Goal: Information Seeking & Learning: Check status

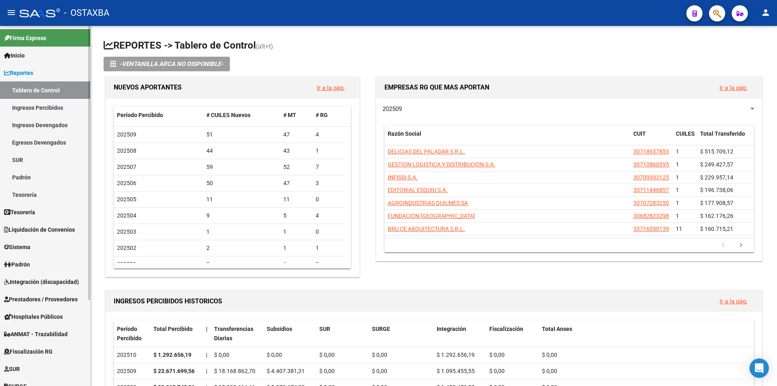
click at [53, 77] on link "Reportes" at bounding box center [45, 72] width 90 height 17
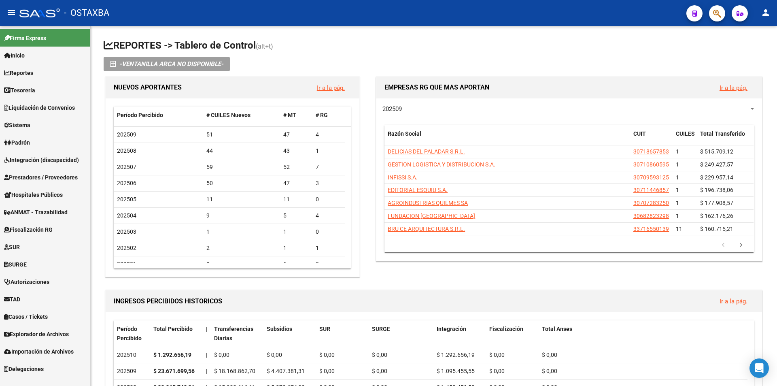
click at [57, 331] on span "Explorador de Archivos" at bounding box center [36, 334] width 65 height 9
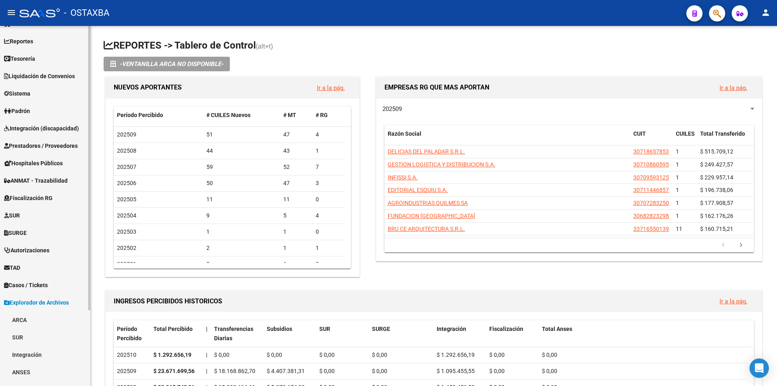
scroll to position [96, 0]
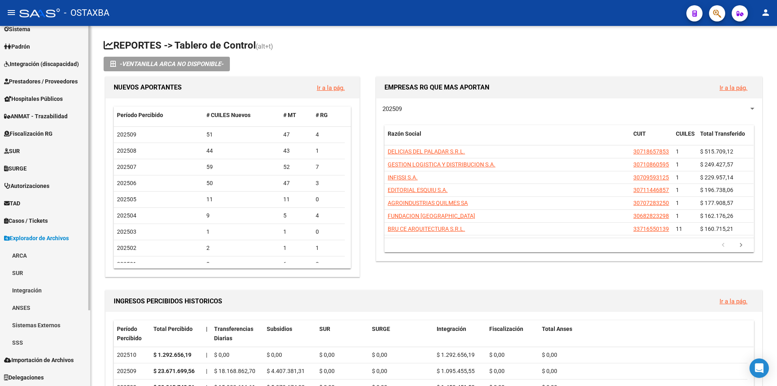
click at [44, 48] on link "Padrón" at bounding box center [45, 46] width 90 height 17
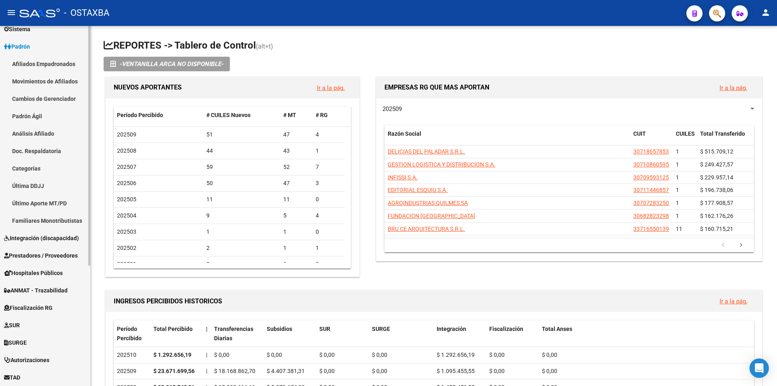
click at [47, 68] on link "Afiliados Empadronados" at bounding box center [45, 63] width 90 height 17
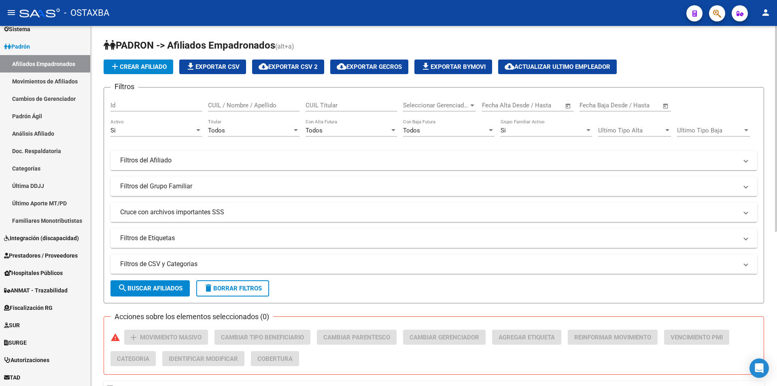
click at [427, 37] on div "PADRON -> Afiliados Empadronados (alt+a) add Crear Afiliado file_download Expor…" at bounding box center [434, 338] width 687 height 624
drag, startPoint x: 302, startPoint y: 40, endPoint x: 118, endPoint y: 45, distance: 183.8
click at [118, 45] on h1 "PADRON -> Afiliados Empadronados (alt+a)" at bounding box center [434, 46] width 661 height 14
click at [118, 45] on span "PADRON -> Afiliados Empadronados" at bounding box center [190, 45] width 172 height 11
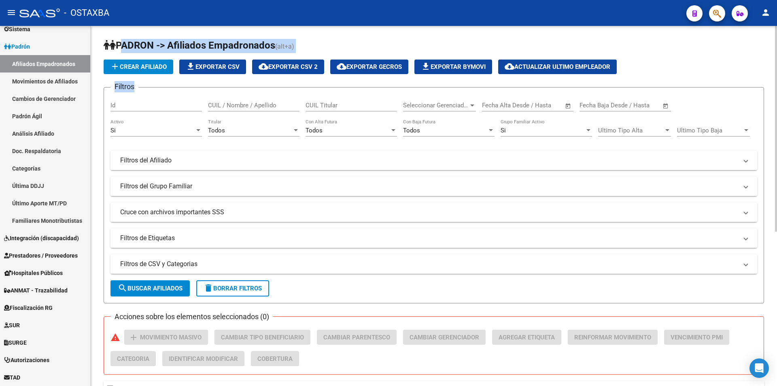
drag, startPoint x: 118, startPoint y: 45, endPoint x: 312, endPoint y: 53, distance: 194.1
click at [312, 53] on app-list-header "PADRON -> Afiliados Empadronados (alt+a) add Crear Afiliado file_download Expor…" at bounding box center [434, 171] width 661 height 264
drag, startPoint x: 312, startPoint y: 53, endPoint x: 126, endPoint y: 49, distance: 186.3
click at [126, 49] on app-list-header "PADRON -> Afiliados Empadronados (alt+a) add Crear Afiliado file_download Expor…" at bounding box center [434, 171] width 661 height 264
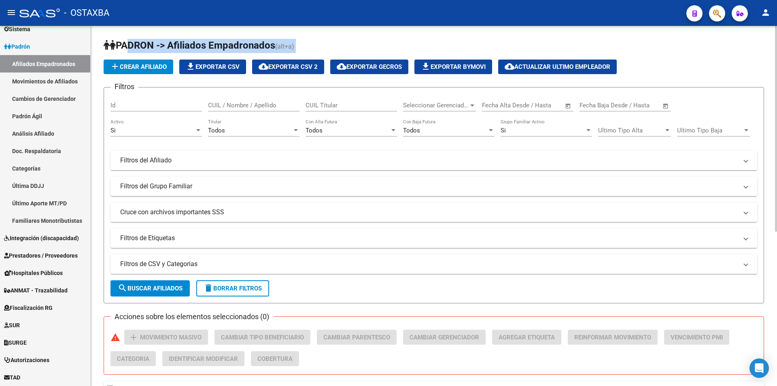
click at [126, 49] on span "PADRON -> Afiliados Empadronados" at bounding box center [190, 45] width 172 height 11
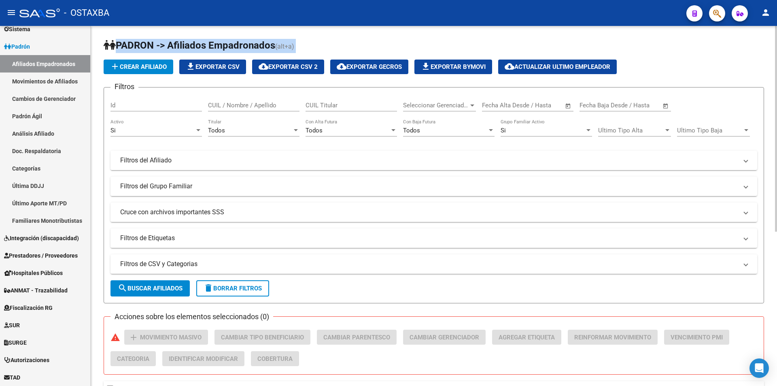
click at [126, 49] on span "PADRON -> Afiliados Empadronados" at bounding box center [190, 45] width 172 height 11
click at [192, 38] on div "PADRON -> Afiliados Empadronados (alt+a) add Crear Afiliado file_download Expor…" at bounding box center [434, 338] width 687 height 624
click at [321, 35] on div "PADRON -> Afiliados Empadronados (alt+a) add Crear Afiliado file_download Expor…" at bounding box center [434, 338] width 687 height 624
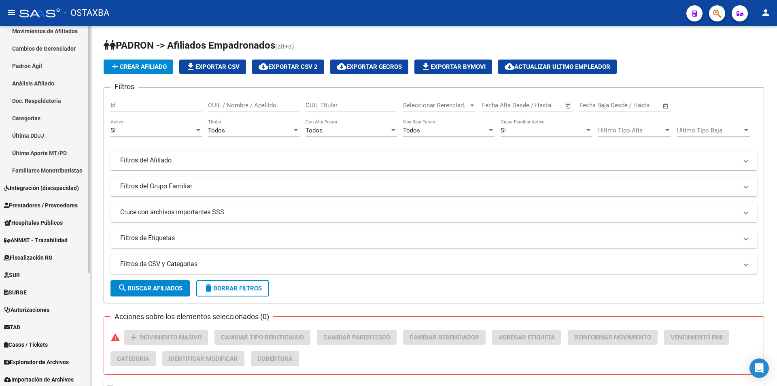
scroll to position [166, 0]
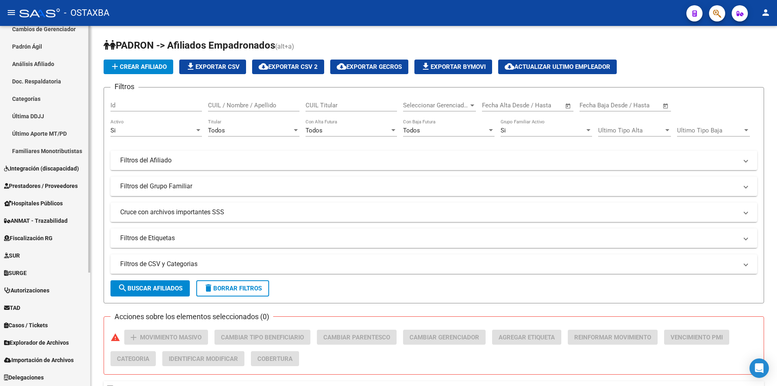
click at [39, 340] on span "Explorador de Archivos" at bounding box center [36, 342] width 65 height 9
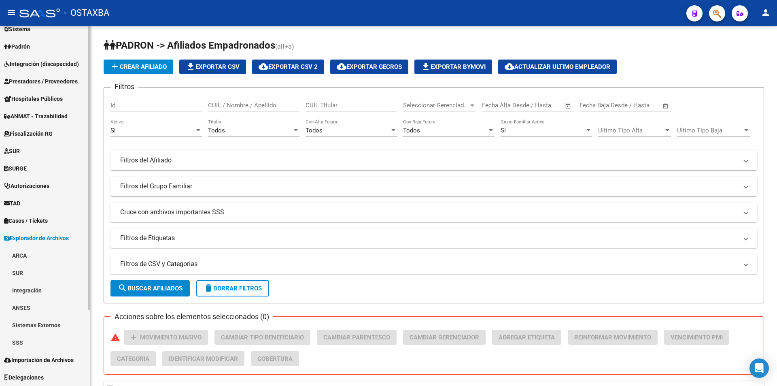
click at [29, 338] on link "SSS" at bounding box center [45, 342] width 90 height 17
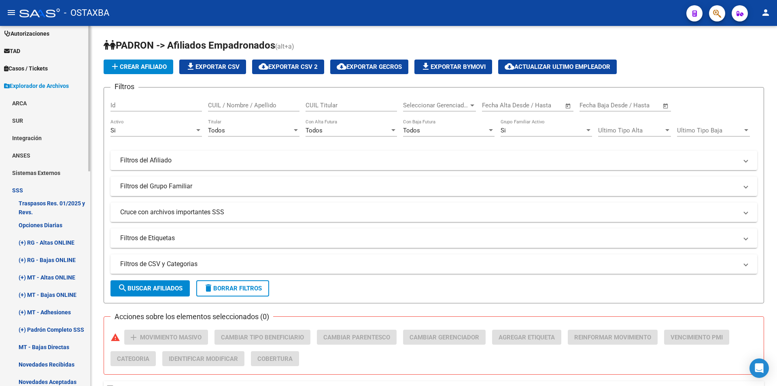
scroll to position [258, 0]
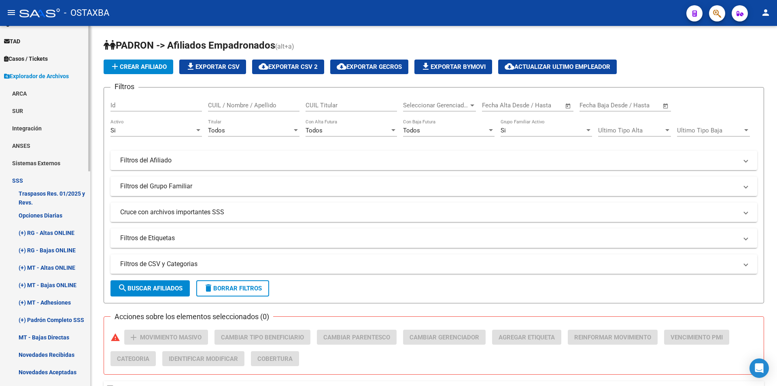
click at [35, 274] on link "(+) MT - Altas ONLINE" at bounding box center [45, 267] width 90 height 17
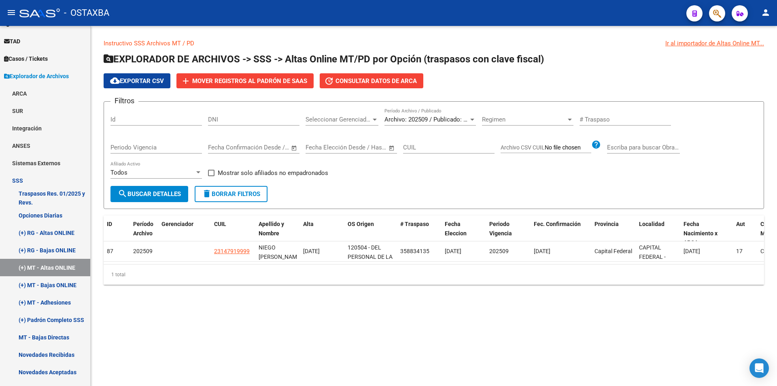
click at [399, 115] on div "Archivo: 202509 / Publicado: 202508 Período Archivo / Publicado" at bounding box center [430, 116] width 91 height 17
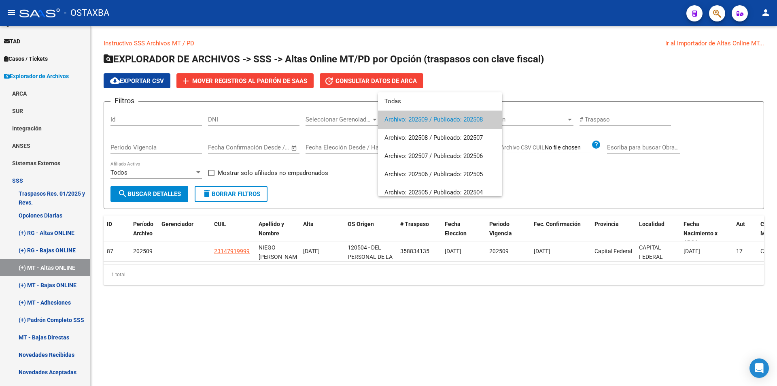
click at [515, 67] on div at bounding box center [388, 193] width 777 height 386
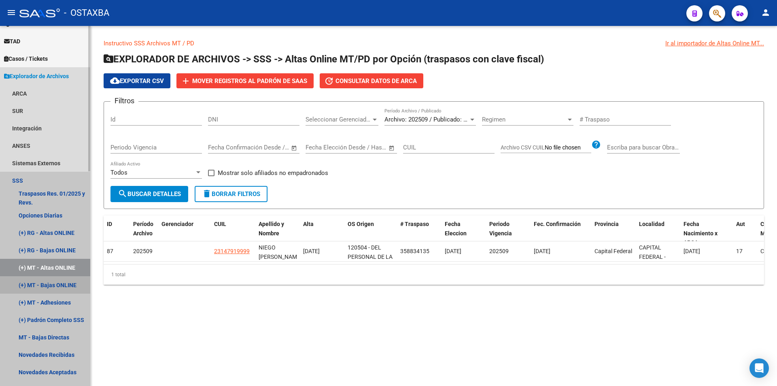
click at [70, 277] on link "(+) MT - Bajas ONLINE" at bounding box center [45, 284] width 90 height 17
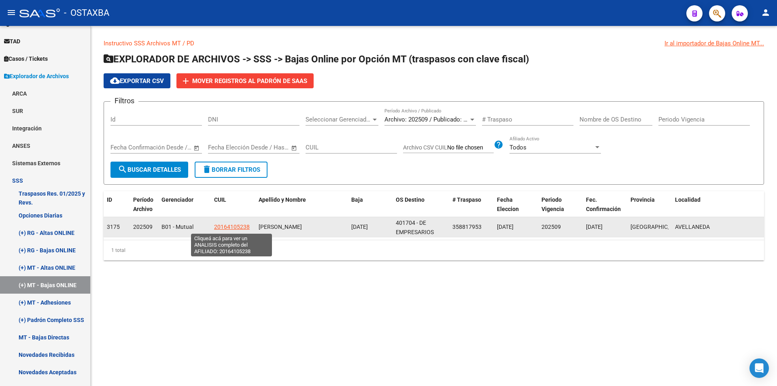
click at [241, 227] on span "20164105238" at bounding box center [232, 226] width 36 height 6
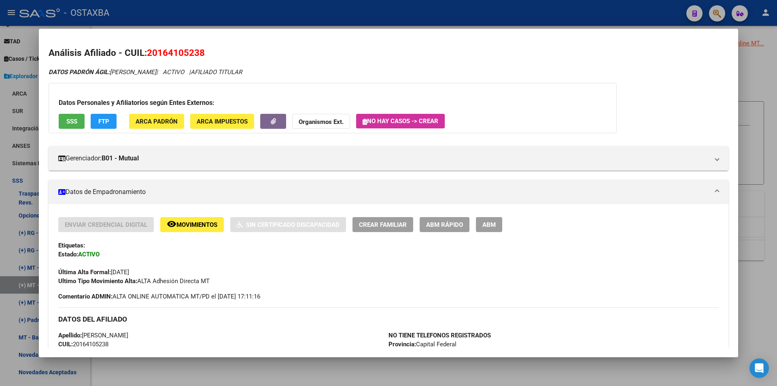
drag, startPoint x: 167, startPoint y: 41, endPoint x: 162, endPoint y: 55, distance: 15.1
click at [167, 46] on mat-dialog-content "Análisis Afiliado - CUIL: 20164105238 DATOS PADRÓN ÁGIL: PEREZ EDGARDO ALBERTO …" at bounding box center [388, 192] width 699 height 308
drag, startPoint x: 161, startPoint y: 51, endPoint x: 197, endPoint y: 53, distance: 36.0
click at [197, 53] on span "20164105238" at bounding box center [176, 52] width 58 height 11
drag, startPoint x: 200, startPoint y: 53, endPoint x: 159, endPoint y: 56, distance: 41.8
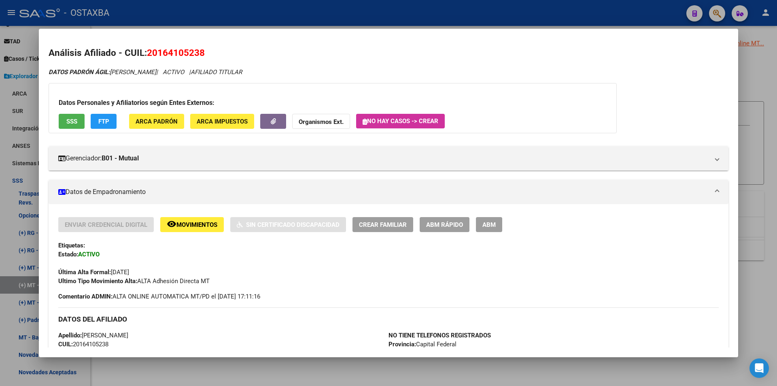
click at [159, 56] on span "20164105238" at bounding box center [176, 52] width 58 height 11
copy span "16410523"
click at [366, 12] on div at bounding box center [388, 193] width 777 height 386
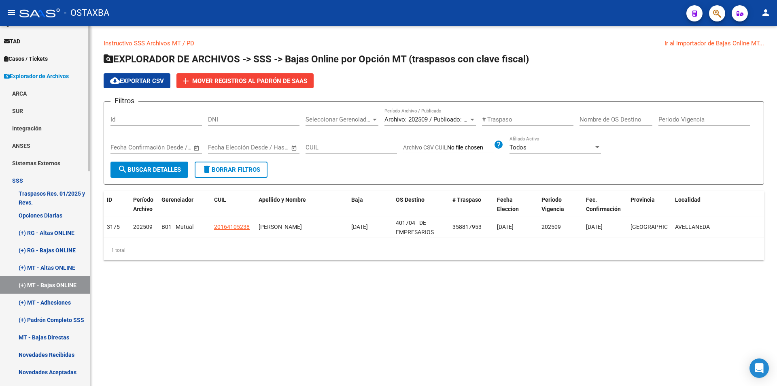
click at [35, 300] on link "(+) MT - Adhesiones" at bounding box center [45, 301] width 90 height 17
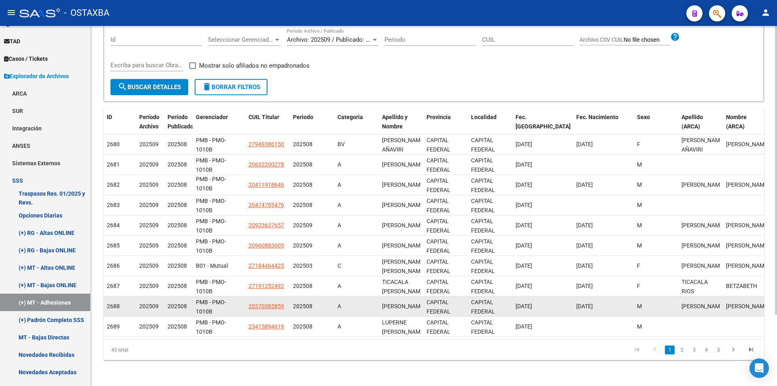
scroll to position [89, 0]
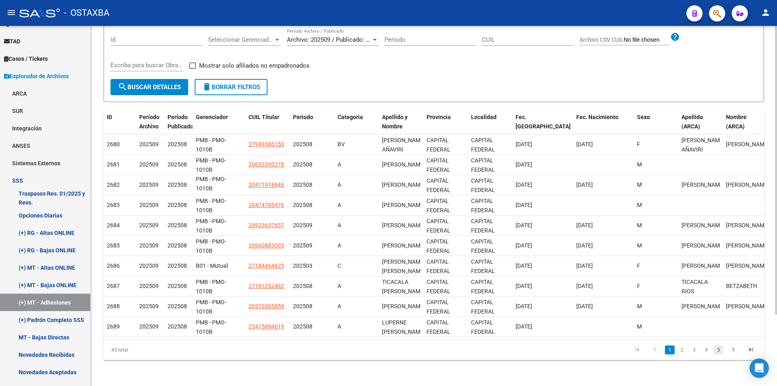
click at [722, 353] on link "5" at bounding box center [719, 349] width 10 height 9
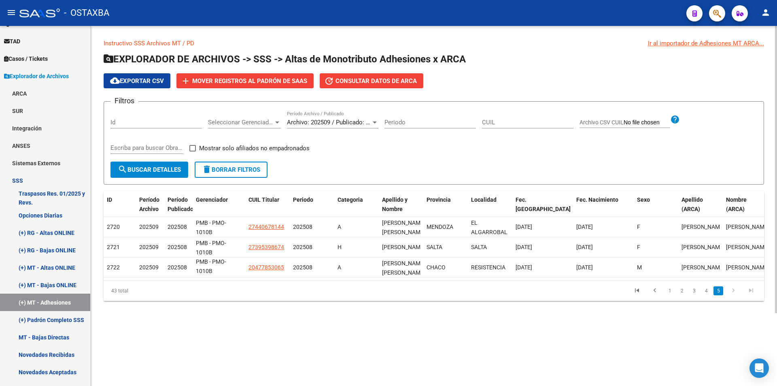
scroll to position [0, 0]
click at [55, 287] on link "(+) MT - Bajas ONLINE" at bounding box center [45, 284] width 90 height 17
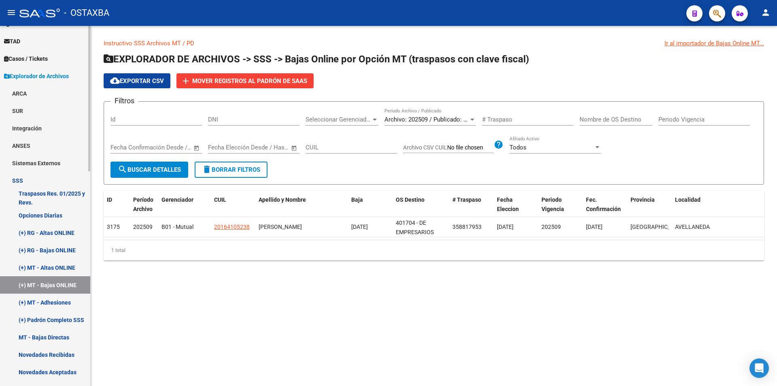
click at [64, 256] on link "(+) RG - Bajas ONLINE" at bounding box center [45, 249] width 90 height 17
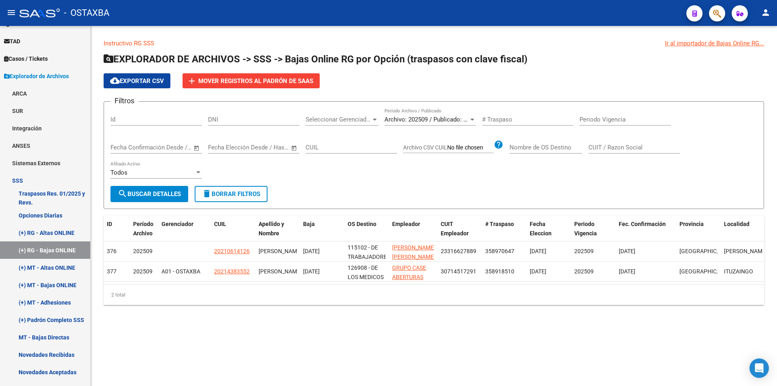
click at [434, 111] on div "Archivo: 202509 / Publicado: 202508 Período Archivo / Publicado" at bounding box center [430, 116] width 91 height 17
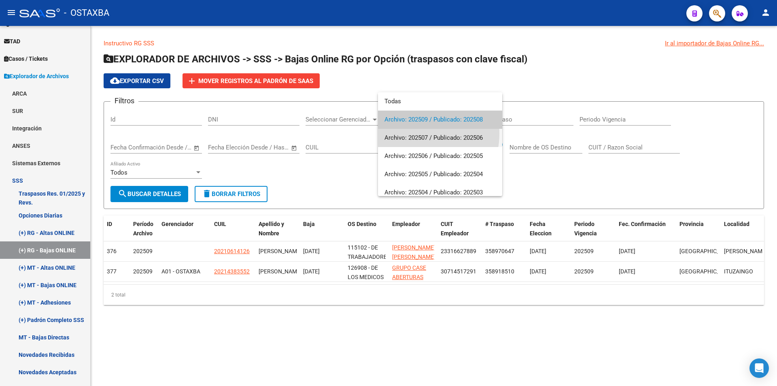
click at [418, 134] on span "Archivo: 202507 / Publicado: 202506" at bounding box center [440, 138] width 111 height 18
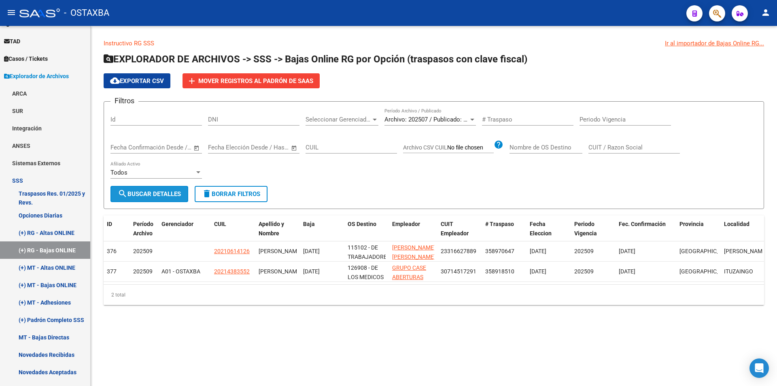
click at [159, 194] on span "search Buscar Detalles" at bounding box center [149, 193] width 63 height 7
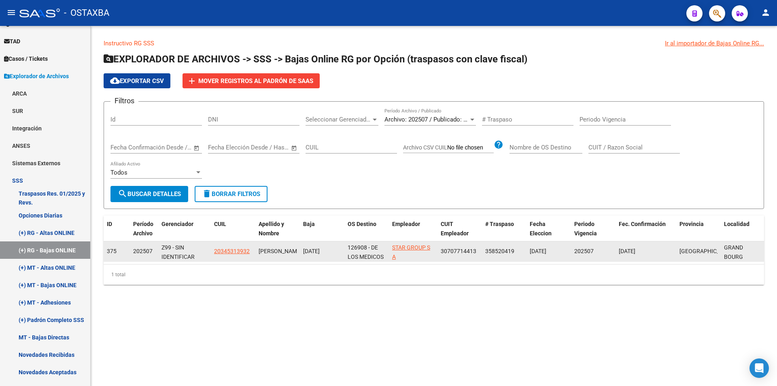
click at [232, 248] on span "20345313932" at bounding box center [232, 251] width 36 height 6
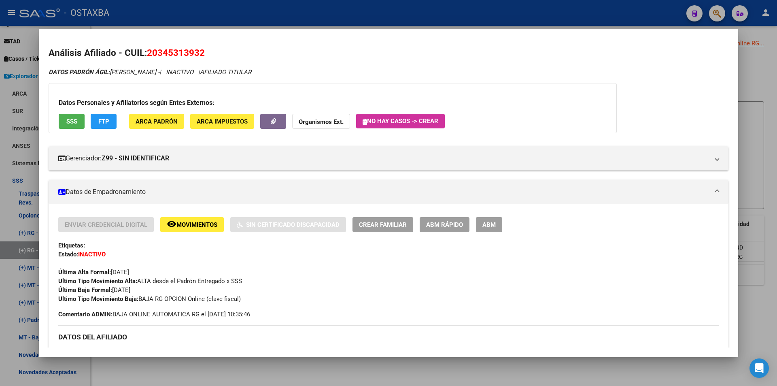
click at [310, 366] on div at bounding box center [388, 193] width 777 height 386
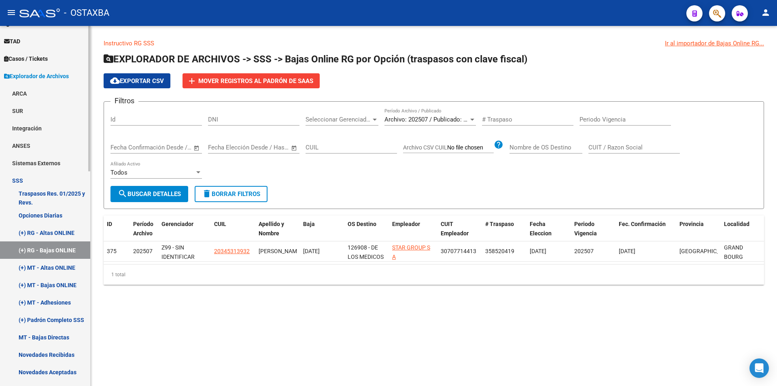
click at [64, 244] on link "(+) RG - Bajas ONLINE" at bounding box center [45, 249] width 90 height 17
click at [67, 231] on link "(+) RG - Altas ONLINE" at bounding box center [45, 232] width 90 height 17
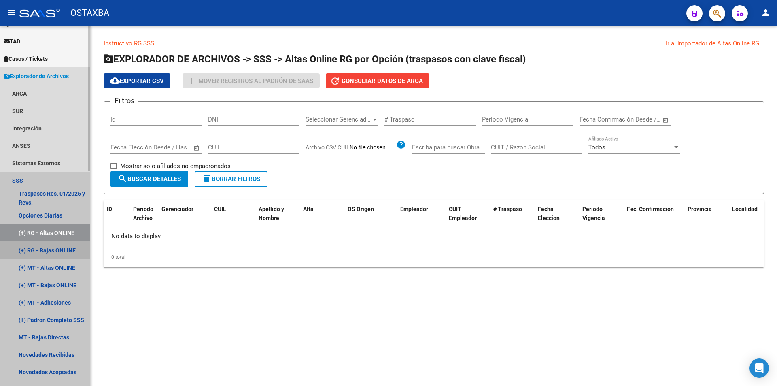
click at [65, 245] on link "(+) RG - Bajas ONLINE" at bounding box center [45, 249] width 90 height 17
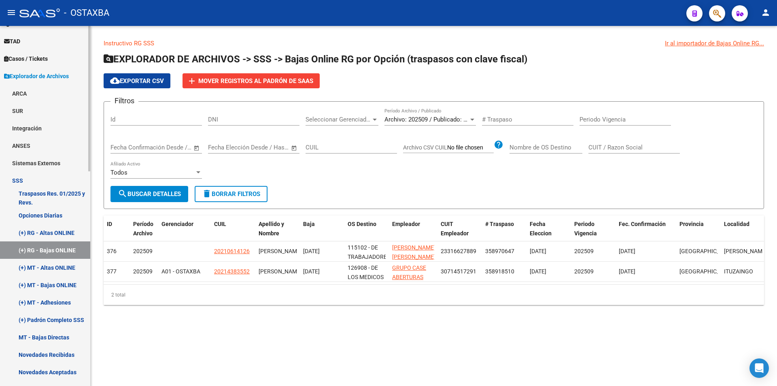
click at [39, 276] on link "(+) MT - Altas ONLINE" at bounding box center [45, 267] width 90 height 17
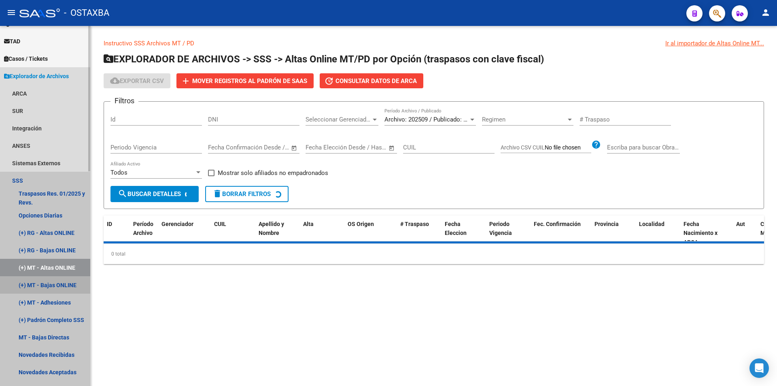
click at [39, 276] on link "(+) MT - Bajas ONLINE" at bounding box center [45, 284] width 90 height 17
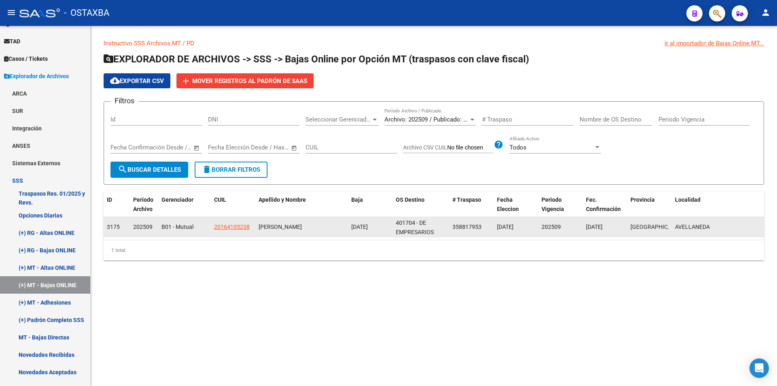
click at [247, 225] on span "20164105238" at bounding box center [232, 226] width 36 height 6
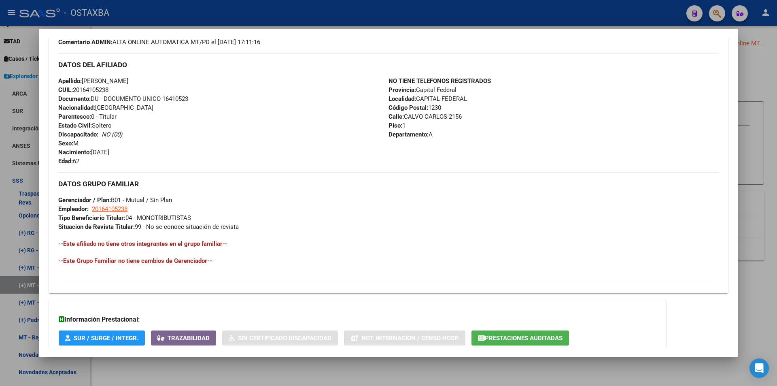
scroll to position [306, 0]
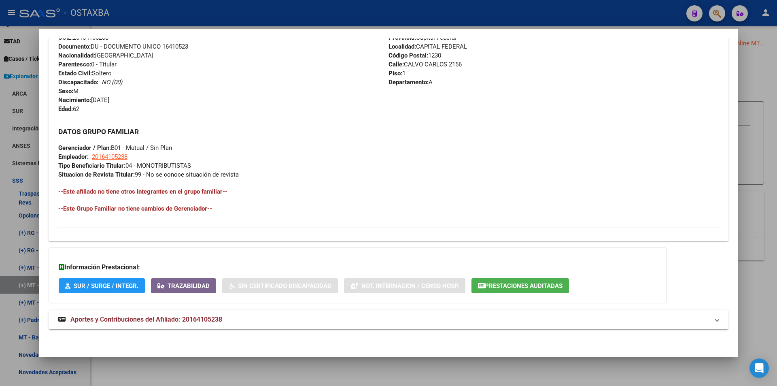
click at [185, 372] on div at bounding box center [388, 193] width 777 height 386
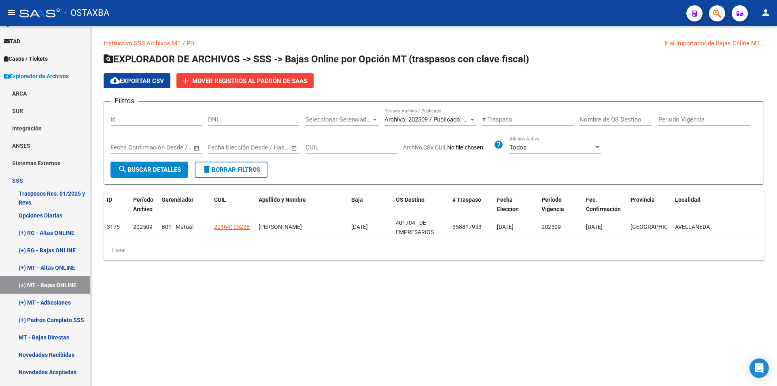
drag, startPoint x: 670, startPoint y: 226, endPoint x: 777, endPoint y: 236, distance: 106.9
click at [777, 236] on div "Instructivo SSS Archivos MT / PD Ir al importador de Bajas Online MT... EXPLORA…" at bounding box center [434, 156] width 687 height 260
click at [731, 240] on datatable-body "3175 202509 B01 - Mutual 20164105238 PEREZ EDGARDO ALBERTO 01/09/2025 401704 - …" at bounding box center [434, 228] width 661 height 23
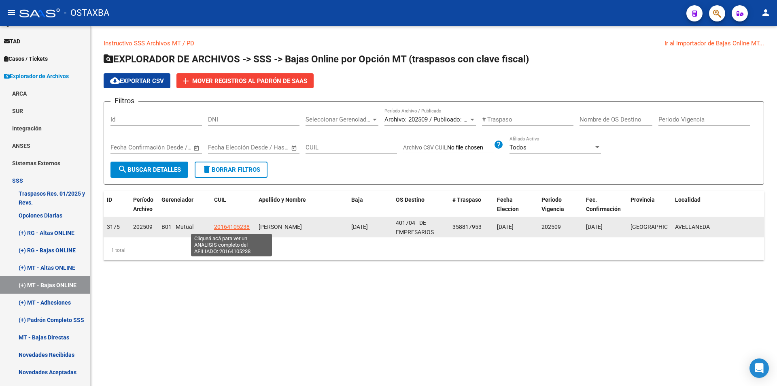
click at [229, 227] on span "20164105238" at bounding box center [232, 226] width 36 height 6
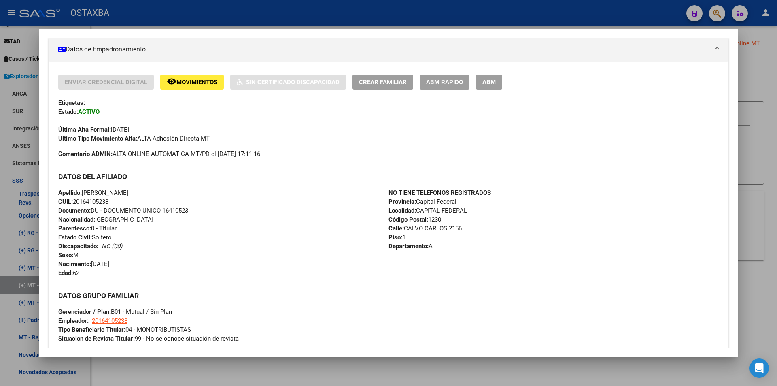
scroll to position [162, 0]
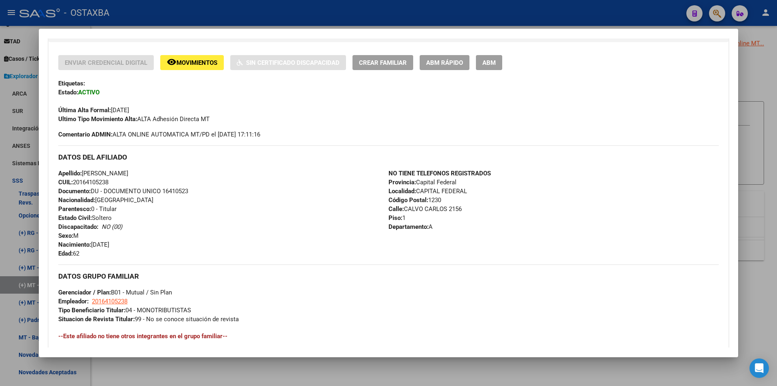
drag, startPoint x: 140, startPoint y: 172, endPoint x: 197, endPoint y: 170, distance: 56.7
click at [197, 170] on div "Apellido: EDGARDO ALBERTO PEREZ CUIL: 20164105238 Documento: DU - DOCUMENTO UNI…" at bounding box center [223, 213] width 330 height 89
click at [318, 385] on div at bounding box center [388, 193] width 777 height 386
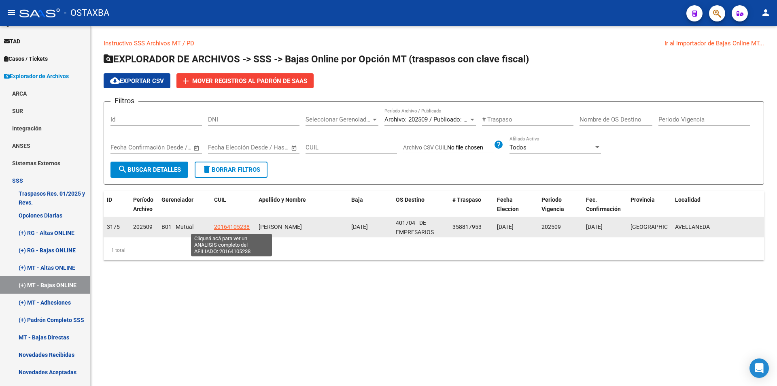
click at [225, 227] on span "20164105238" at bounding box center [232, 226] width 36 height 6
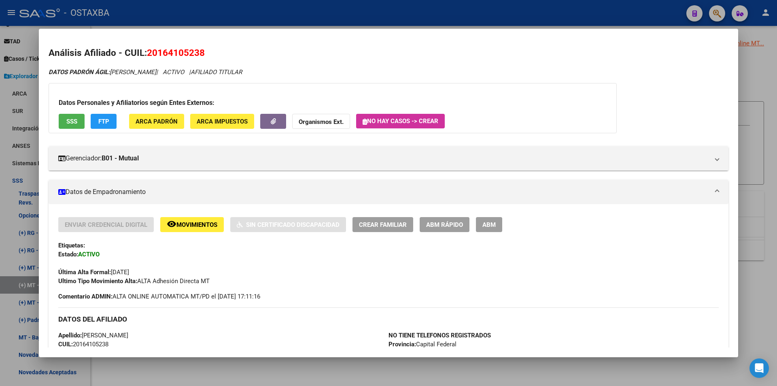
click at [111, 125] on button "FTP" at bounding box center [104, 121] width 26 height 15
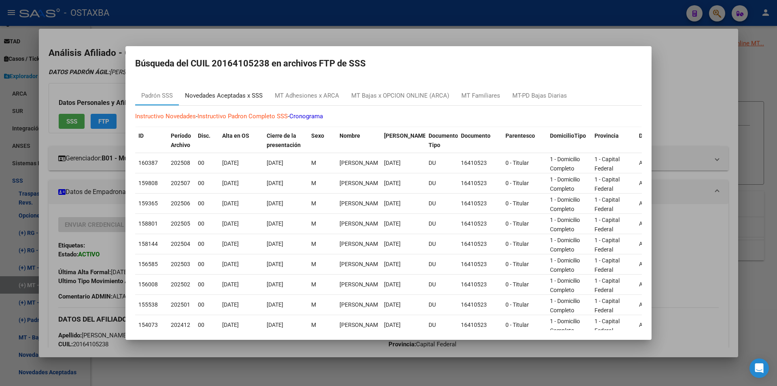
click at [236, 104] on div "Novedades Aceptadas x SSS" at bounding box center [224, 95] width 90 height 19
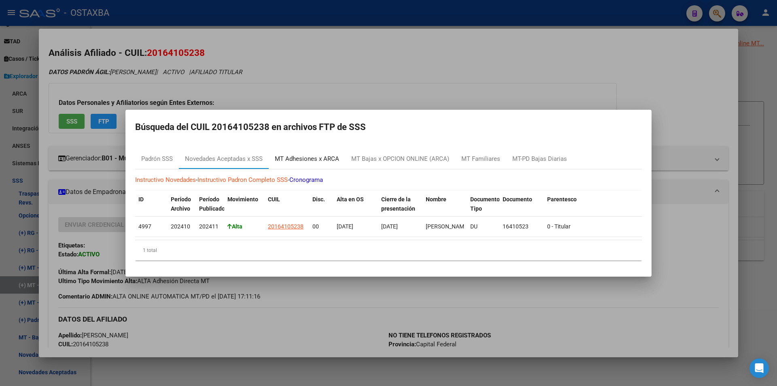
click at [327, 157] on div "MT Adhesiones x ARCA" at bounding box center [307, 158] width 64 height 9
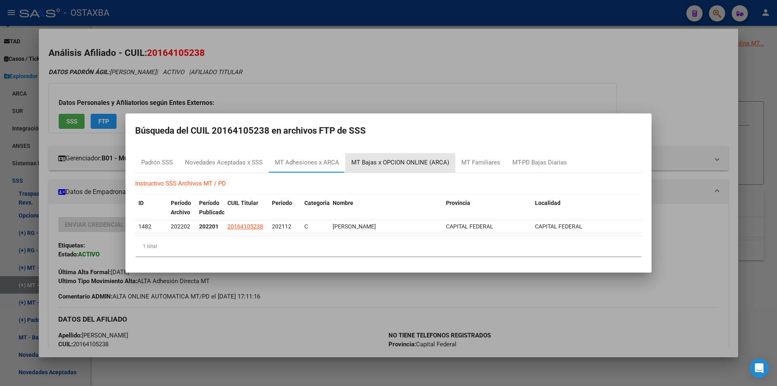
click at [370, 167] on div "MT Bajas x OPCION ONLINE (ARCA)" at bounding box center [400, 162] width 110 height 19
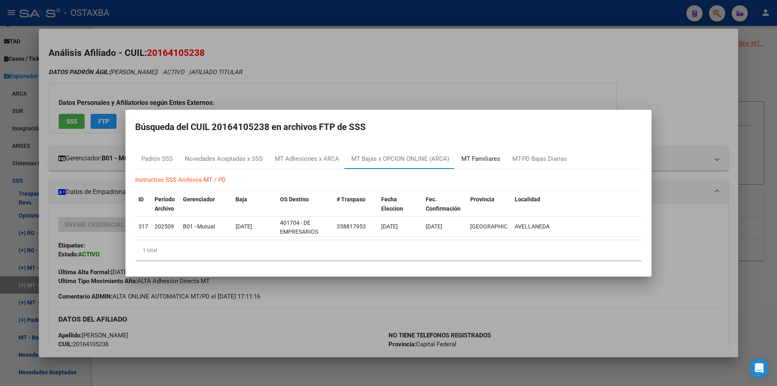
click at [476, 162] on div "MT Familiares" at bounding box center [480, 158] width 39 height 9
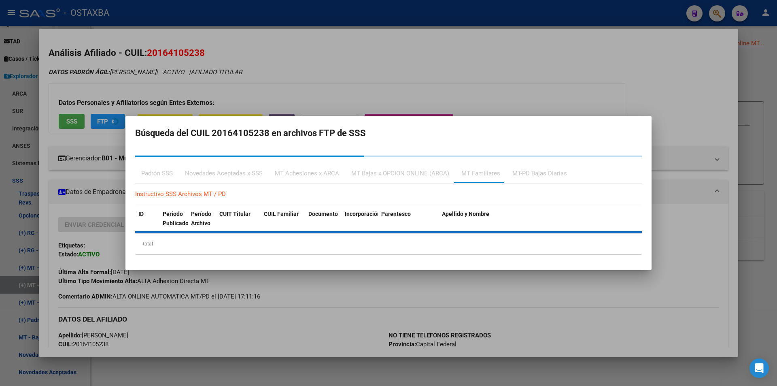
click at [777, 273] on div at bounding box center [388, 193] width 777 height 386
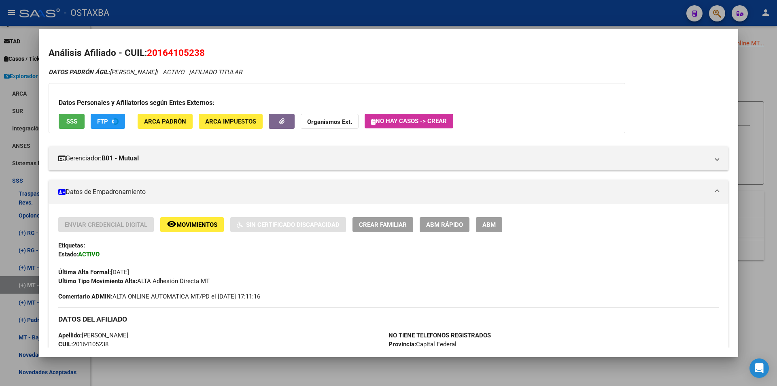
click at [757, 289] on div at bounding box center [388, 193] width 777 height 386
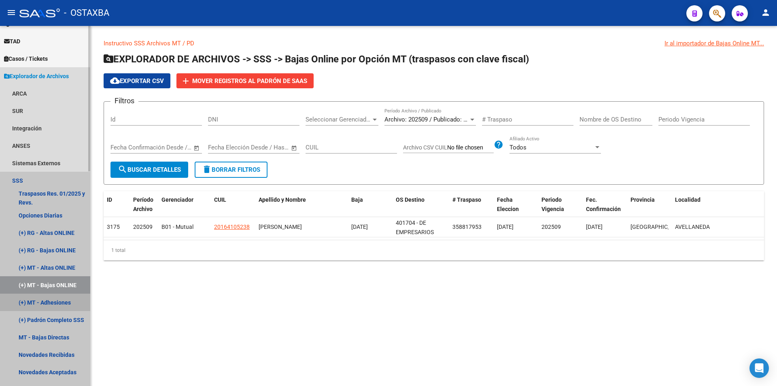
click at [36, 298] on link "(+) MT - Adhesiones" at bounding box center [45, 301] width 90 height 17
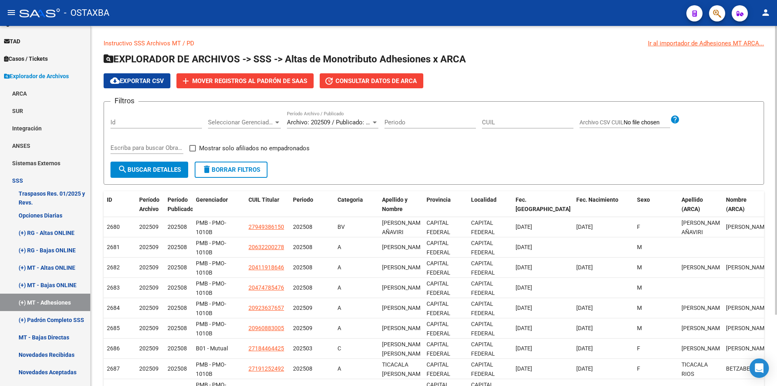
scroll to position [89, 0]
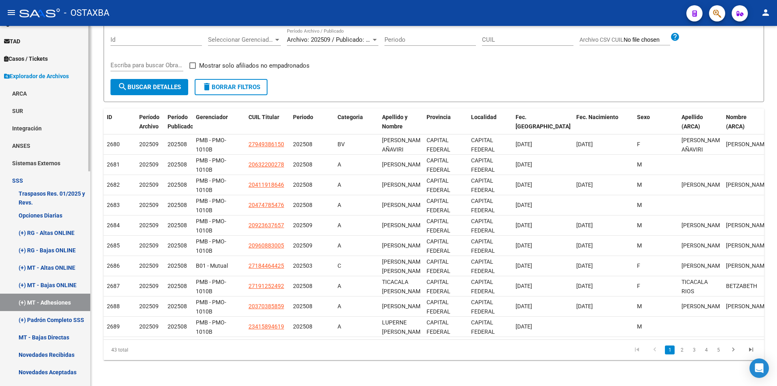
click at [79, 331] on link "MT - Bajas Directas" at bounding box center [45, 336] width 90 height 17
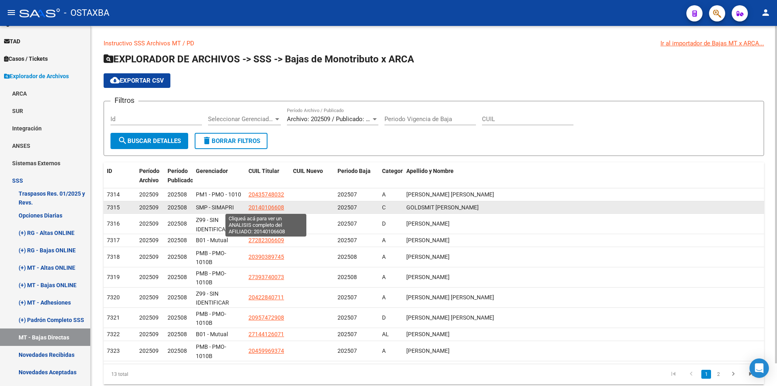
click at [271, 206] on span "20140106608" at bounding box center [267, 207] width 36 height 6
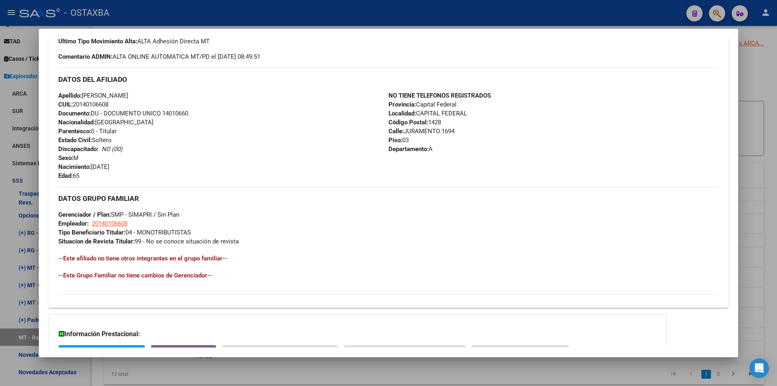
scroll to position [243, 0]
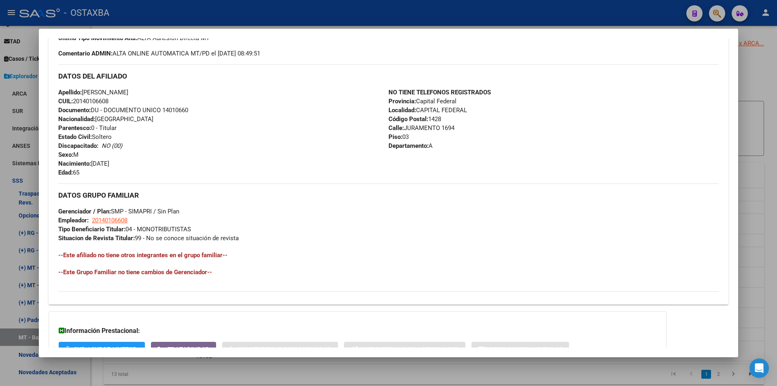
click at [432, 383] on div at bounding box center [388, 193] width 777 height 386
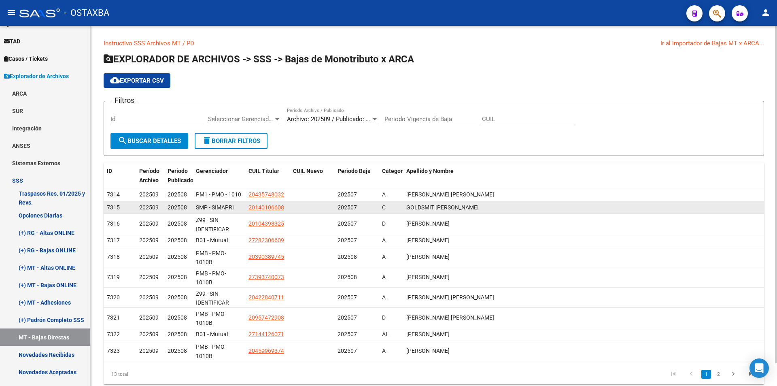
click at [417, 208] on span "GOLDSMIT HUGO DANIEL" at bounding box center [442, 207] width 72 height 6
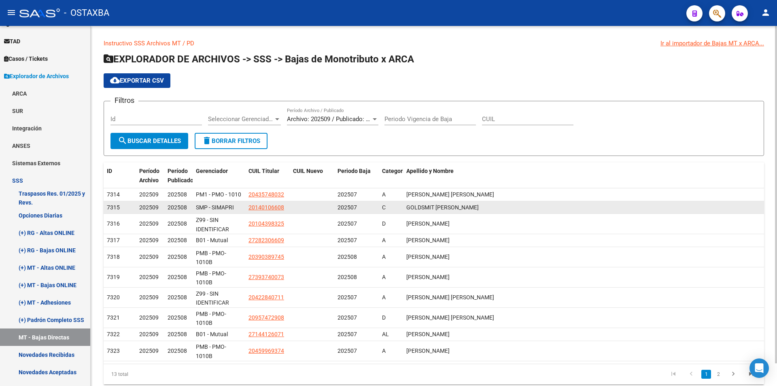
click at [417, 208] on span "GOLDSMIT HUGO DANIEL" at bounding box center [442, 207] width 72 height 6
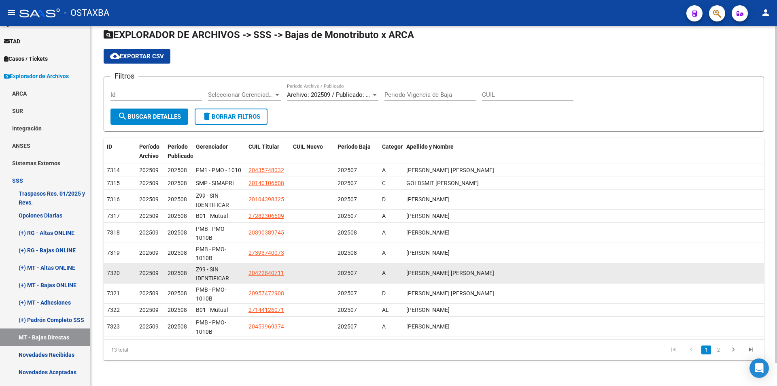
scroll to position [0, 0]
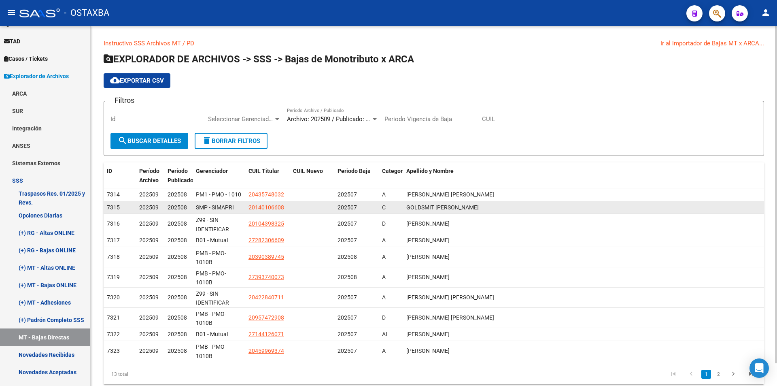
click at [419, 207] on span "GOLDSMIT HUGO DANIEL" at bounding box center [442, 207] width 72 height 6
click at [269, 208] on span "20140106608" at bounding box center [267, 207] width 36 height 6
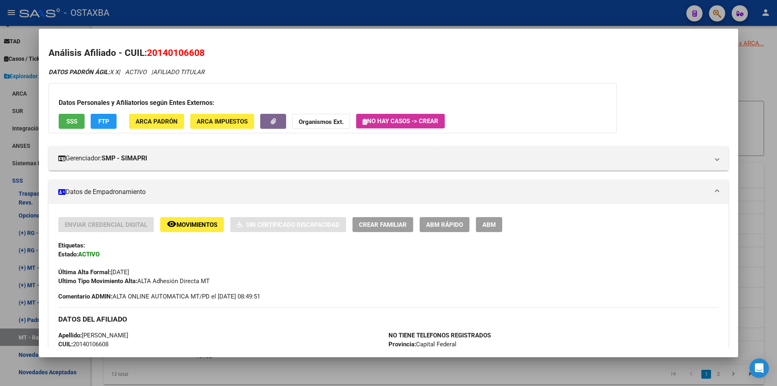
click at [104, 113] on div "Datos Personales y Afiliatorios según Entes Externos: SSS FTP ARCA Padrón ARCA …" at bounding box center [333, 108] width 568 height 50
click at [106, 120] on span "FTP" at bounding box center [103, 121] width 11 height 7
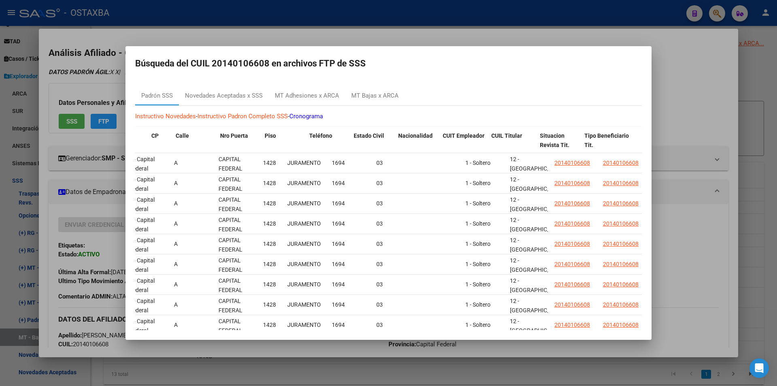
scroll to position [0, 577]
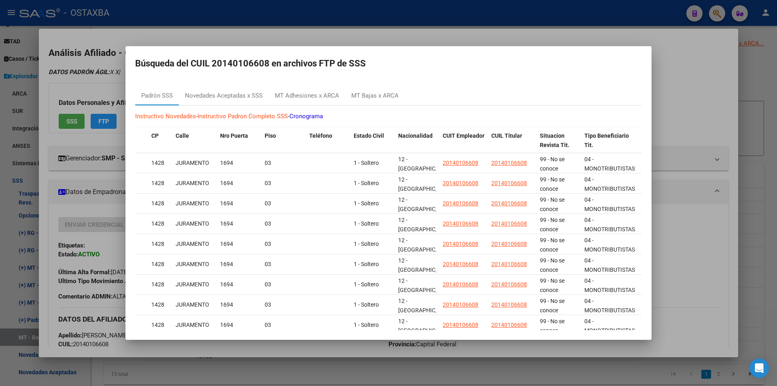
drag, startPoint x: 430, startPoint y: 171, endPoint x: 732, endPoint y: 174, distance: 301.6
click at [732, 174] on div "Análisis Afiliado - CUIL: 20140106608 DATOS PADRÓN ÁGIL: X X | ACTIVO | AFILIAD…" at bounding box center [388, 193] width 777 height 386
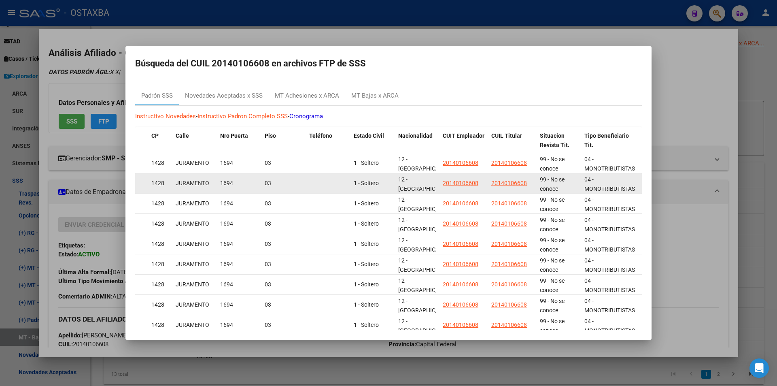
click at [633, 176] on div "04 - MONOTRIBUTISTAS" at bounding box center [612, 183] width 54 height 17
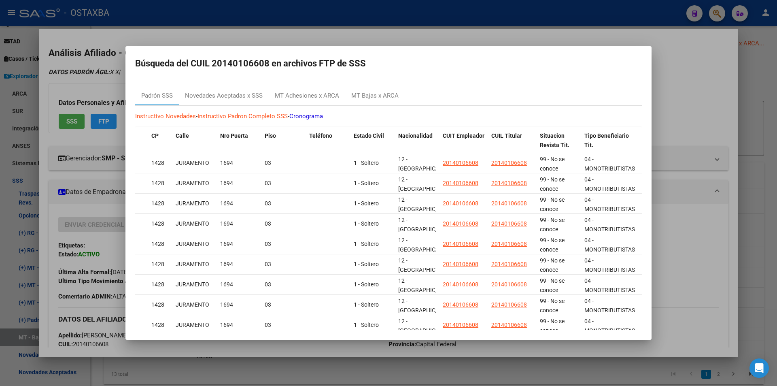
drag, startPoint x: 626, startPoint y: 177, endPoint x: 652, endPoint y: 175, distance: 26.4
click at [652, 175] on div "Análisis Afiliado - CUIL: 20140106608 DATOS PADRÓN ÁGIL: X X | ACTIVO | AFILIAD…" at bounding box center [388, 193] width 777 height 386
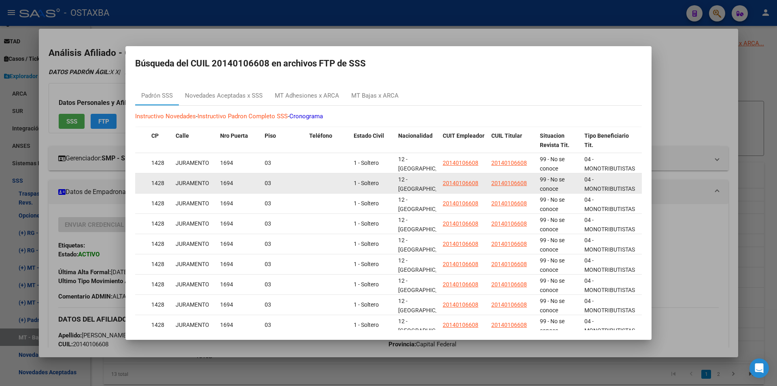
click at [618, 175] on div "04 - MONOTRIBUTISTAS" at bounding box center [612, 183] width 54 height 17
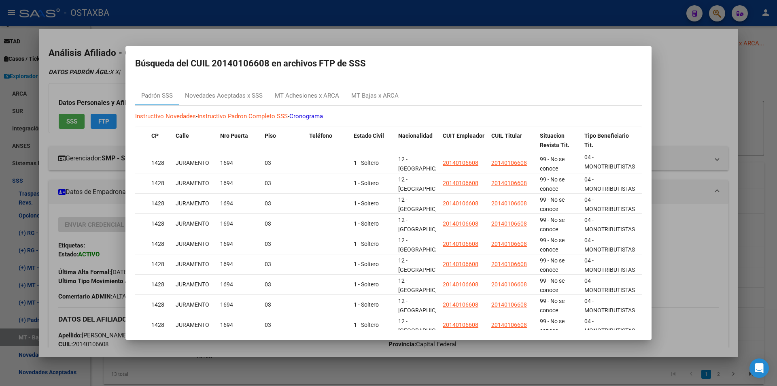
scroll to position [0, 0]
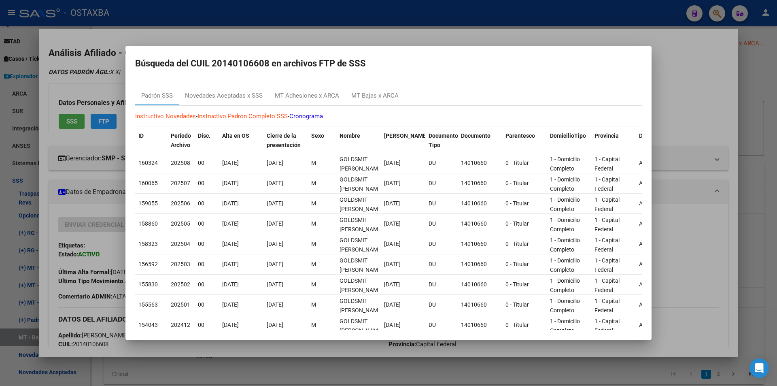
drag, startPoint x: 335, startPoint y: 179, endPoint x: 0, endPoint y: 191, distance: 335.0
click at [0, 191] on div "Análisis Afiliado - CUIL: 20140106608 DATOS PADRÓN ÁGIL: X X | ACTIVO | AFILIAD…" at bounding box center [388, 193] width 777 height 386
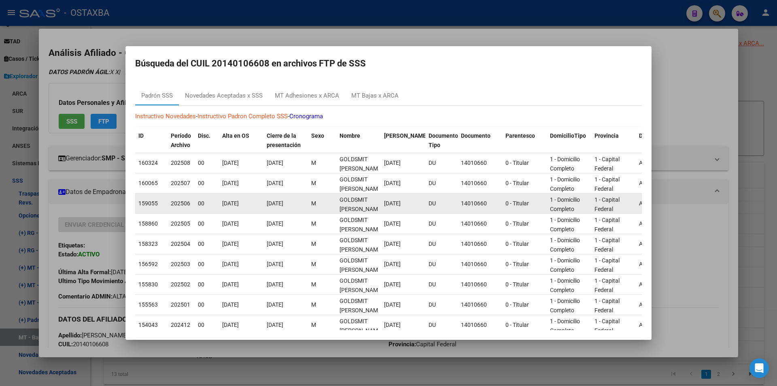
click at [322, 195] on datatable-body-cell "M" at bounding box center [322, 203] width 28 height 20
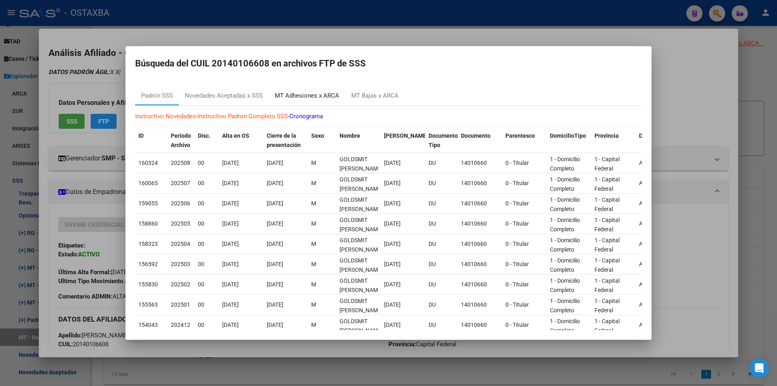
click at [310, 89] on div "MT Adhesiones x ARCA" at bounding box center [307, 95] width 77 height 19
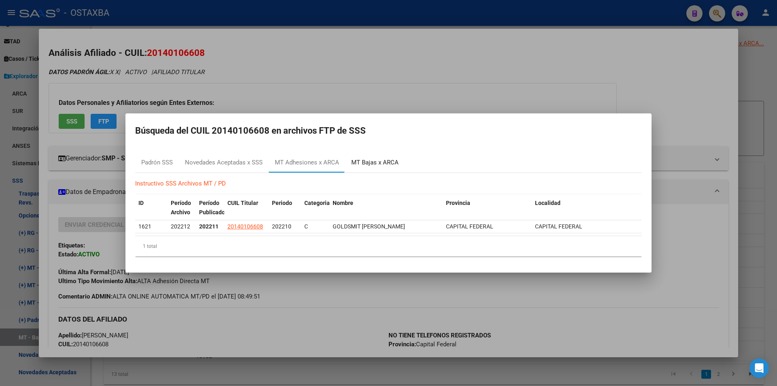
click at [366, 162] on div "MT Bajas x ARCA" at bounding box center [374, 162] width 47 height 9
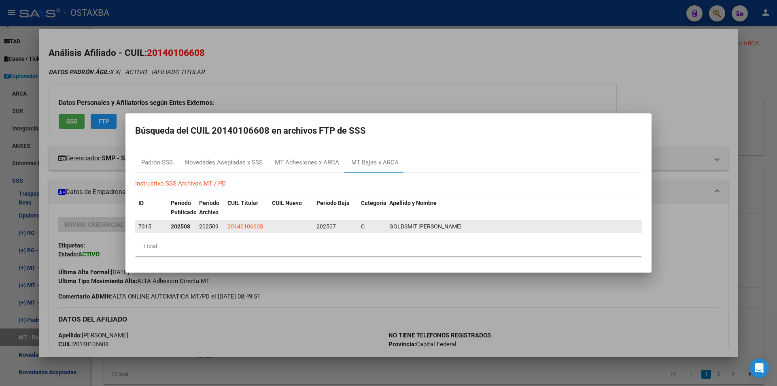
drag, startPoint x: 318, startPoint y: 227, endPoint x: 493, endPoint y: 226, distance: 174.9
click at [493, 226] on div "7315 202508 202509 20140106608 202507 C GOLDSMIT HUGO DANIEL" at bounding box center [388, 226] width 507 height 13
click at [493, 226] on div "GOLDSMIT HUGO DANIEL" at bounding box center [513, 226] width 249 height 9
drag, startPoint x: 433, startPoint y: 230, endPoint x: 315, endPoint y: 227, distance: 117.8
click at [315, 227] on div "7315 202508 202509 20140106608 202507 C GOLDSMIT HUGO DANIEL" at bounding box center [388, 226] width 507 height 13
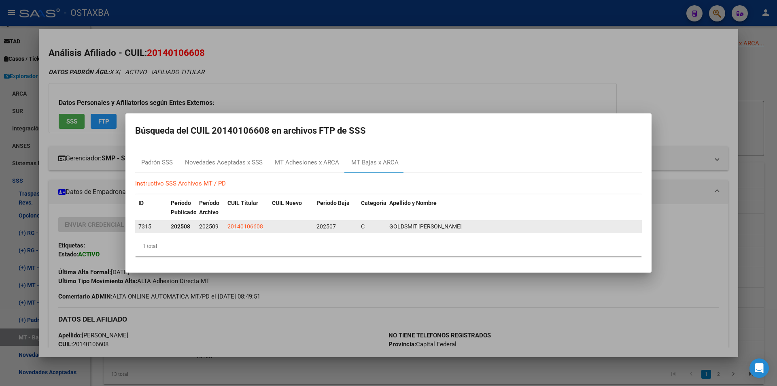
click at [315, 227] on datatable-body-cell "202507" at bounding box center [335, 226] width 45 height 13
click at [446, 227] on span "GOLDSMIT HUGO DANIEL" at bounding box center [425, 226] width 72 height 6
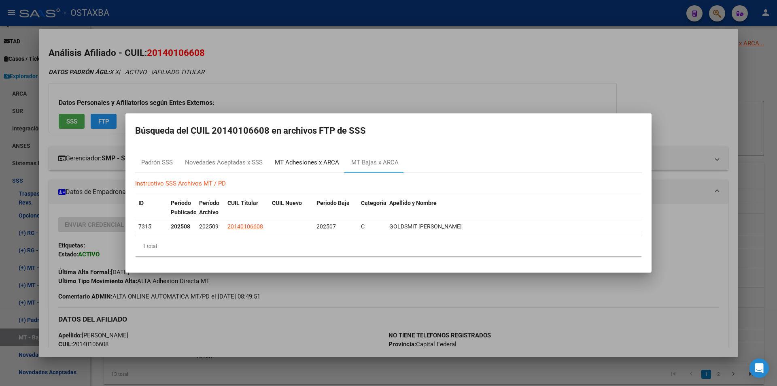
click at [310, 159] on div "MT Adhesiones x ARCA" at bounding box center [307, 162] width 64 height 9
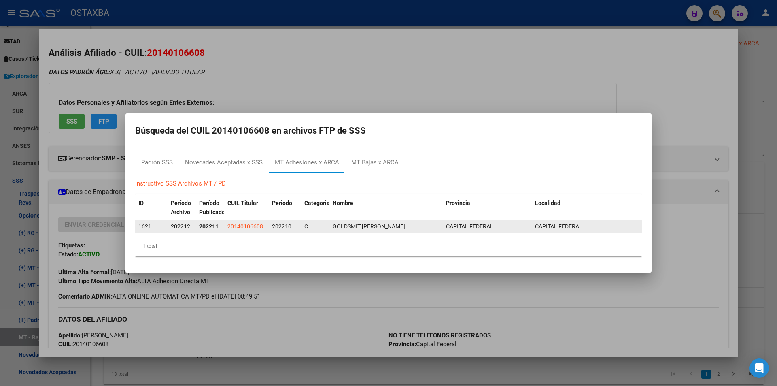
drag, startPoint x: 338, startPoint y: 220, endPoint x: 449, endPoint y: 224, distance: 110.2
click at [443, 224] on div "1621 202212 202211 20140106608 202210 C GOLDSMIT HUGO DANIEL CAPITAL FEDERAL CA…" at bounding box center [388, 226] width 507 height 13
click at [449, 225] on span "CAPITAL FEDERAL" at bounding box center [469, 226] width 47 height 6
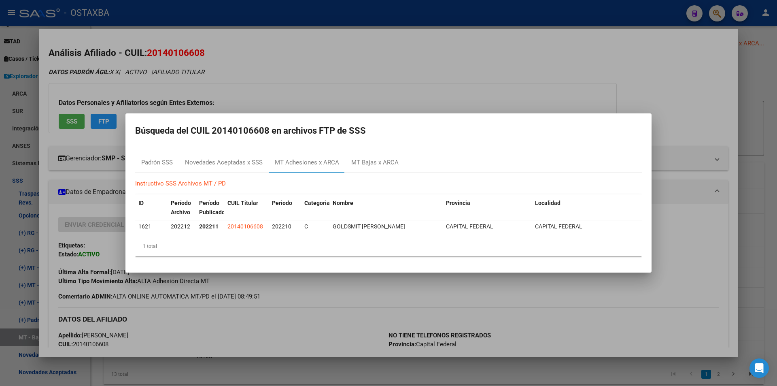
click at [480, 265] on mat-dialog-container "Búsqueda del CUIL 20140106608 en archivos FTP de SSS Padrón SSS Novedades Acept…" at bounding box center [388, 192] width 526 height 159
click at [257, 150] on mat-dialog-content "Padrón SSS Novedades Aceptadas x SSS MT Adhesiones x ARCA MT Bajas x ARCA Instr…" at bounding box center [388, 205] width 526 height 117
click at [244, 156] on div "Novedades Aceptadas x SSS" at bounding box center [224, 162] width 90 height 19
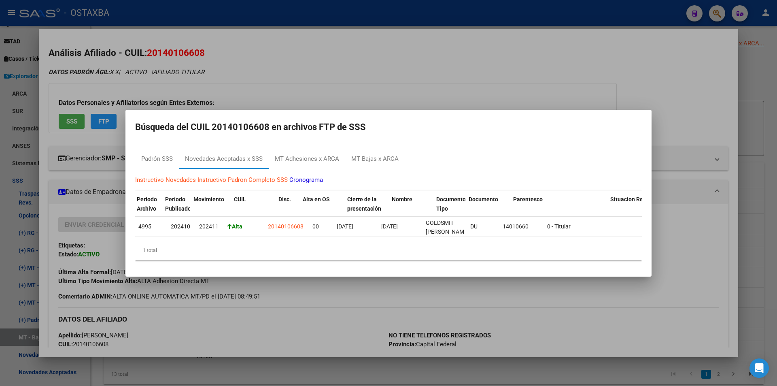
scroll to position [0, 443]
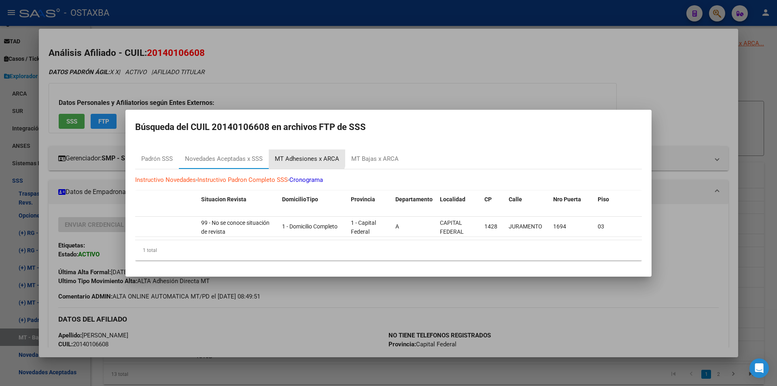
click at [300, 149] on div "MT Adhesiones x ARCA" at bounding box center [307, 158] width 77 height 19
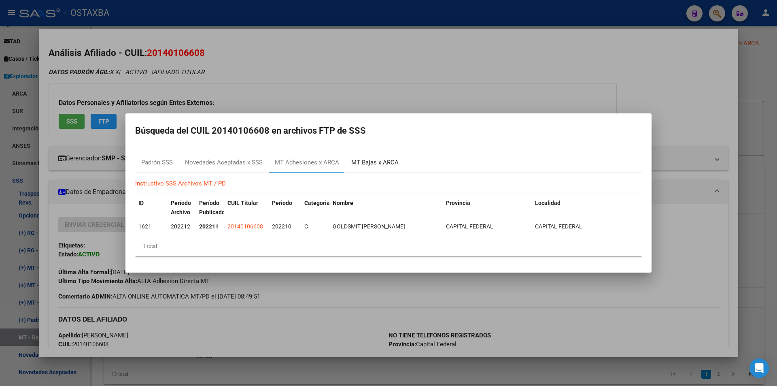
click at [358, 163] on div "MT Bajas x ARCA" at bounding box center [374, 162] width 47 height 9
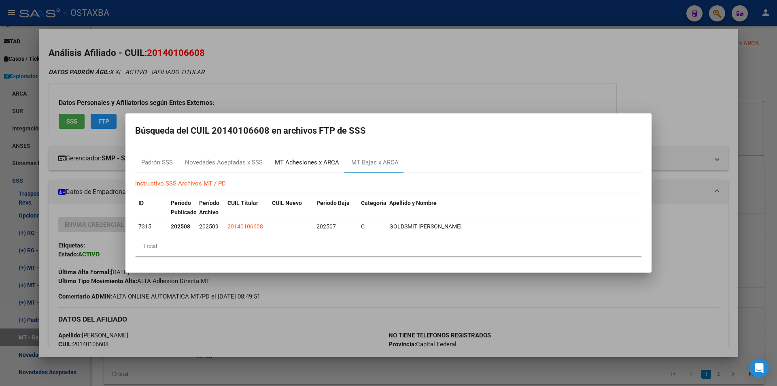
click at [317, 166] on div "MT Adhesiones x ARCA" at bounding box center [307, 162] width 64 height 9
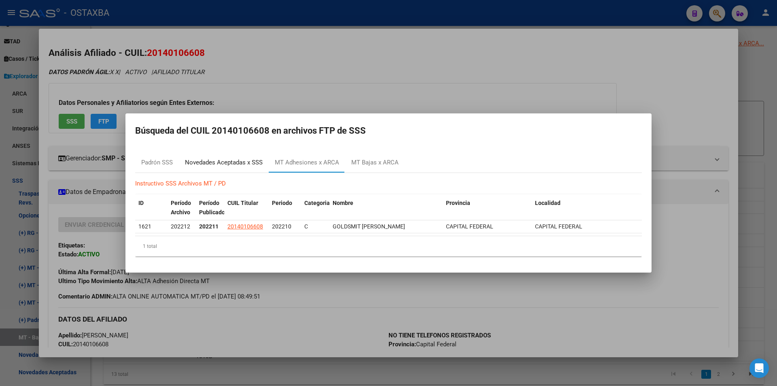
click at [261, 158] on div "Novedades Aceptadas x SSS" at bounding box center [224, 162] width 90 height 19
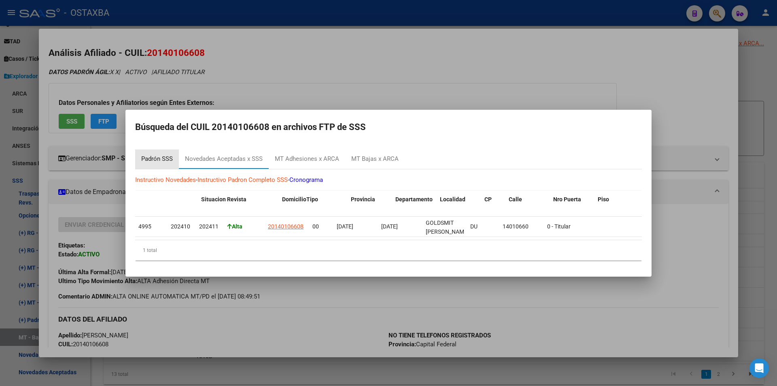
click at [176, 159] on div "Padrón SSS" at bounding box center [157, 158] width 44 height 19
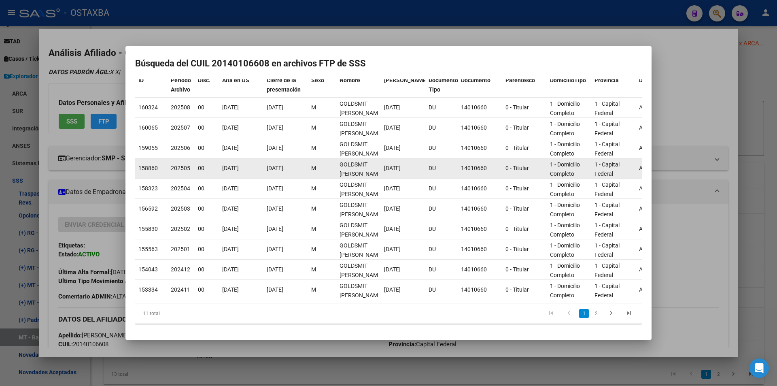
scroll to position [0, 0]
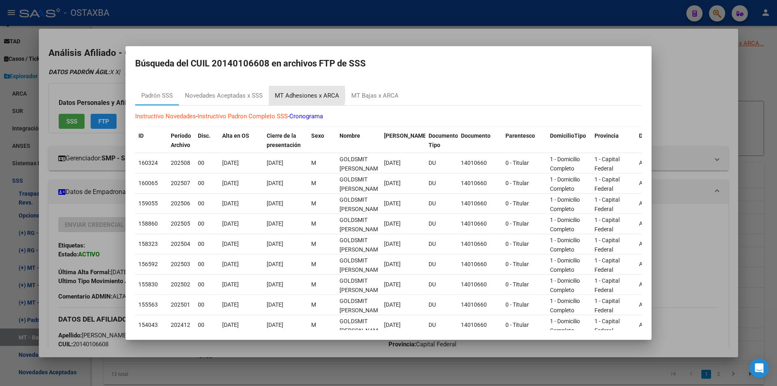
drag, startPoint x: 297, startPoint y: 95, endPoint x: 399, endPoint y: 159, distance: 120.5
click at [298, 95] on div "MT Adhesiones x ARCA" at bounding box center [307, 95] width 64 height 9
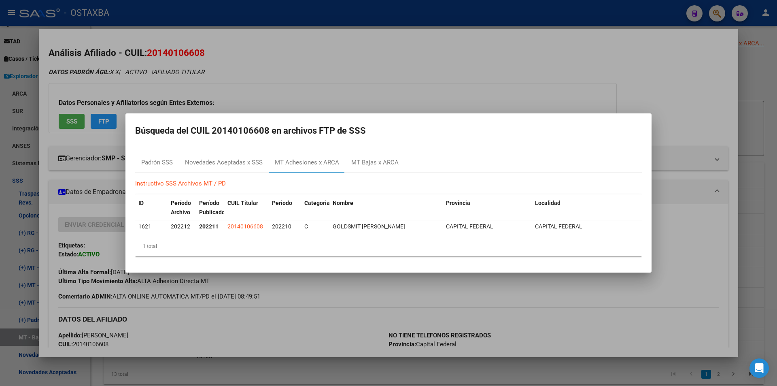
drag, startPoint x: 499, startPoint y: 78, endPoint x: 571, endPoint y: 78, distance: 71.7
click at [503, 78] on div at bounding box center [388, 193] width 777 height 386
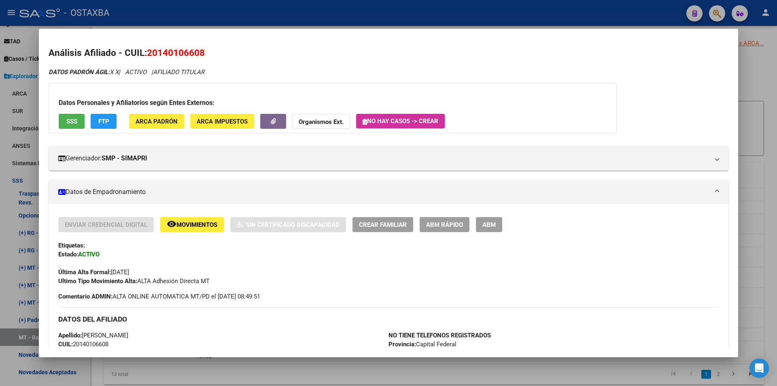
click at [757, 127] on div at bounding box center [388, 193] width 777 height 386
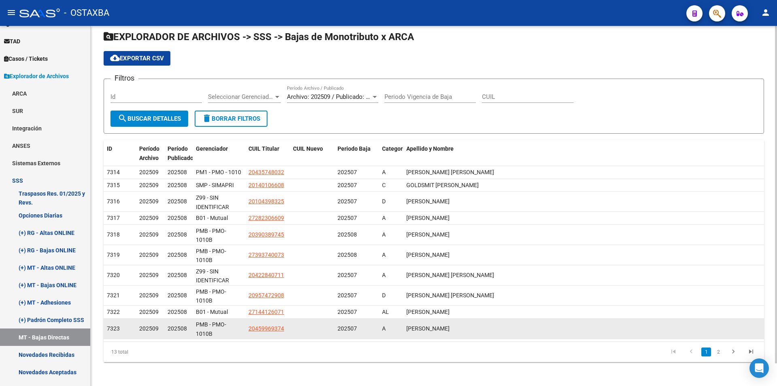
scroll to position [24, 0]
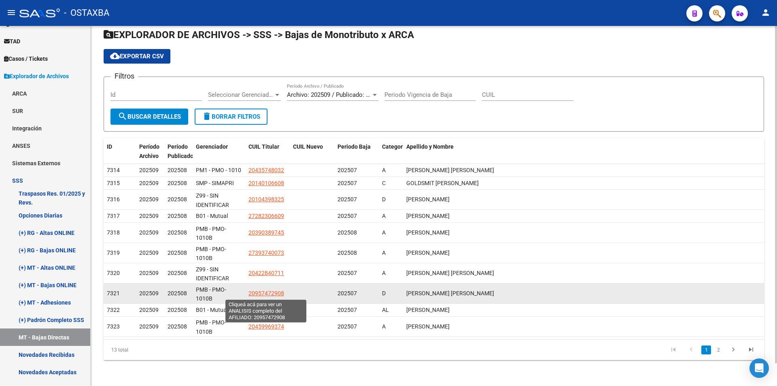
click at [272, 291] on span "20957472908" at bounding box center [267, 293] width 36 height 6
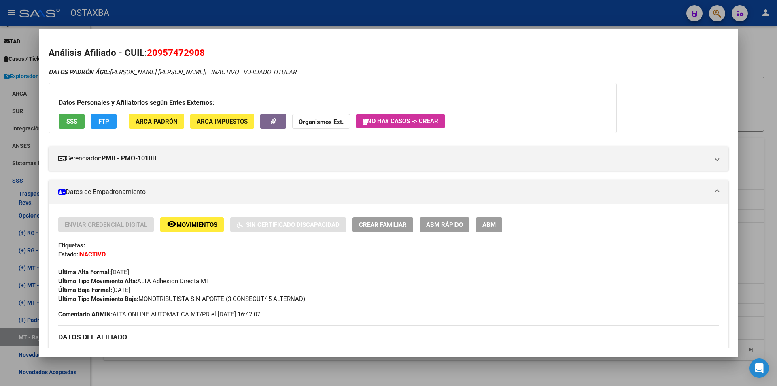
click at [252, 372] on div at bounding box center [388, 193] width 777 height 386
click at [252, 372] on div "Instructivo SSS Archivos MT / PD Ir al importador de Bajas MT x ARCA... EXPLORA…" at bounding box center [434, 194] width 687 height 384
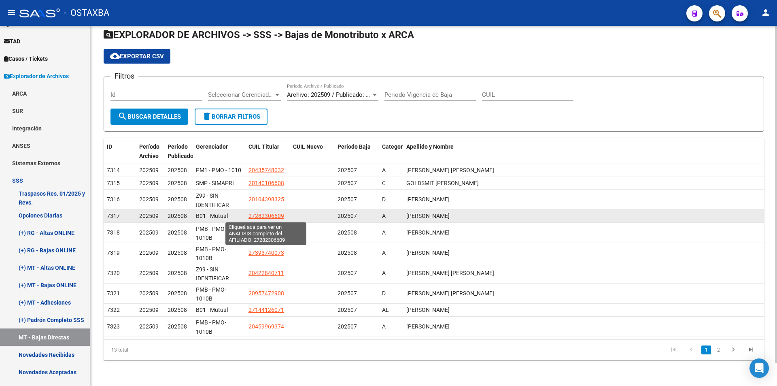
click at [252, 215] on span "27282306609" at bounding box center [267, 216] width 36 height 6
type textarea "27282306609"
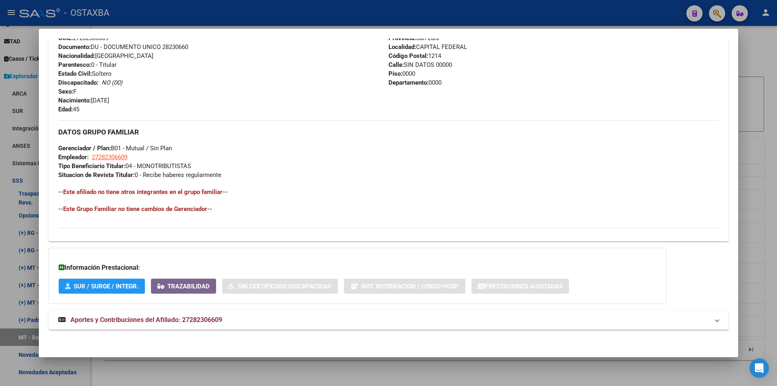
scroll to position [306, 0]
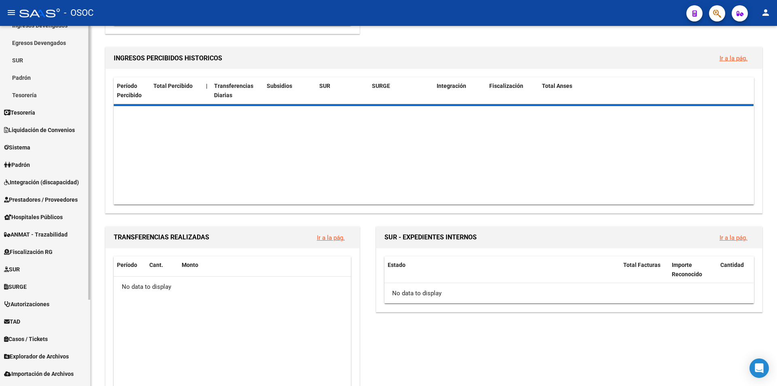
scroll to position [113, 0]
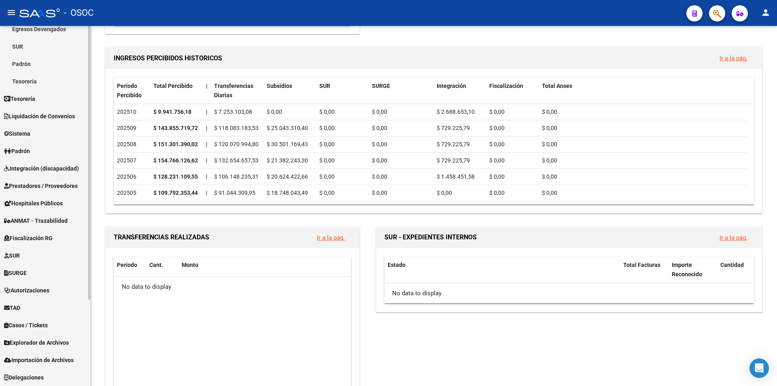
click at [56, 344] on span "Explorador de Archivos" at bounding box center [36, 342] width 65 height 9
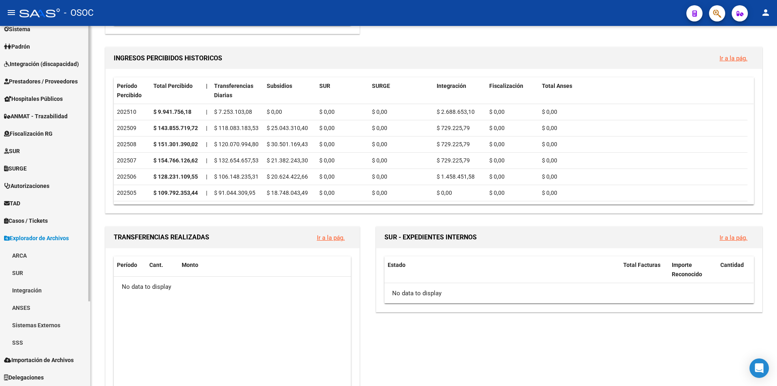
scroll to position [96, 0]
click at [41, 344] on link "SSS" at bounding box center [45, 342] width 90 height 17
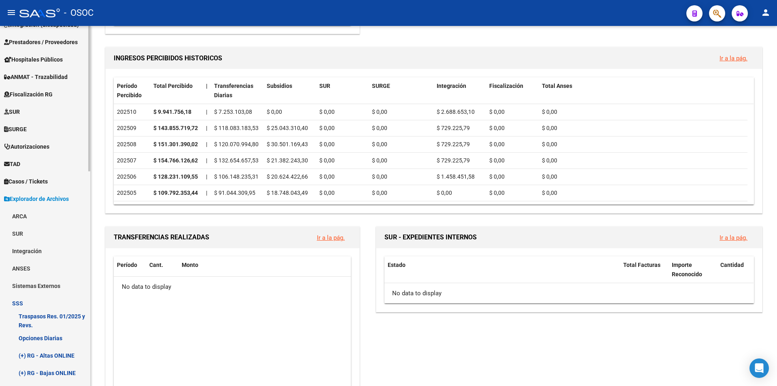
scroll to position [298, 0]
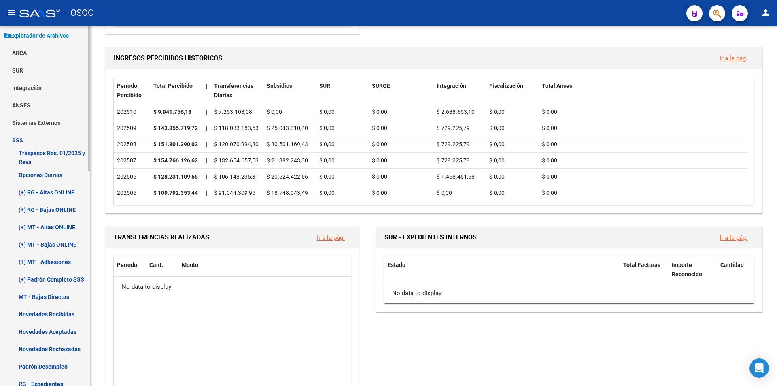
click at [28, 224] on link "(+) MT - Altas ONLINE" at bounding box center [45, 226] width 90 height 17
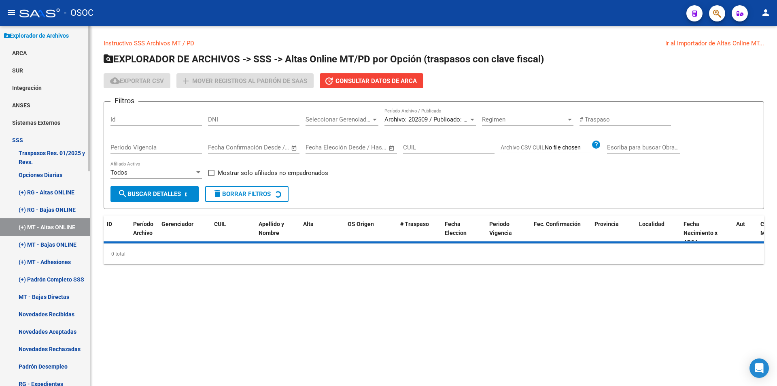
click at [26, 242] on link "(+) MT - Bajas ONLINE" at bounding box center [45, 244] width 90 height 17
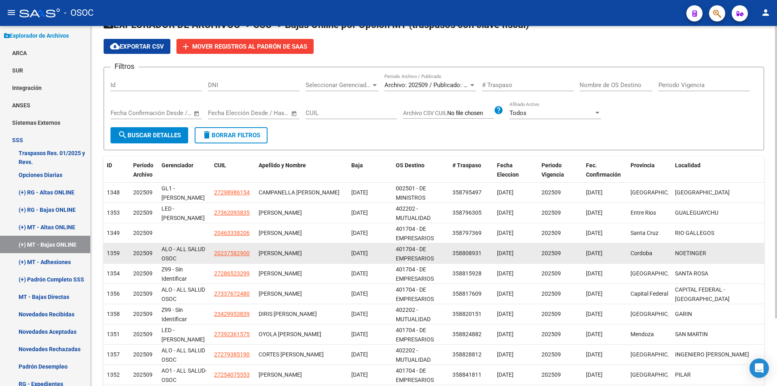
scroll to position [83, 0]
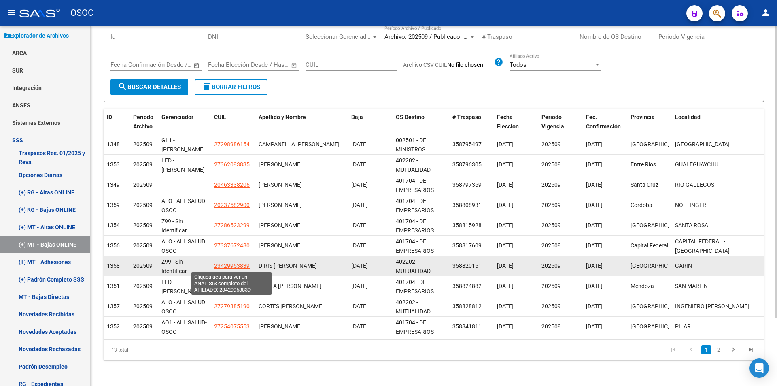
click at [238, 268] on span "23429953839" at bounding box center [232, 265] width 36 height 6
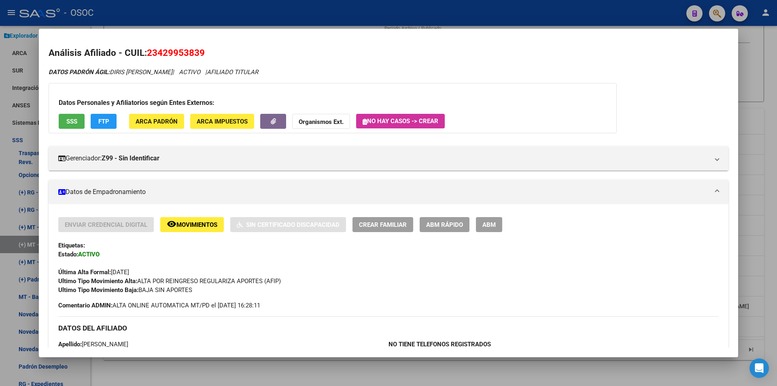
click at [255, 368] on div at bounding box center [388, 193] width 777 height 386
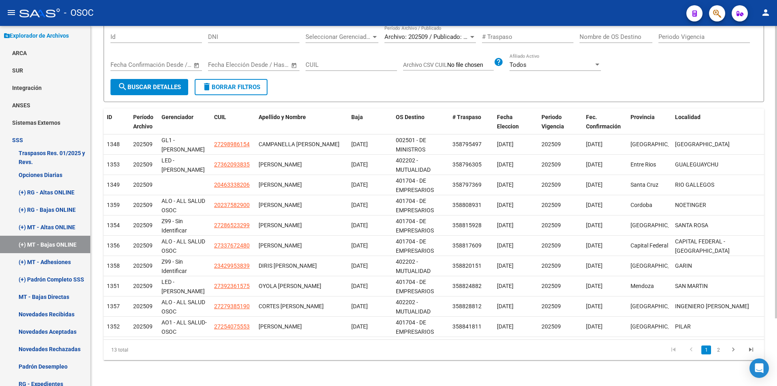
click at [723, 347] on li "2" at bounding box center [718, 350] width 12 height 14
click at [720, 353] on link "2" at bounding box center [719, 349] width 10 height 9
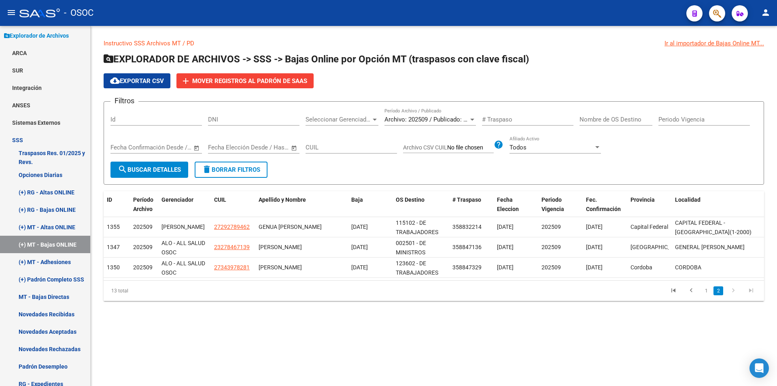
scroll to position [0, 0]
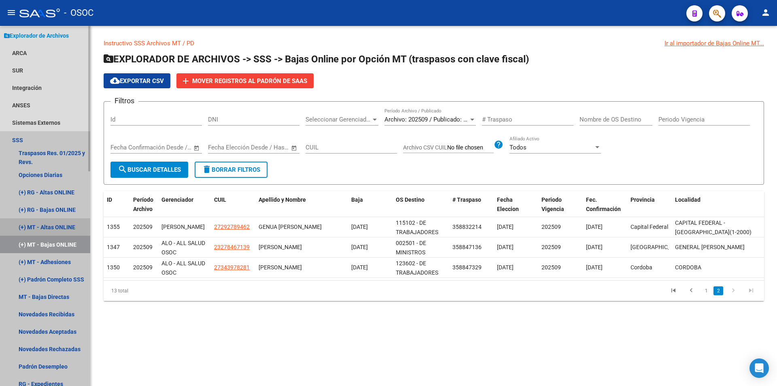
click at [69, 228] on link "(+) MT - Altas ONLINE" at bounding box center [45, 226] width 90 height 17
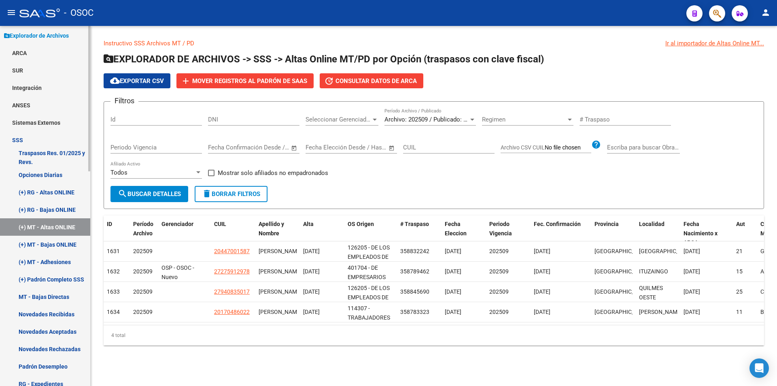
click at [62, 259] on link "(+) MT - Adhesiones" at bounding box center [45, 261] width 90 height 17
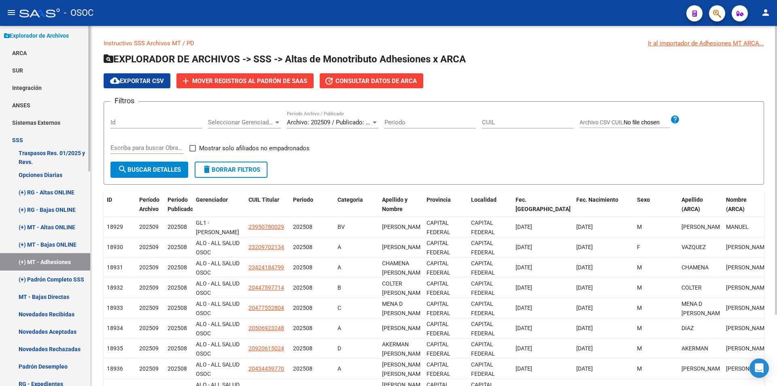
click at [64, 299] on link "MT - Bajas Directas" at bounding box center [45, 296] width 90 height 17
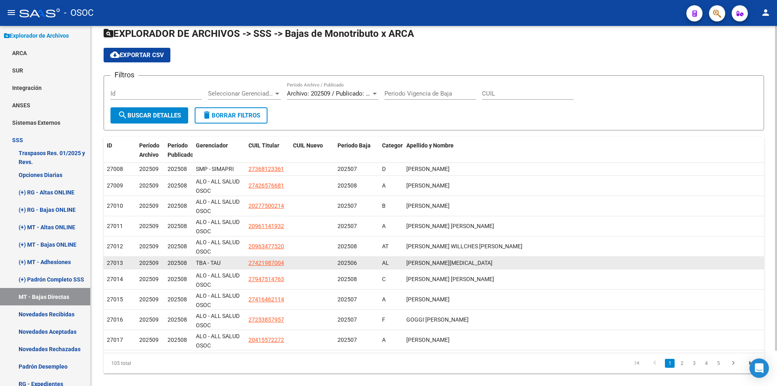
scroll to position [39, 0]
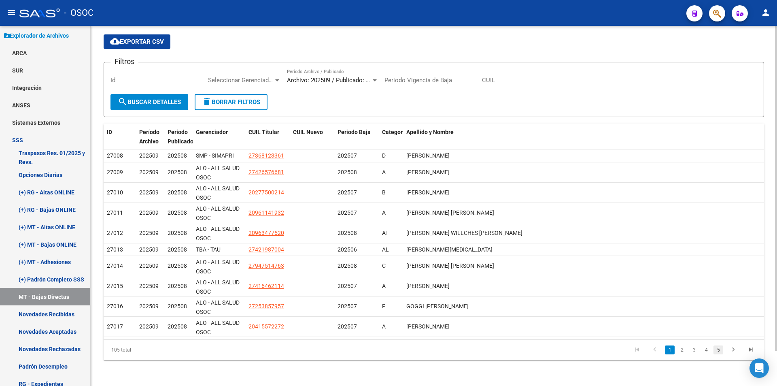
click at [714, 349] on link "5" at bounding box center [719, 349] width 10 height 9
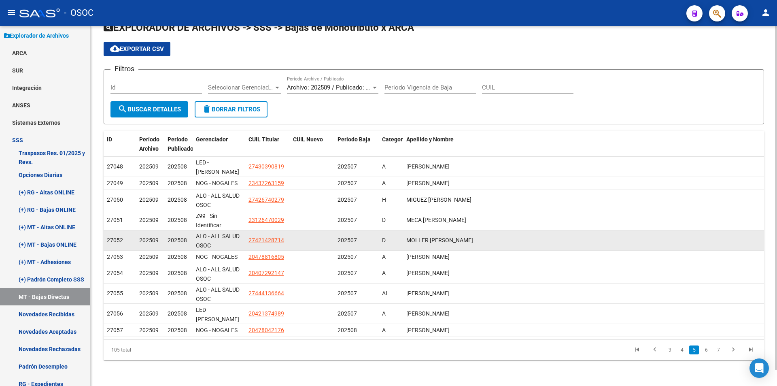
scroll to position [17, 0]
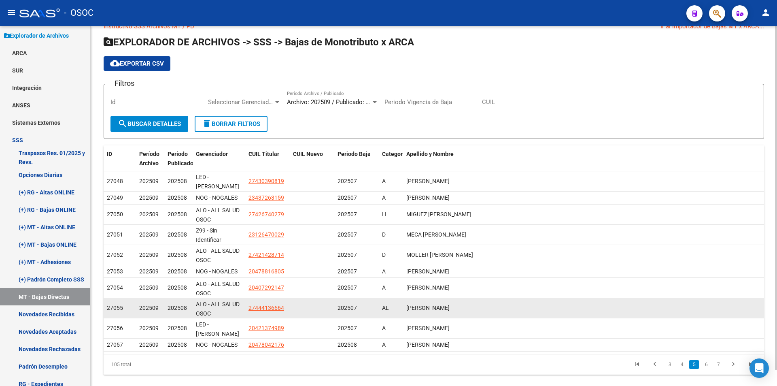
click at [263, 310] on datatable-body-cell "27444136664" at bounding box center [267, 308] width 45 height 20
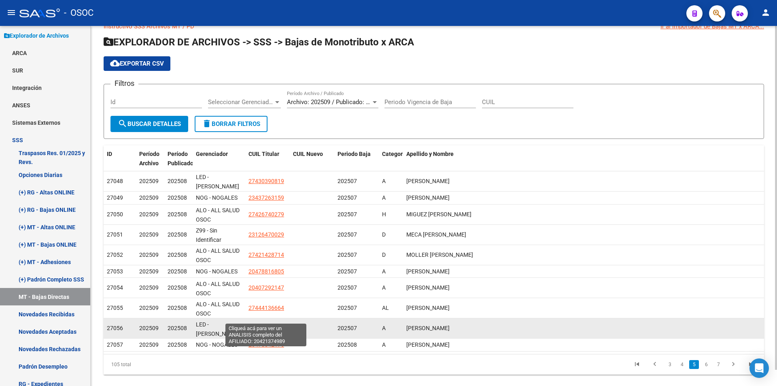
click at [264, 325] on span "20421374989" at bounding box center [267, 328] width 36 height 6
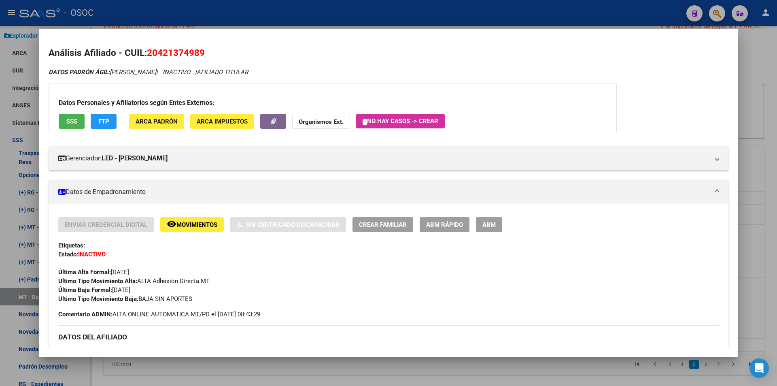
click at [247, 355] on mat-dialog-container "Análisis Afiliado - CUIL: 20421374989 DATOS PADRÓN ÁGIL: [PERSON_NAME] | INACTI…" at bounding box center [388, 193] width 699 height 328
click at [274, 376] on div at bounding box center [388, 193] width 777 height 386
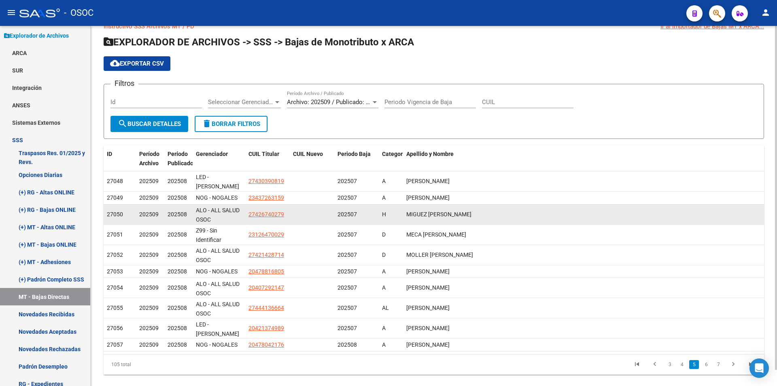
click at [250, 210] on app-link-go-to "27426740279" at bounding box center [267, 214] width 36 height 9
click at [253, 211] on span "27426740279" at bounding box center [267, 214] width 36 height 6
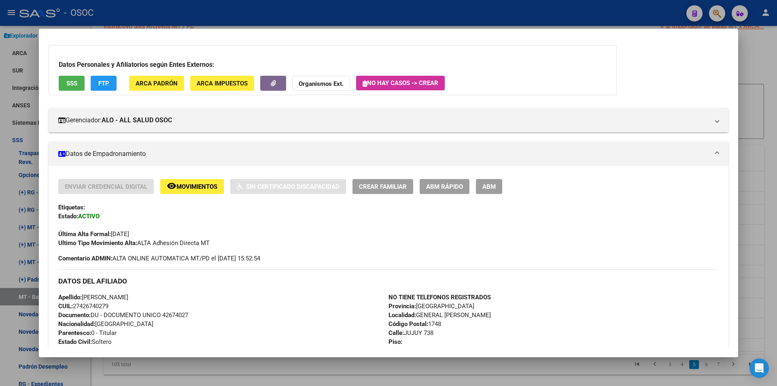
scroll to position [0, 0]
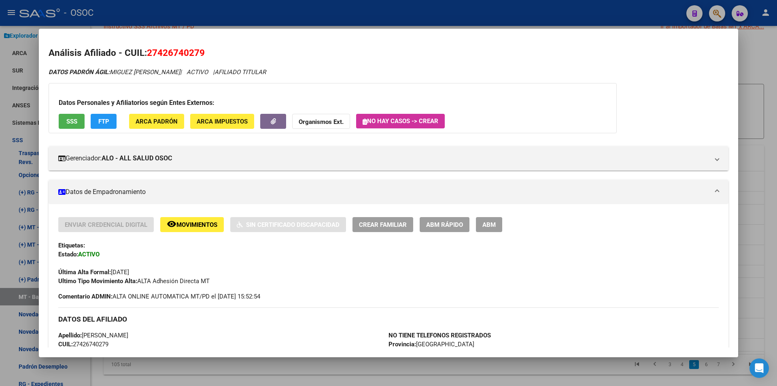
click at [750, 83] on div at bounding box center [388, 193] width 777 height 386
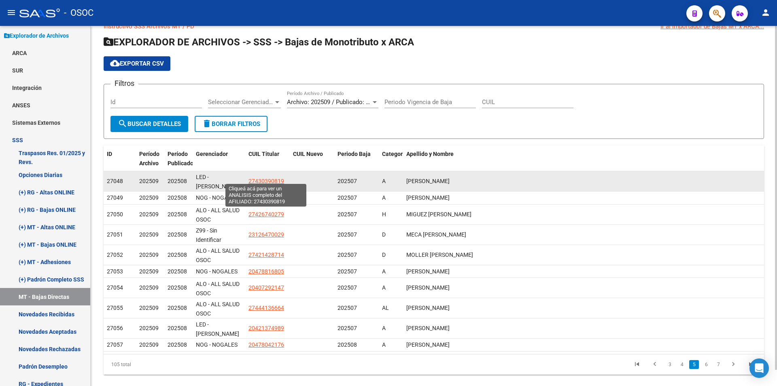
click at [271, 179] on span "27430390819" at bounding box center [267, 181] width 36 height 6
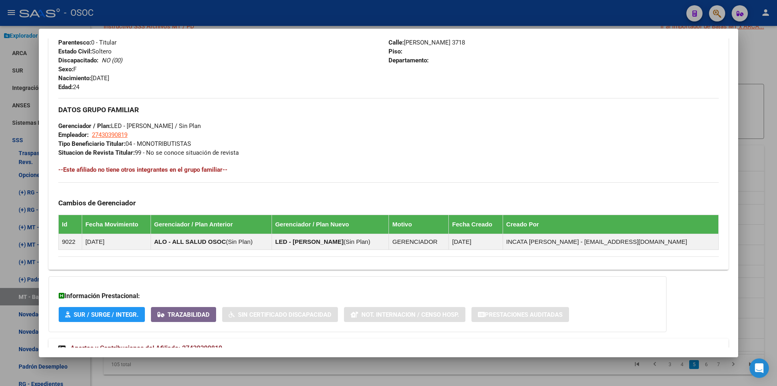
scroll to position [357, 0]
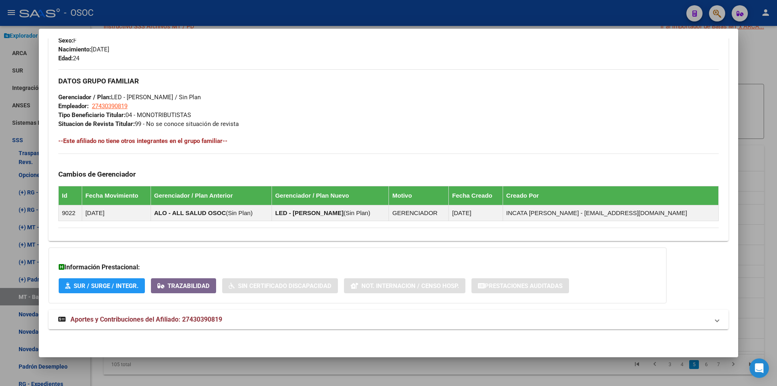
click at [322, 376] on div at bounding box center [388, 193] width 777 height 386
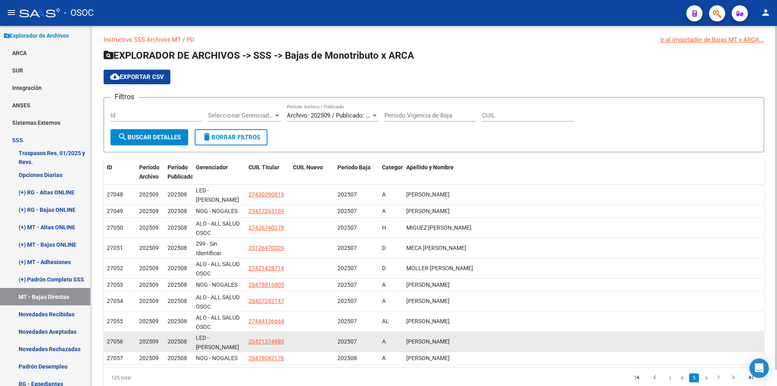
scroll to position [0, 0]
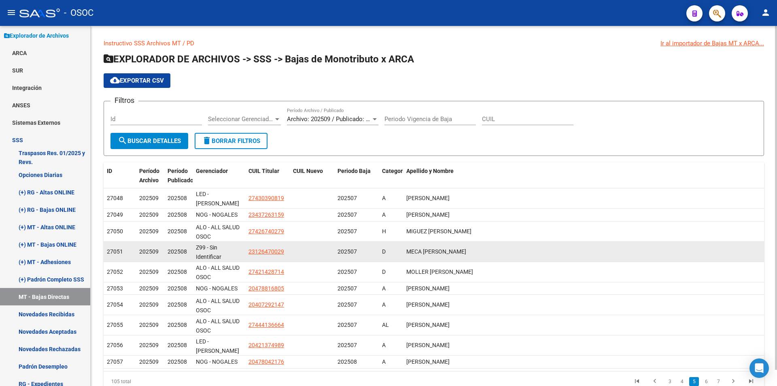
click at [315, 242] on datatable-body-cell at bounding box center [312, 252] width 45 height 20
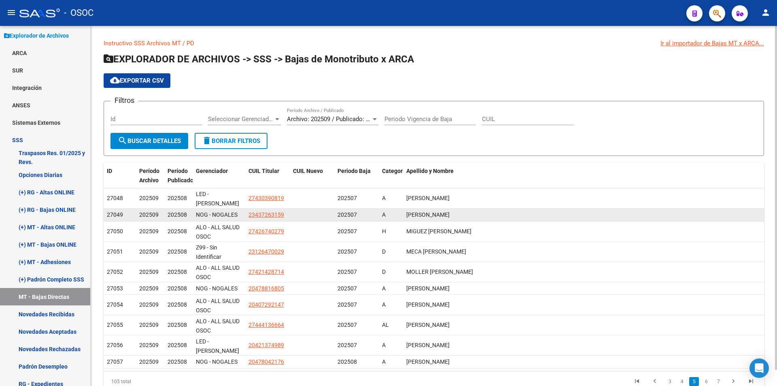
click at [342, 213] on datatable-body-cell "202507" at bounding box center [356, 214] width 45 height 13
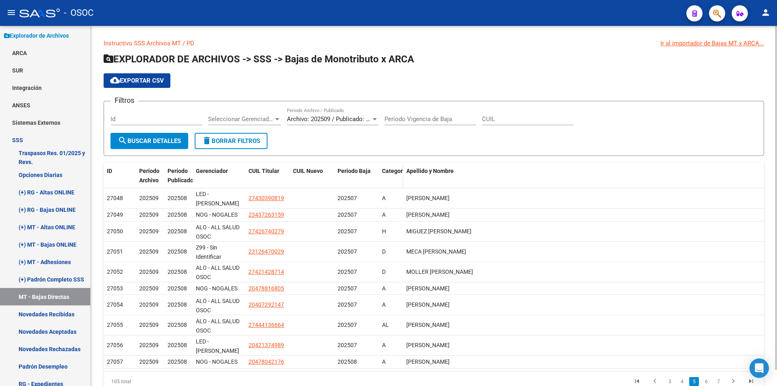
drag, startPoint x: 385, startPoint y: 181, endPoint x: 397, endPoint y: 172, distance: 15.3
click at [386, 181] on div "Categoria" at bounding box center [391, 175] width 18 height 19
drag, startPoint x: 401, startPoint y: 171, endPoint x: 328, endPoint y: 138, distance: 79.5
click at [401, 171] on span at bounding box center [402, 175] width 4 height 27
click at [408, 115] on div "Periodo Vigencia de Baja" at bounding box center [430, 116] width 91 height 17
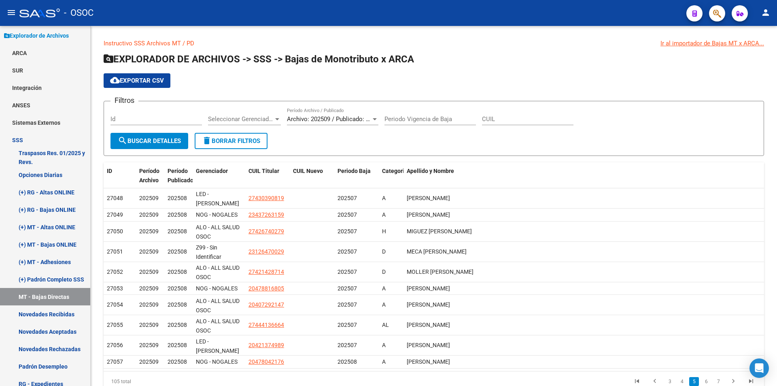
drag, startPoint x: 207, startPoint y: 374, endPoint x: 225, endPoint y: 372, distance: 18.3
click at [225, 372] on div "105 total" at bounding box center [169, 381] width 131 height 20
drag, startPoint x: 225, startPoint y: 372, endPoint x: 269, endPoint y: 333, distance: 58.5
click at [226, 372] on div "105 total" at bounding box center [169, 381] width 131 height 20
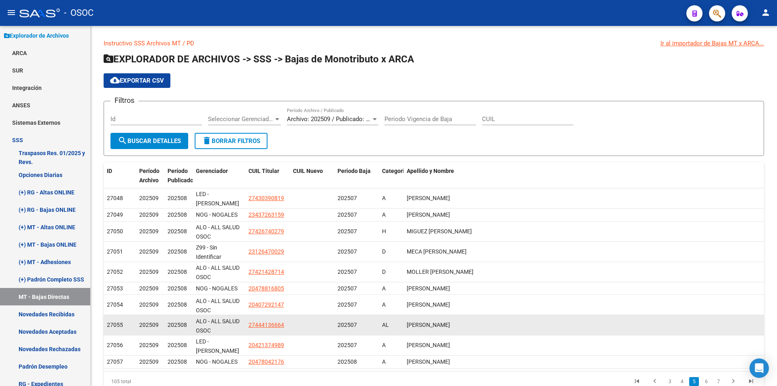
click at [277, 315] on datatable-body-cell "27444136664" at bounding box center [267, 325] width 45 height 20
click at [273, 321] on span "27444136664" at bounding box center [267, 324] width 36 height 6
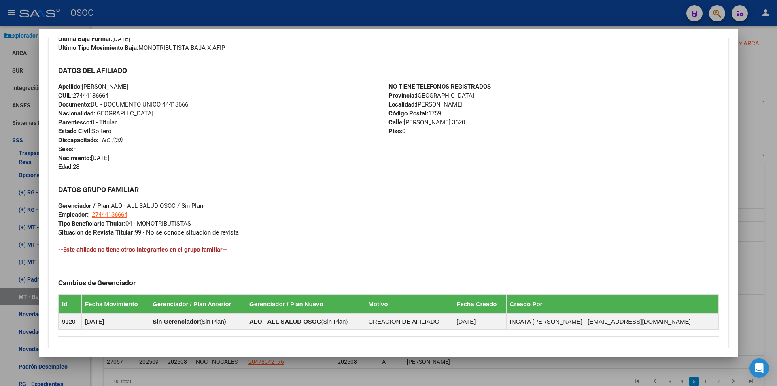
scroll to position [359, 0]
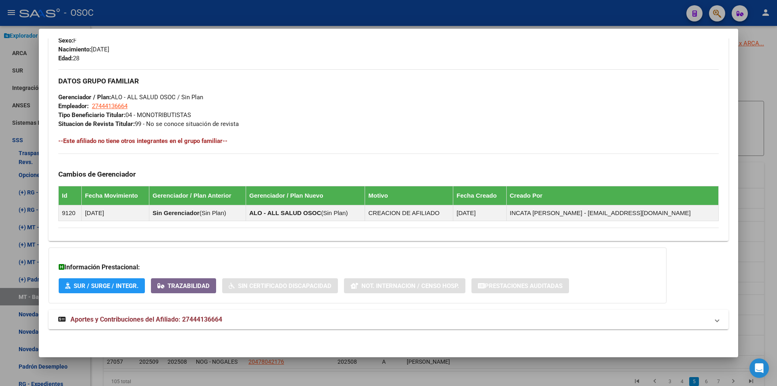
click at [329, 357] on div at bounding box center [388, 193] width 777 height 386
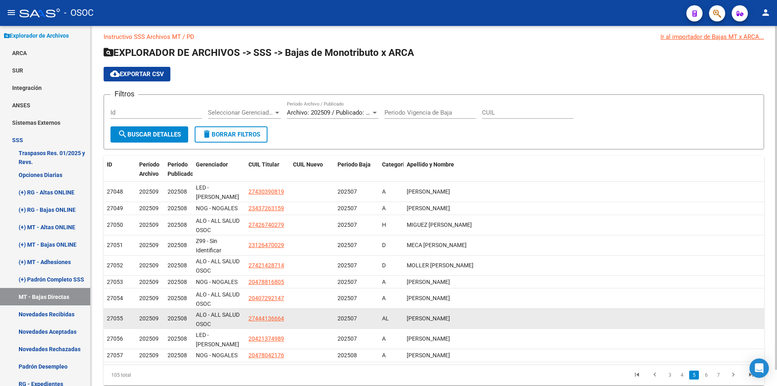
scroll to position [17, 0]
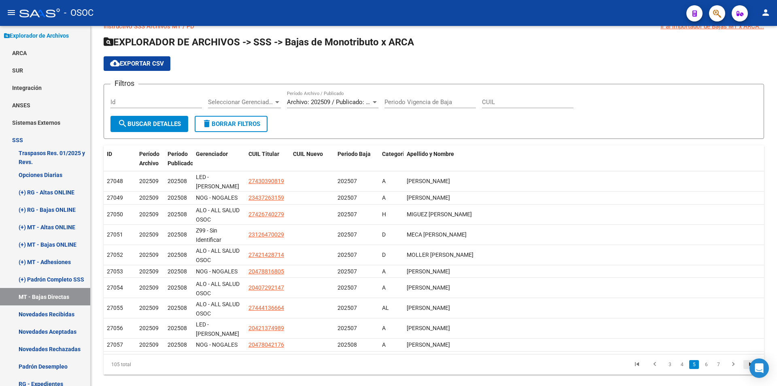
click at [746, 360] on icon "go to last page" at bounding box center [751, 365] width 11 height 10
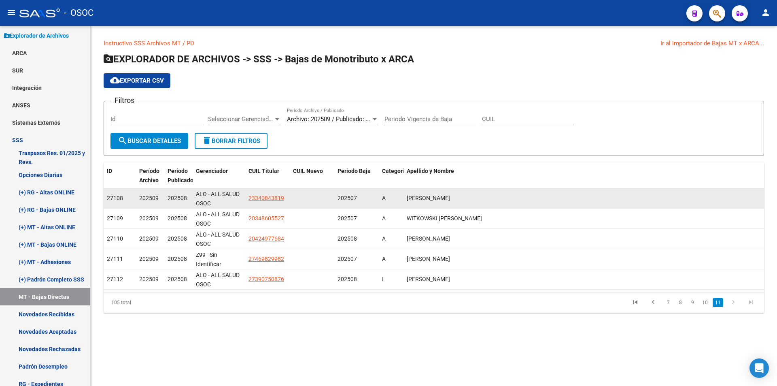
scroll to position [0, 0]
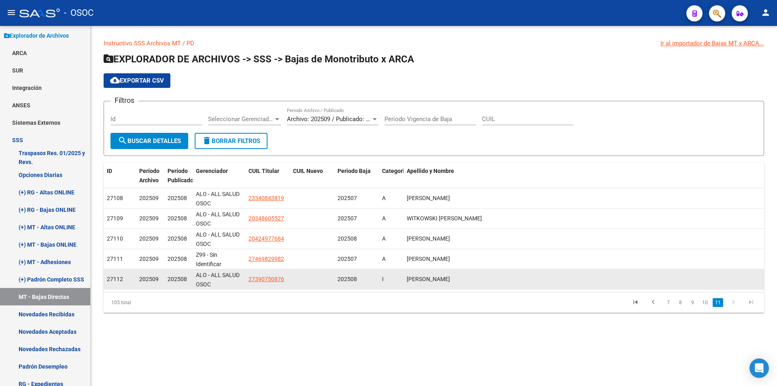
click at [263, 272] on datatable-body-cell "27390750876" at bounding box center [267, 279] width 45 height 20
click at [263, 279] on span "27390750876" at bounding box center [267, 279] width 36 height 6
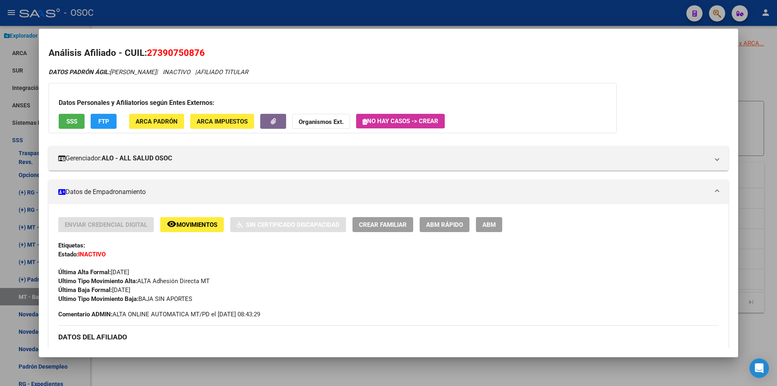
drag, startPoint x: 307, startPoint y: 360, endPoint x: 313, endPoint y: 361, distance: 6.1
click at [307, 361] on div at bounding box center [388, 193] width 777 height 386
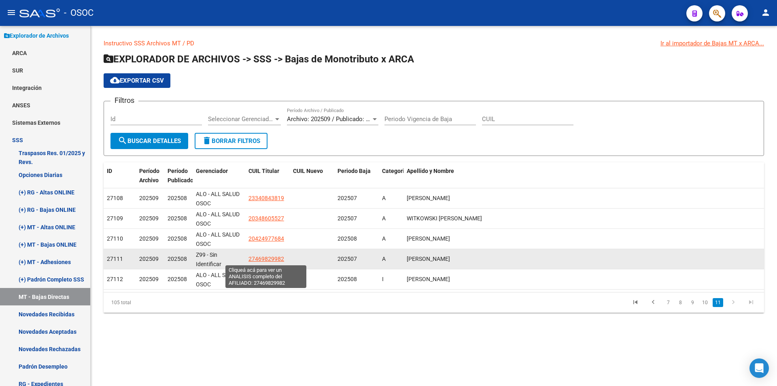
click at [259, 257] on span "27469829982" at bounding box center [267, 258] width 36 height 6
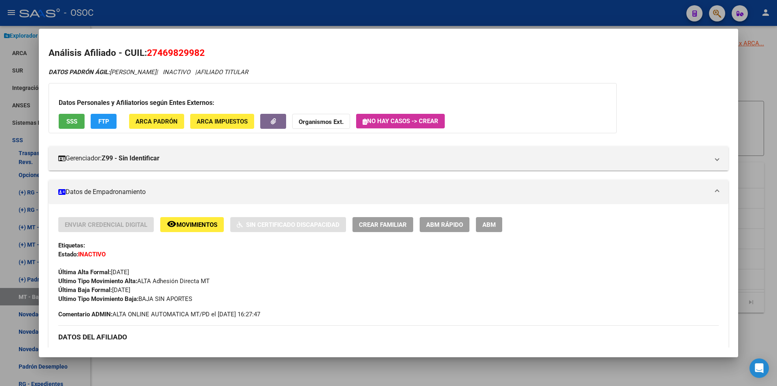
click at [275, 366] on div at bounding box center [388, 193] width 777 height 386
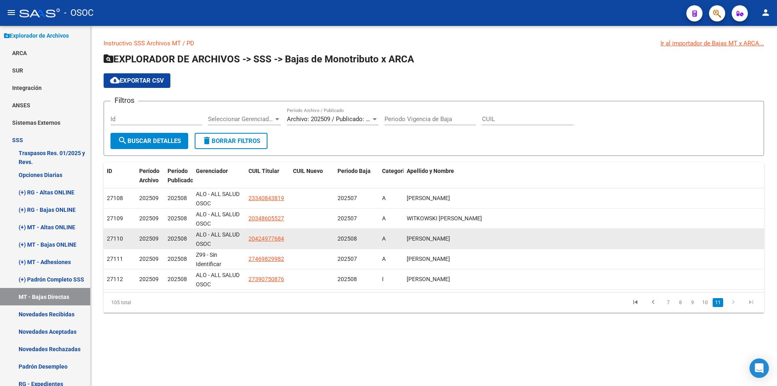
click at [268, 238] on span "20424977684" at bounding box center [267, 238] width 36 height 6
type textarea "20424977684"
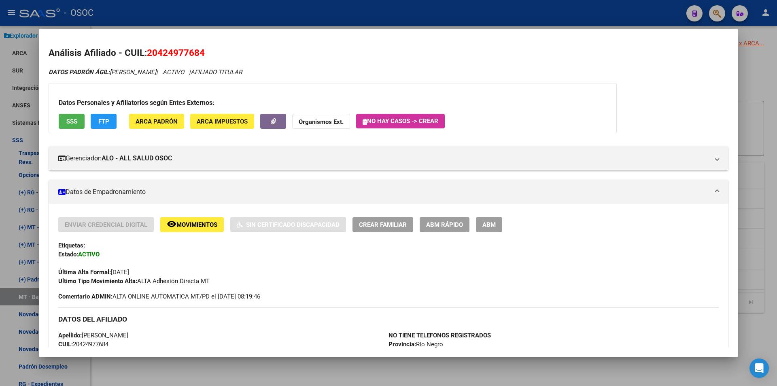
click at [313, 364] on div at bounding box center [388, 193] width 777 height 386
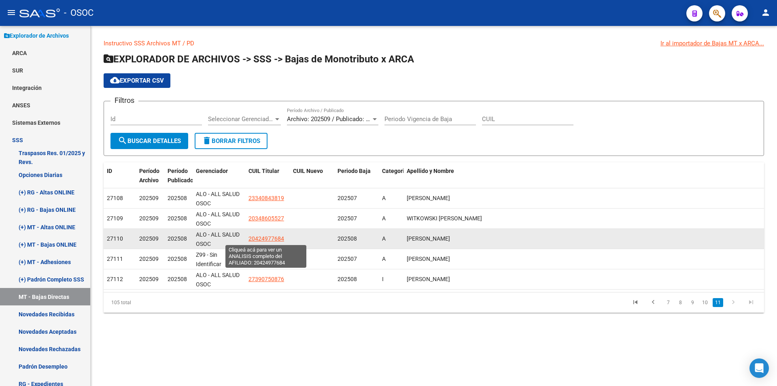
click at [264, 239] on span "20424977684" at bounding box center [267, 238] width 36 height 6
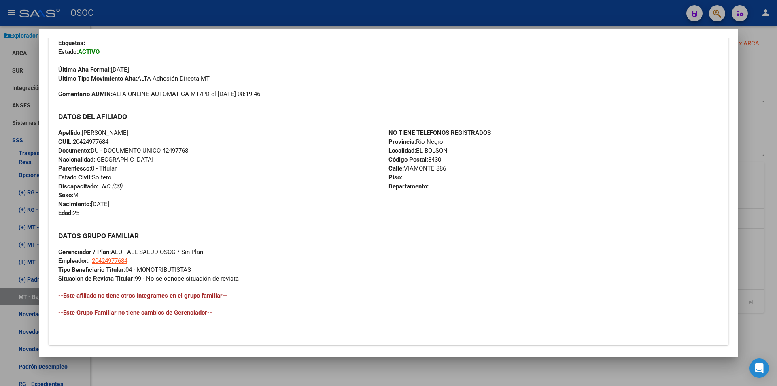
scroll to position [306, 0]
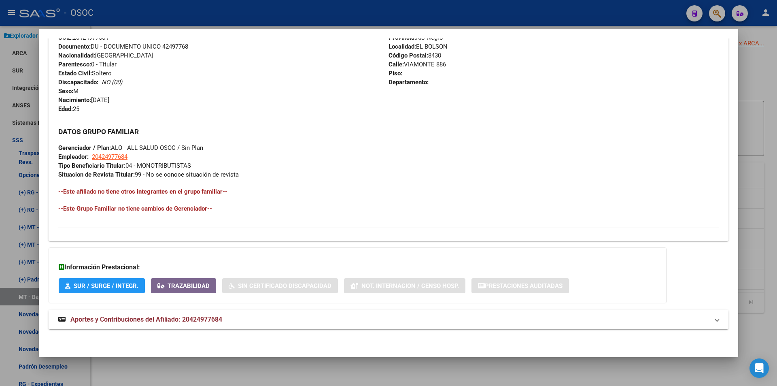
click at [249, 306] on div "DATOS PADRÓN ÁGIL: [PERSON_NAME] | ACTIVO | AFILIADO TITULAR Datos Personales y…" at bounding box center [389, 49] width 680 height 577
click at [251, 323] on mat-panel-title "Aportes y Contribuciones del Afiliado: 20424977684" at bounding box center [383, 320] width 651 height 10
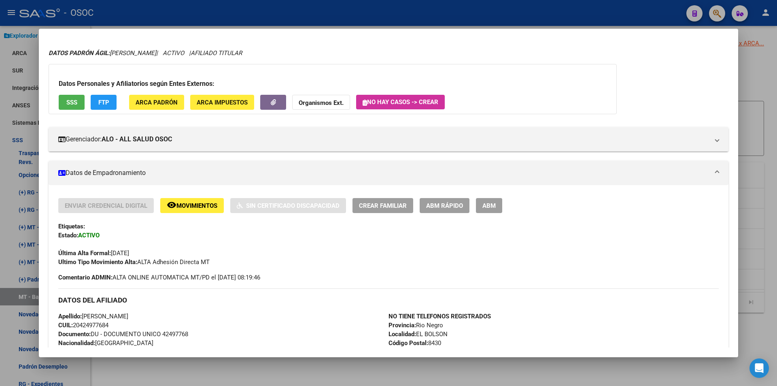
scroll to position [0, 0]
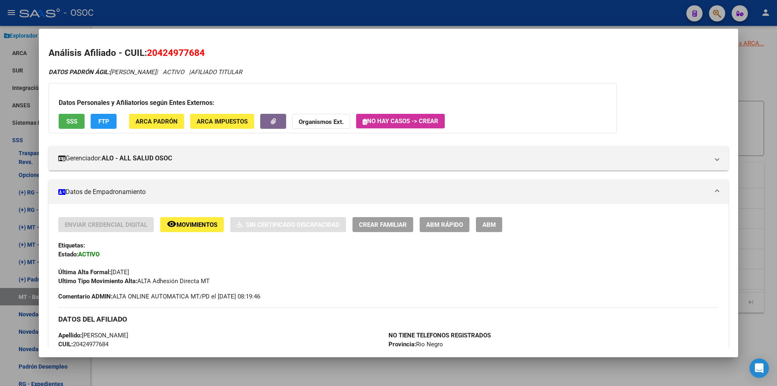
click at [110, 126] on button "FTP" at bounding box center [104, 121] width 26 height 15
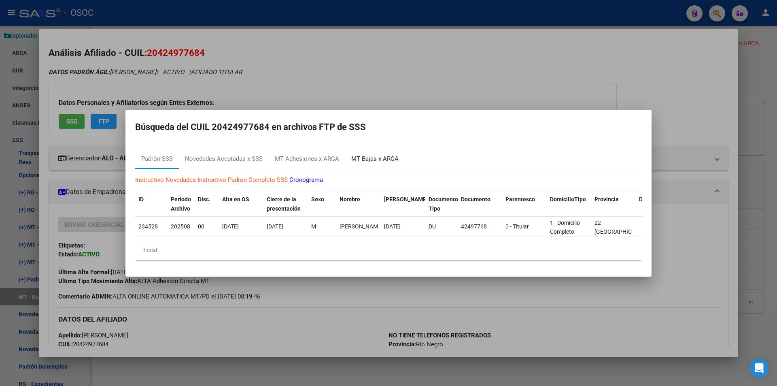
click at [381, 162] on div "MT Bajas x ARCA" at bounding box center [375, 158] width 60 height 19
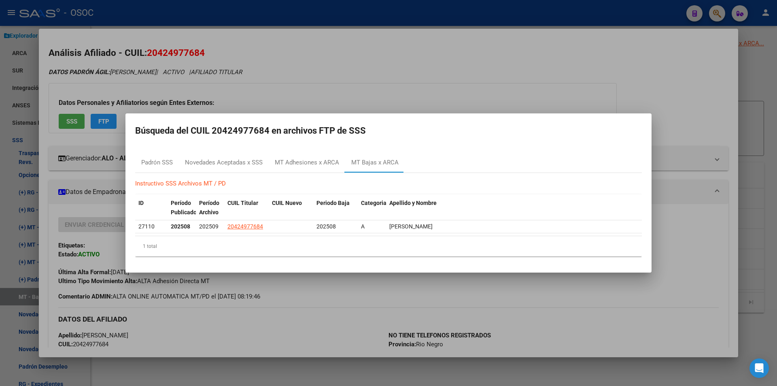
click at [374, 12] on div at bounding box center [388, 193] width 777 height 386
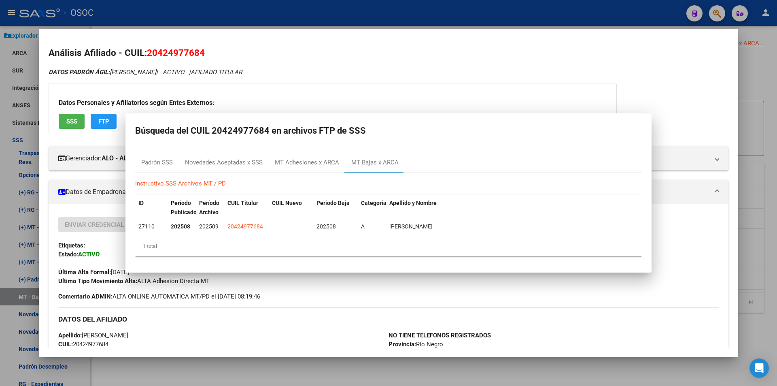
click at [374, 12] on div at bounding box center [388, 193] width 777 height 386
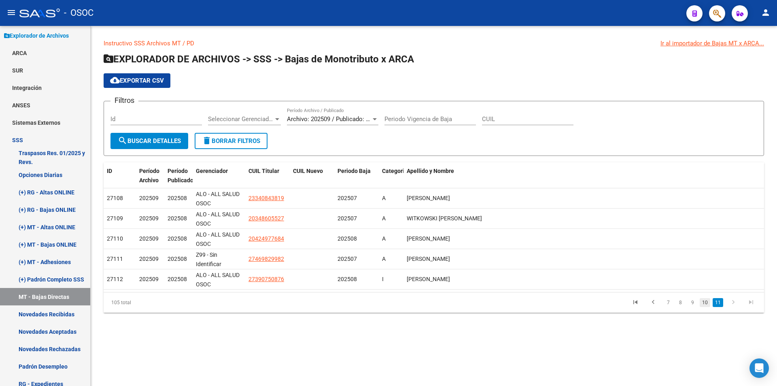
click at [706, 304] on link "10" at bounding box center [705, 302] width 11 height 9
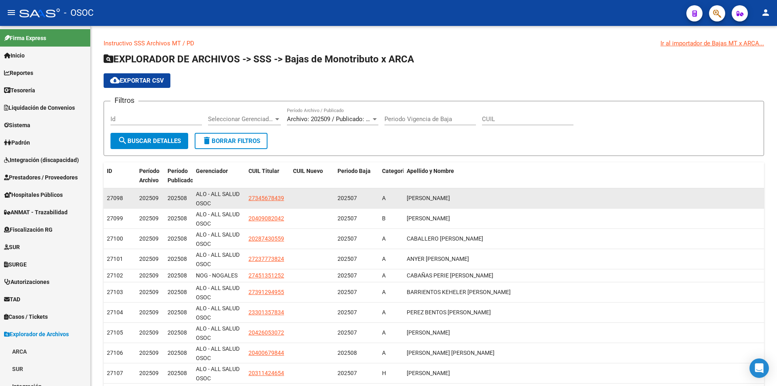
click at [349, 196] on span "202507" at bounding box center [347, 198] width 19 height 6
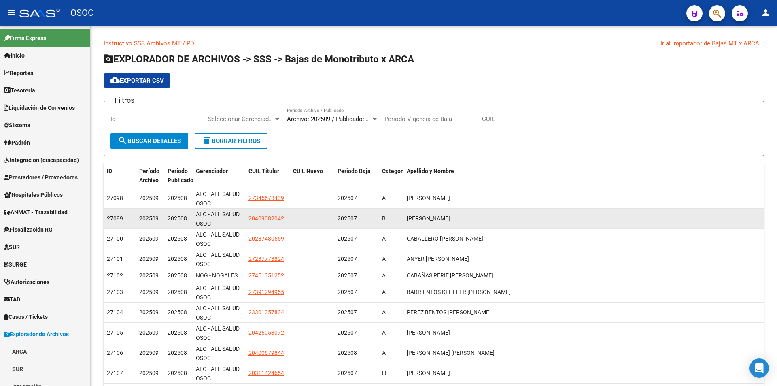
click at [349, 216] on span "202507" at bounding box center [347, 218] width 19 height 6
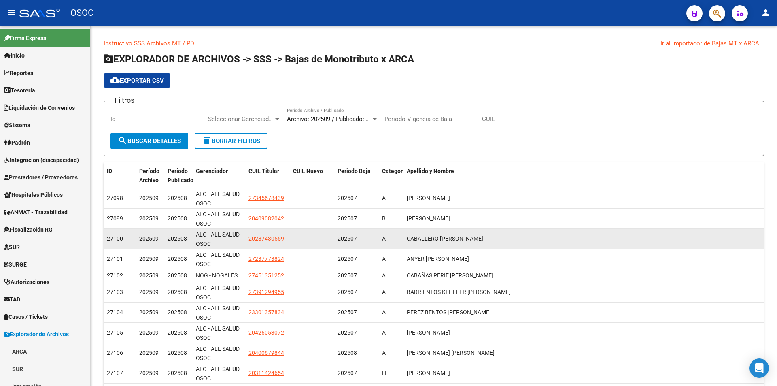
click at [334, 237] on datatable-body-cell at bounding box center [312, 239] width 45 height 20
click at [341, 234] on div "202507" at bounding box center [357, 238] width 38 height 9
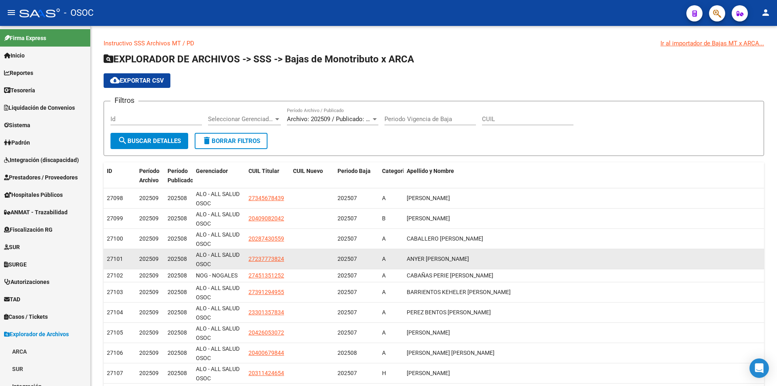
click at [352, 264] on datatable-body-cell "202507" at bounding box center [356, 259] width 45 height 20
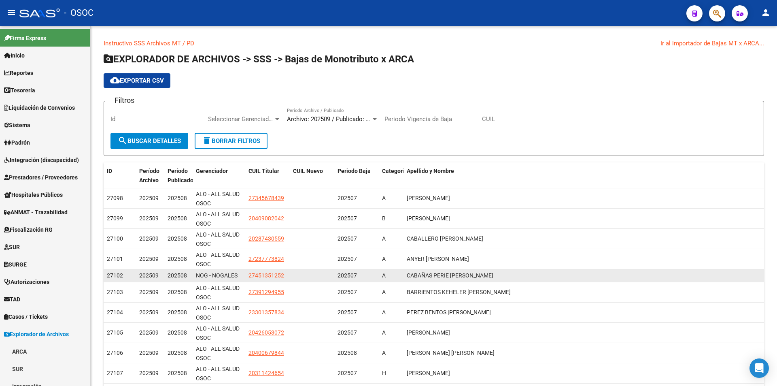
click at [347, 280] on div "202507" at bounding box center [357, 275] width 38 height 9
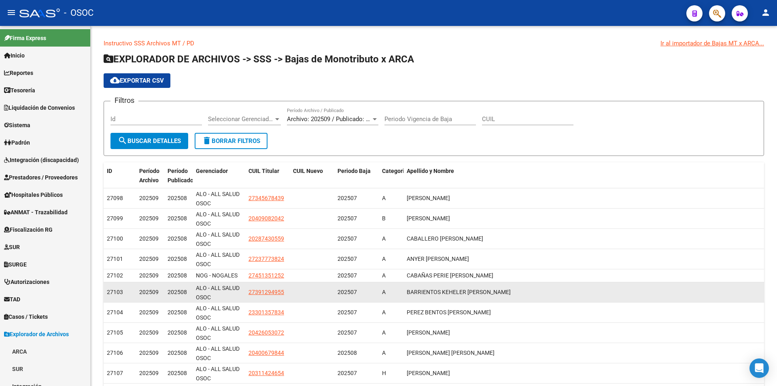
click at [347, 280] on datatable-body-cell "202507" at bounding box center [356, 275] width 45 height 13
click at [347, 296] on div "202507" at bounding box center [357, 291] width 38 height 9
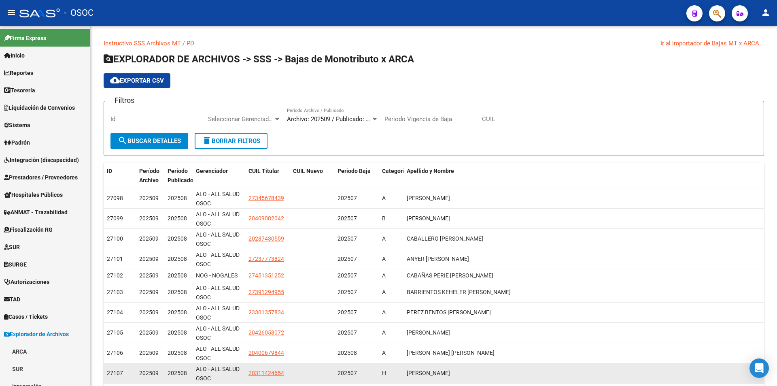
click at [344, 365] on datatable-body-cell "202507" at bounding box center [356, 373] width 45 height 20
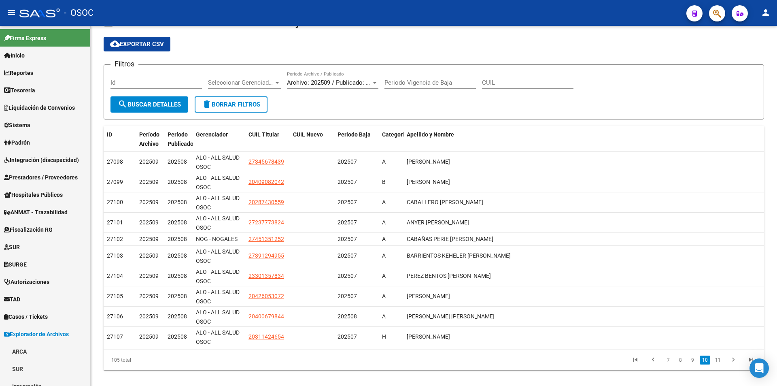
scroll to position [47, 0]
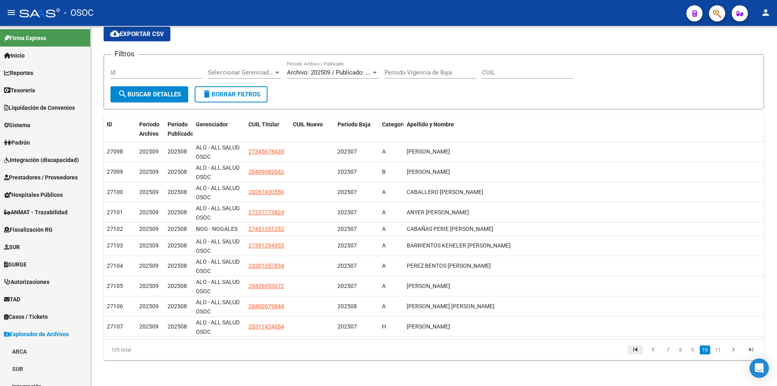
click at [635, 350] on icon "go to first page" at bounding box center [635, 351] width 11 height 10
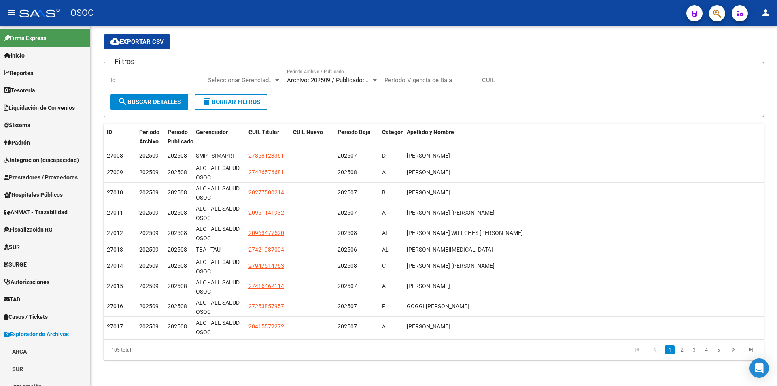
scroll to position [39, 0]
click at [683, 355] on li "2" at bounding box center [682, 350] width 12 height 14
click at [699, 350] on li "3" at bounding box center [694, 350] width 12 height 14
click at [708, 350] on link "4" at bounding box center [707, 349] width 10 height 9
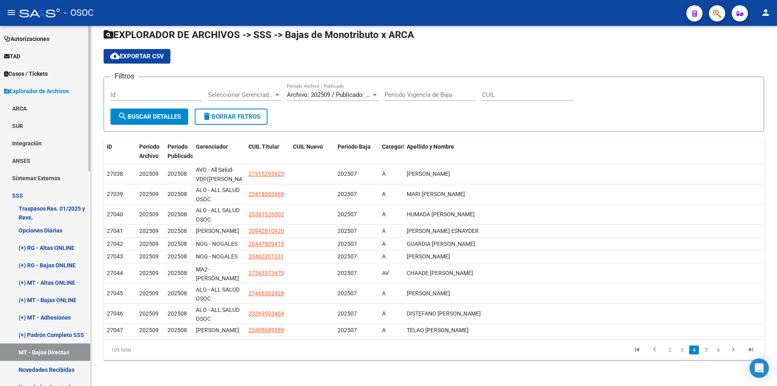
scroll to position [283, 0]
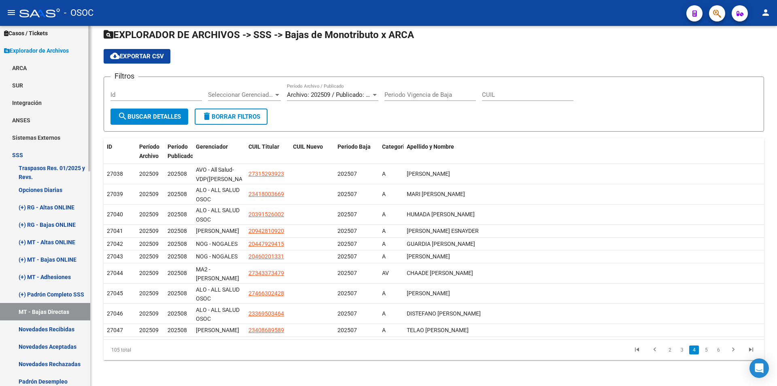
click at [62, 273] on link "(+) MT - Adhesiones" at bounding box center [45, 276] width 90 height 17
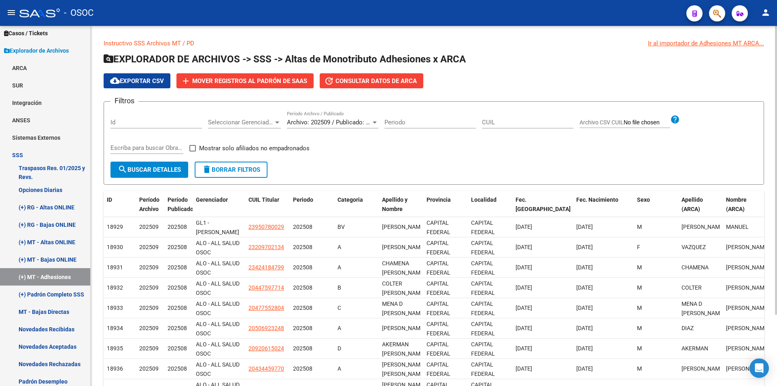
click at [294, 155] on div "Filtros Id Seleccionar Gerenciador Seleccionar Gerenciador Archivo: 202509 / Pu…" at bounding box center [434, 134] width 647 height 53
click at [291, 147] on span "Mostrar solo afiliados no empadronados" at bounding box center [254, 148] width 111 height 10
click at [193, 151] on input "Mostrar solo afiliados no empadronados" at bounding box center [192, 151] width 0 height 0
click at [149, 168] on span "search Buscar Detalles" at bounding box center [149, 169] width 63 height 7
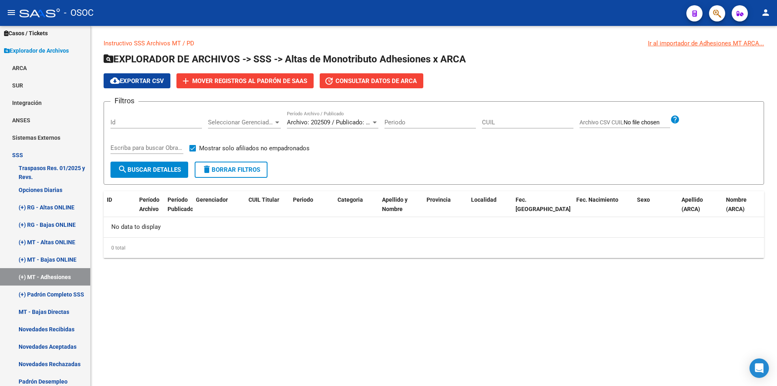
click at [193, 151] on span at bounding box center [192, 148] width 6 height 6
click at [193, 151] on input "Mostrar solo afiliados no empadronados" at bounding box center [192, 151] width 0 height 0
checkbox input "false"
click at [166, 174] on button "search Buscar Detalles" at bounding box center [150, 170] width 78 height 16
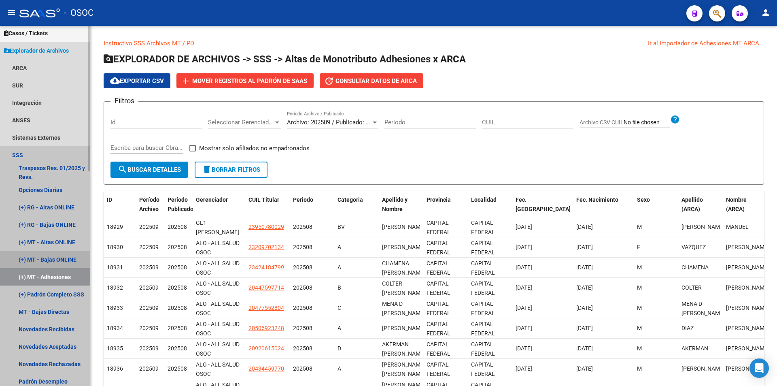
click at [52, 266] on link "(+) MT - Bajas ONLINE" at bounding box center [45, 259] width 90 height 17
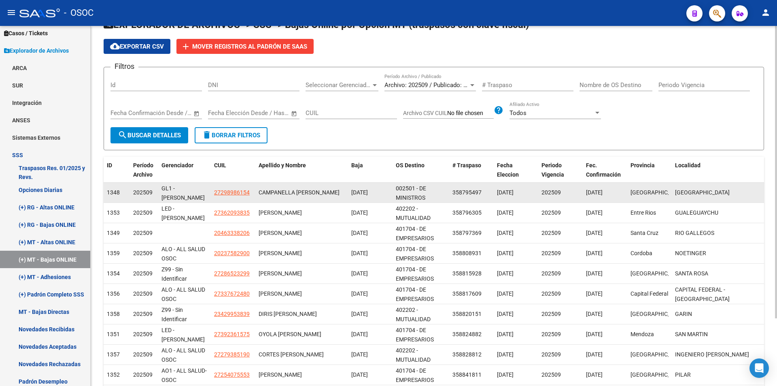
scroll to position [83, 0]
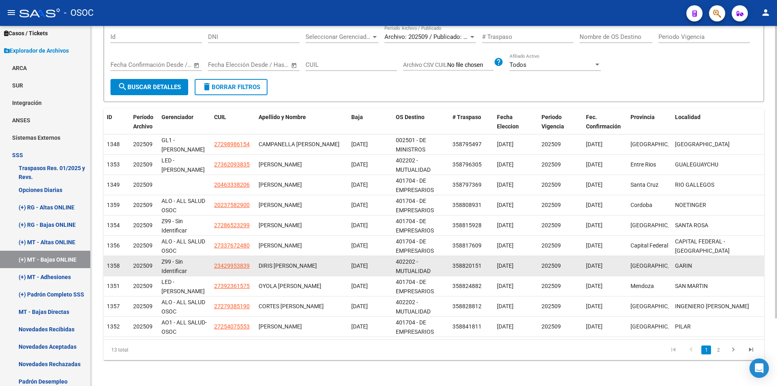
click at [233, 261] on app-link-go-to "23429953839" at bounding box center [232, 265] width 36 height 9
click at [233, 264] on span "23429953839" at bounding box center [232, 265] width 36 height 6
copy span "23429953839"
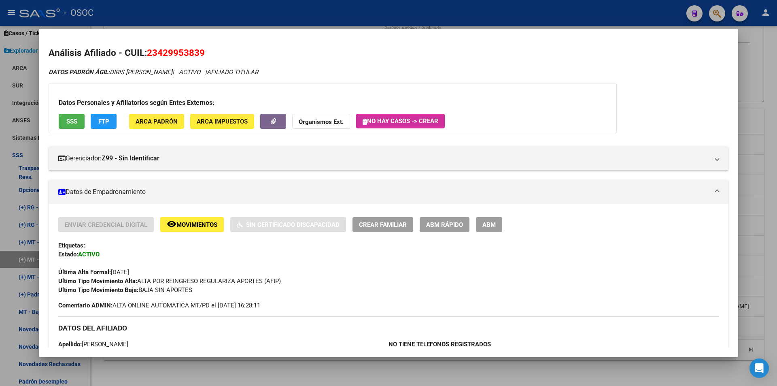
click at [301, 381] on div at bounding box center [388, 193] width 777 height 386
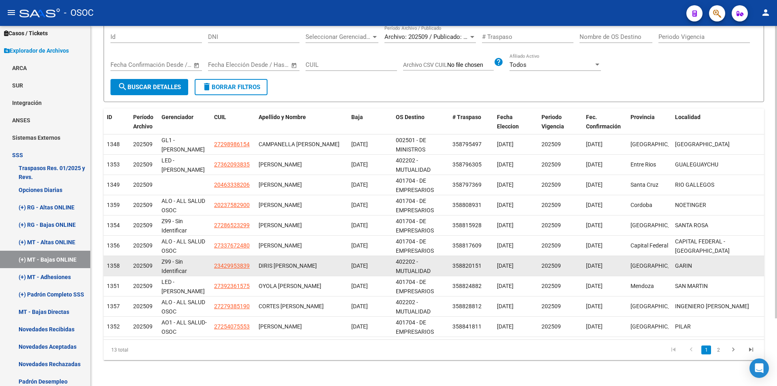
click at [249, 258] on datatable-body-cell "23429953839" at bounding box center [233, 266] width 45 height 20
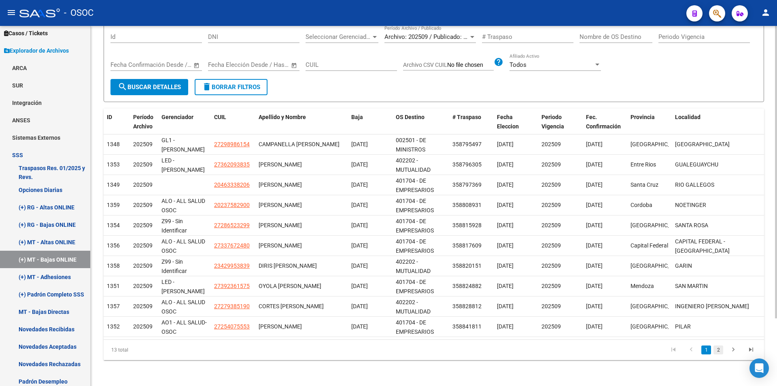
click at [714, 350] on link "2" at bounding box center [719, 349] width 10 height 9
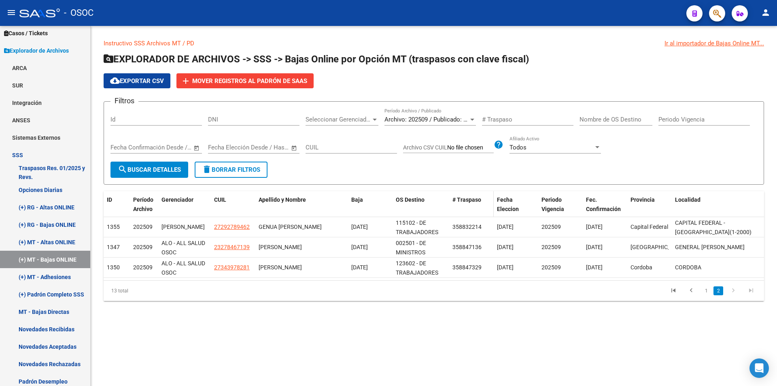
scroll to position [0, 0]
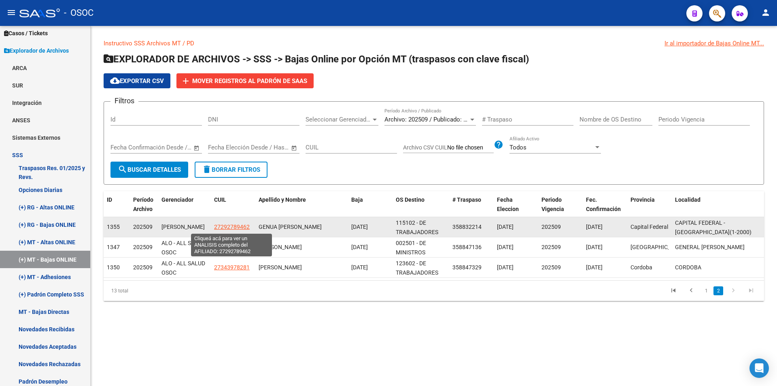
click at [240, 228] on span "27292789462" at bounding box center [232, 226] width 36 height 6
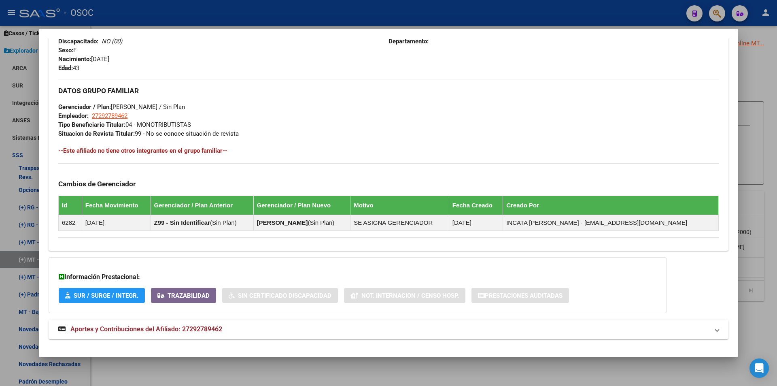
scroll to position [357, 0]
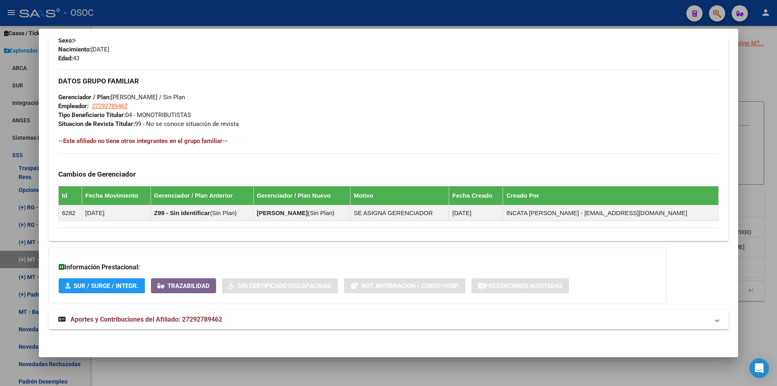
click at [328, 363] on div at bounding box center [388, 193] width 777 height 386
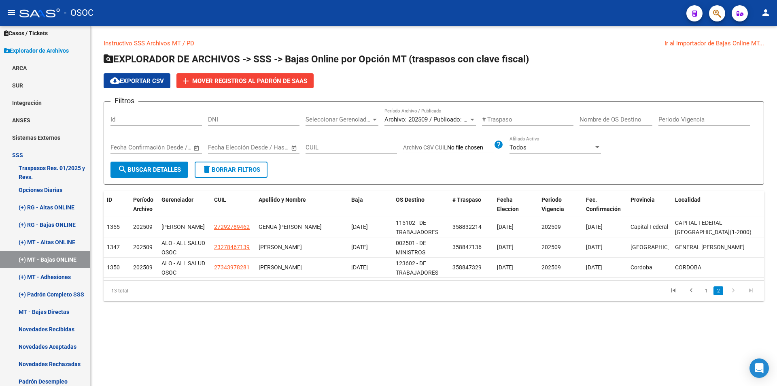
click at [327, 373] on mat-sidenav-content "Instructivo SSS Archivos MT / PD Ir al importador de Bajas Online MT... EXPLORA…" at bounding box center [434, 206] width 687 height 360
click at [344, 355] on mat-sidenav-content "Instructivo SSS Archivos MT / PD Ir al importador de Bajas Online MT... EXPLORA…" at bounding box center [434, 206] width 687 height 360
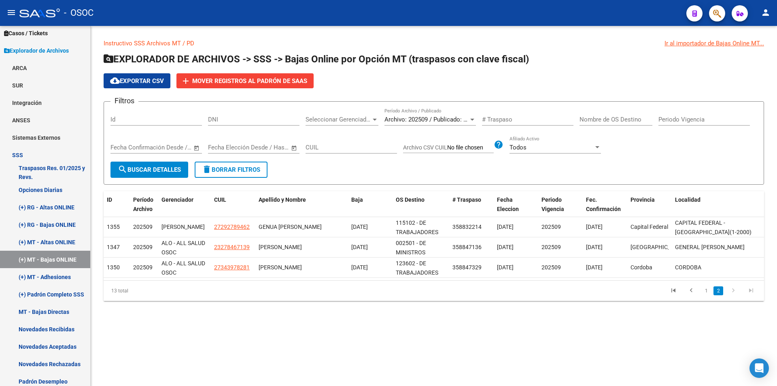
click at [348, 340] on mat-sidenav-content "Instructivo SSS Archivos MT / PD Ir al importador de Bajas Online MT... EXPLORA…" at bounding box center [434, 206] width 687 height 360
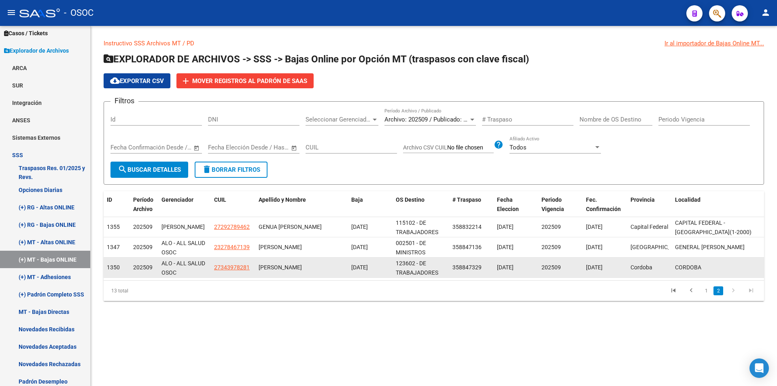
drag, startPoint x: 355, startPoint y: 327, endPoint x: 344, endPoint y: 270, distance: 57.6
click at [355, 326] on div "Instructivo SSS Archivos MT / PD Ir al importador de Bajas Online MT... EXPLORA…" at bounding box center [434, 176] width 687 height 301
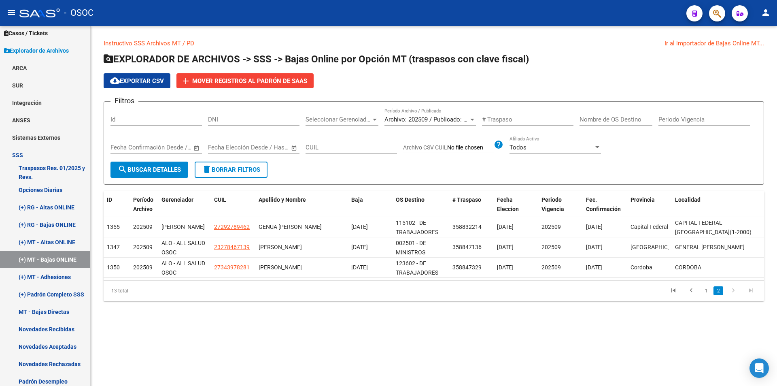
click at [350, 297] on datatable-pager "1 2" at bounding box center [499, 291] width 522 height 14
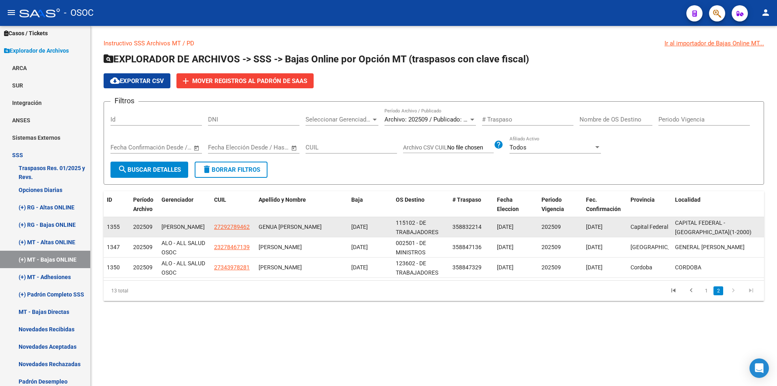
click at [370, 230] on div "[DATE]" at bounding box center [370, 226] width 38 height 9
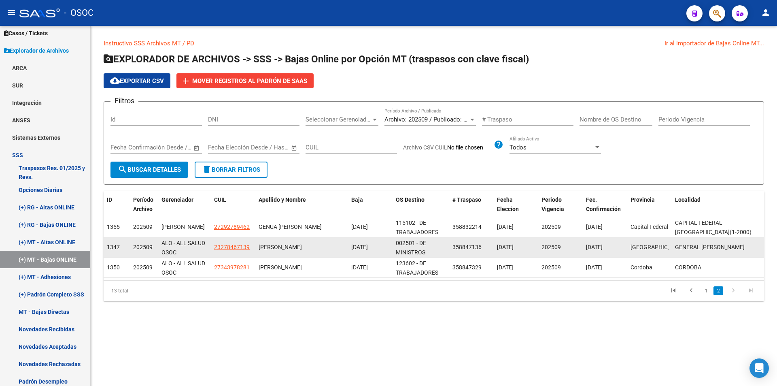
click at [370, 247] on div "[DATE]" at bounding box center [370, 246] width 38 height 9
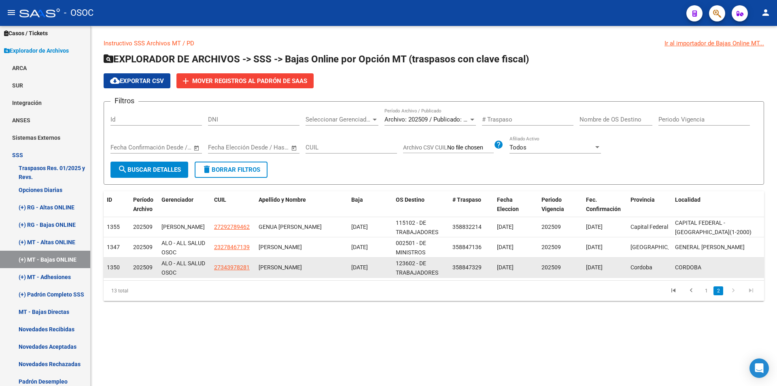
click at [370, 265] on div "[DATE]" at bounding box center [370, 267] width 38 height 9
click at [371, 265] on div "[DATE]" at bounding box center [370, 267] width 38 height 9
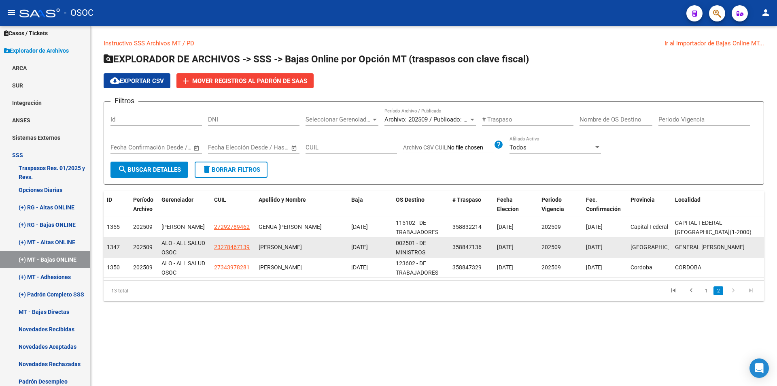
click at [368, 247] on div "[DATE]" at bounding box center [370, 246] width 38 height 9
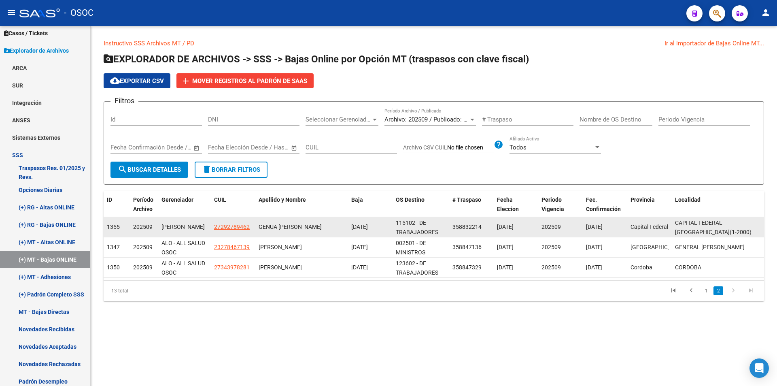
click at [367, 223] on div "[DATE]" at bounding box center [370, 226] width 38 height 9
click at [368, 223] on div "[DATE]" at bounding box center [370, 226] width 38 height 9
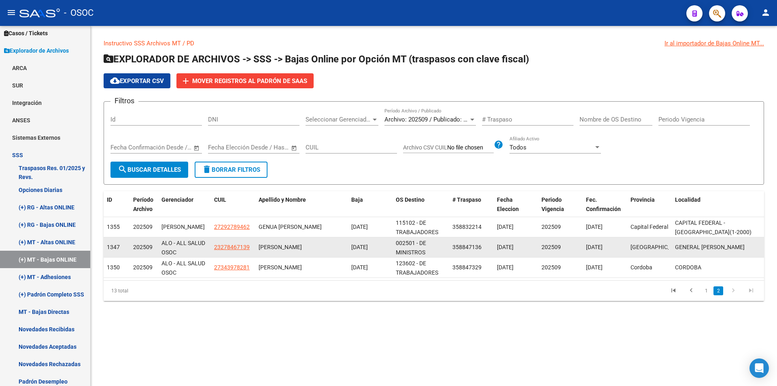
click at [363, 240] on datatable-body-cell "[DATE]" at bounding box center [370, 247] width 45 height 20
click at [364, 255] on datatable-body-cell "[DATE]" at bounding box center [370, 247] width 45 height 20
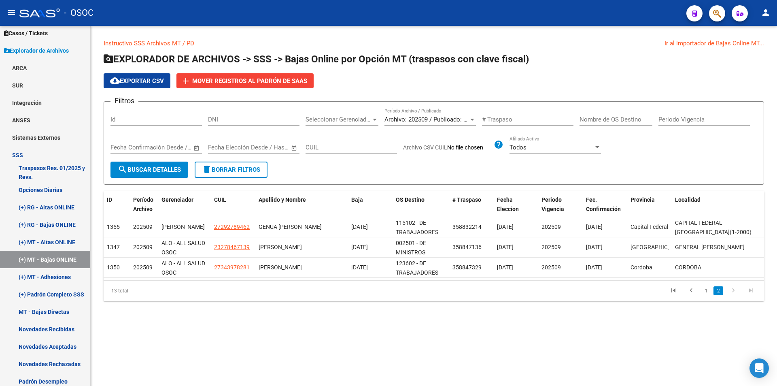
click at [358, 57] on span "EXPLORADOR DE ARCHIVOS -> SSS -> Bajas Online por Opción MT (traspasos con clav…" at bounding box center [316, 58] width 425 height 11
click at [363, 57] on span "EXPLORADOR DE ARCHIVOS -> SSS -> Bajas Online por Opción MT (traspasos con clav…" at bounding box center [316, 58] width 425 height 11
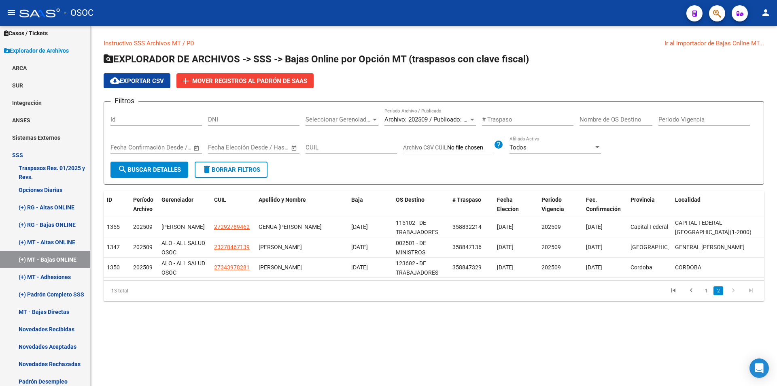
click at [363, 57] on span "EXPLORADOR DE ARCHIVOS -> SSS -> Bajas Online por Opción MT (traspasos con clav…" at bounding box center [316, 58] width 425 height 11
click at [351, 180] on form "Filtros Id DNI Seleccionar Gerenciador Seleccionar Gerenciador Archivo: 202509 …" at bounding box center [434, 142] width 661 height 83
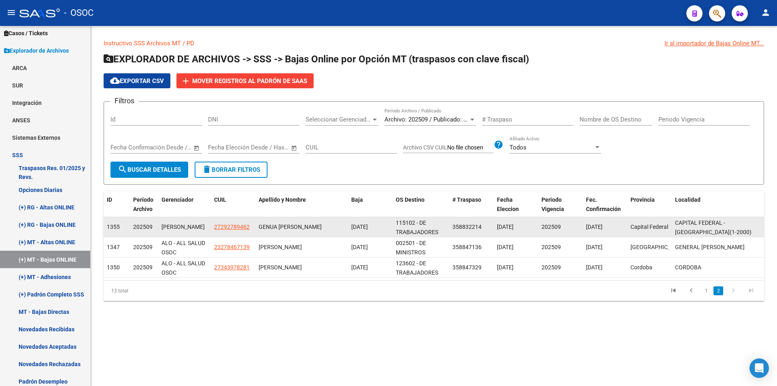
click at [302, 231] on div "GENUA [PERSON_NAME]" at bounding box center [302, 226] width 86 height 9
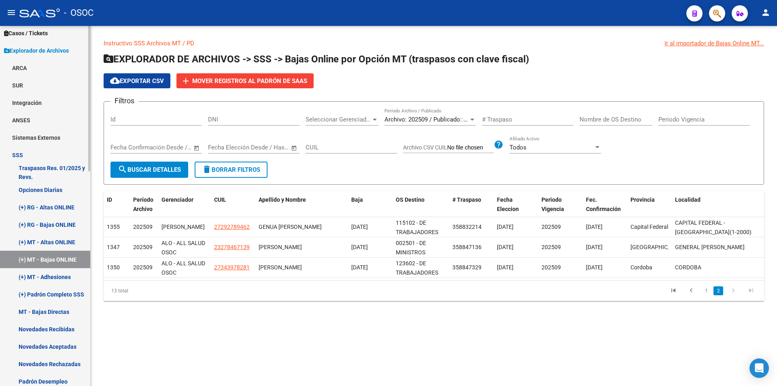
click at [62, 240] on link "(+) MT - Altas ONLINE" at bounding box center [45, 241] width 90 height 17
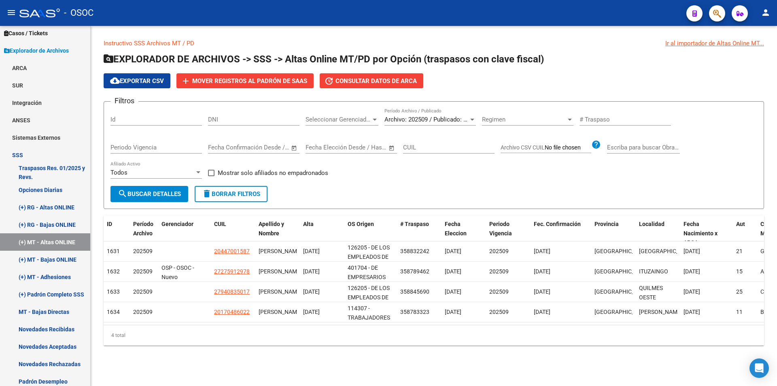
drag, startPoint x: 325, startPoint y: 324, endPoint x: 386, endPoint y: 328, distance: 60.9
click at [386, 325] on datatable-body "1631 202509 20447001587 [PERSON_NAME] [DATE] 126205 - DE LOS EMPLEADOS DE COMER…" at bounding box center [434, 282] width 661 height 83
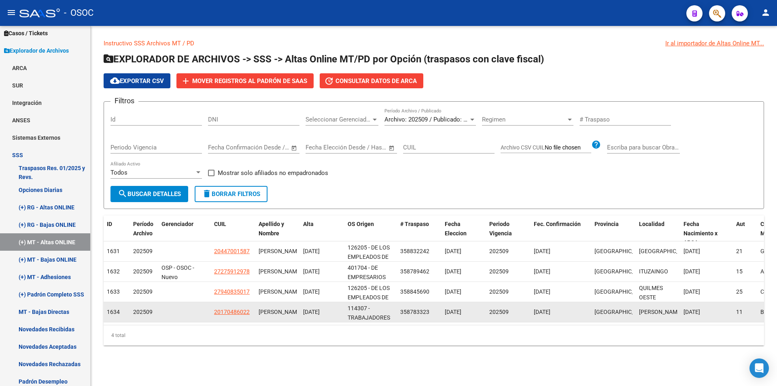
click at [252, 312] on datatable-body-cell "20170486022" at bounding box center [233, 312] width 45 height 20
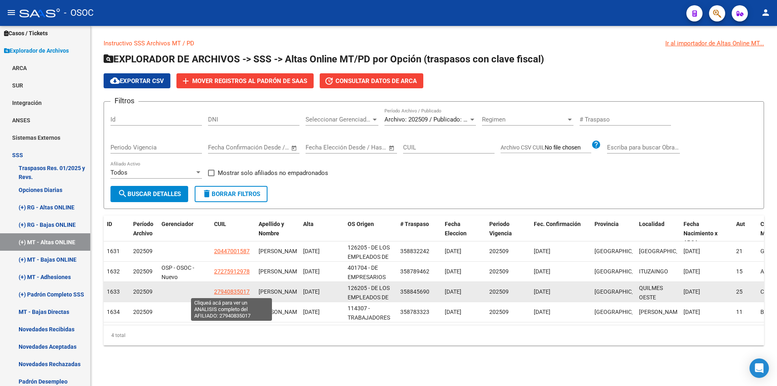
click at [225, 289] on span "27940835017" at bounding box center [232, 291] width 36 height 6
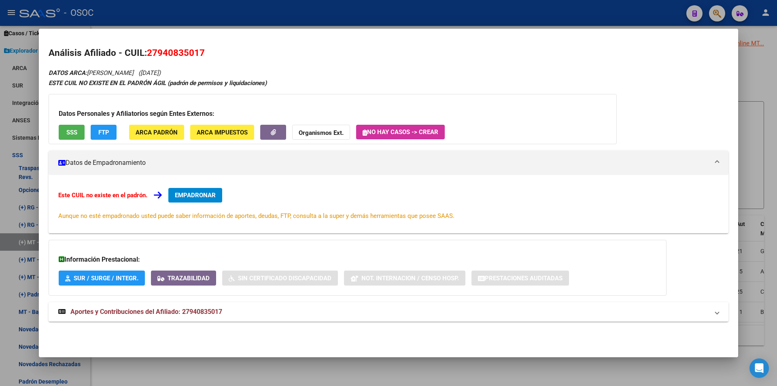
click at [204, 356] on mat-dialog-container "Análisis Afiliado - CUIL: 27940835017 DATOS ARCA: [PERSON_NAME] ([DATE]) ESTE C…" at bounding box center [388, 193] width 699 height 328
click at [205, 369] on div at bounding box center [388, 193] width 777 height 386
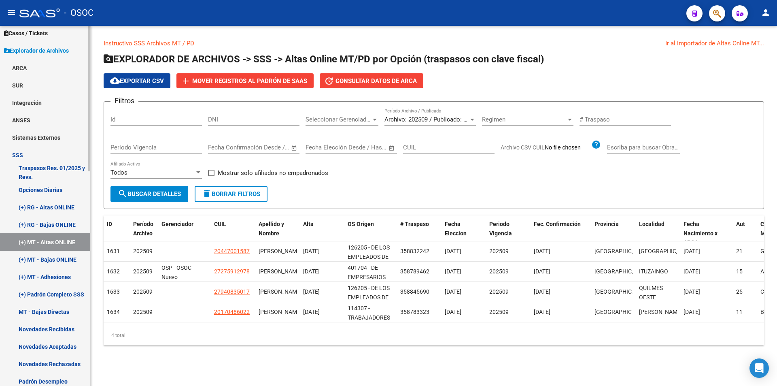
click at [63, 217] on link "(+) RG - Bajas ONLINE" at bounding box center [45, 224] width 90 height 17
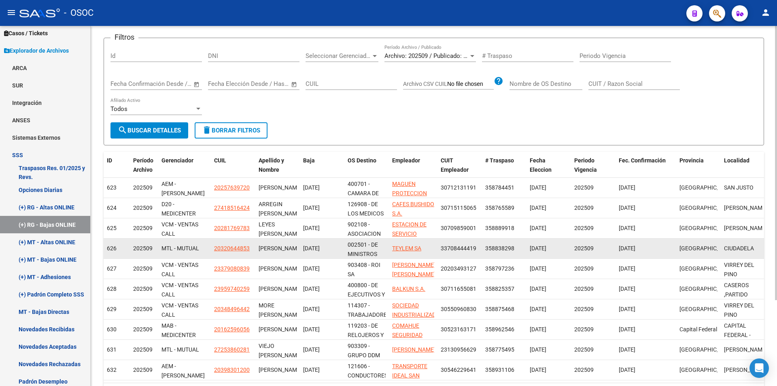
scroll to position [72, 0]
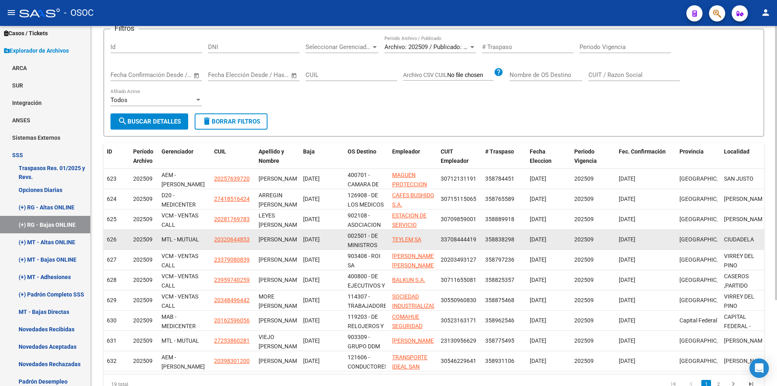
click at [329, 243] on div "[DATE]" at bounding box center [322, 239] width 38 height 9
click at [226, 238] on span "20320644853" at bounding box center [232, 239] width 36 height 6
type textarea "20320644853"
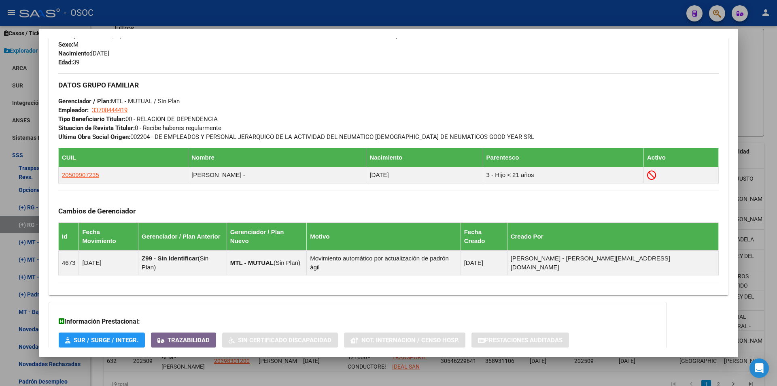
scroll to position [407, 0]
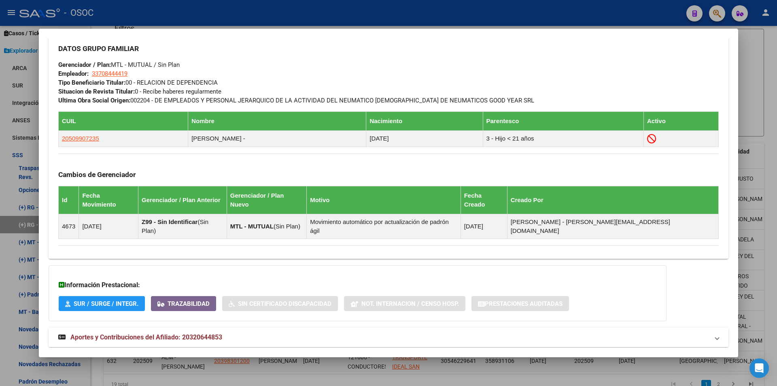
click at [254, 332] on mat-panel-title "Aportes y Contribuciones del Afiliado: 20320644853" at bounding box center [383, 337] width 651 height 10
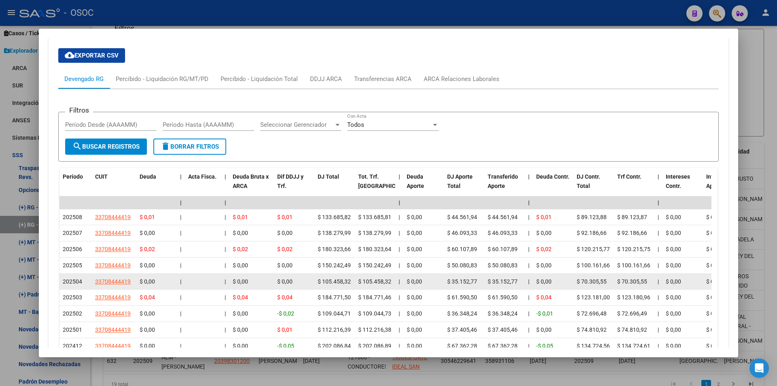
scroll to position [808, 0]
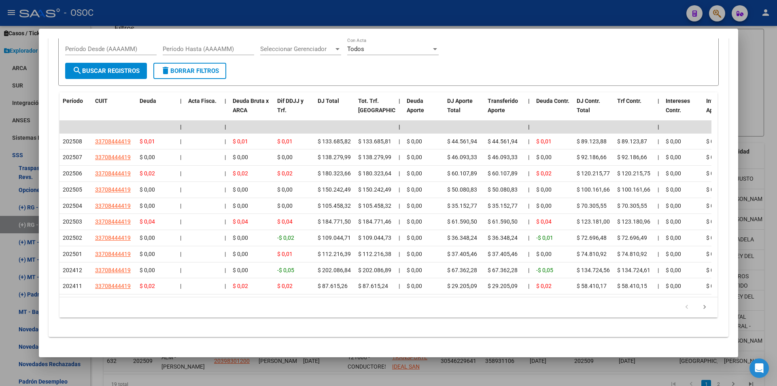
click at [316, 366] on div at bounding box center [388, 193] width 777 height 386
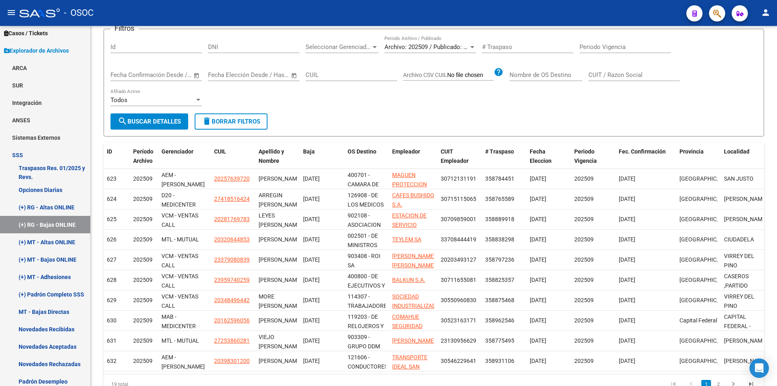
click at [316, 366] on div "[DATE]" at bounding box center [322, 360] width 38 height 9
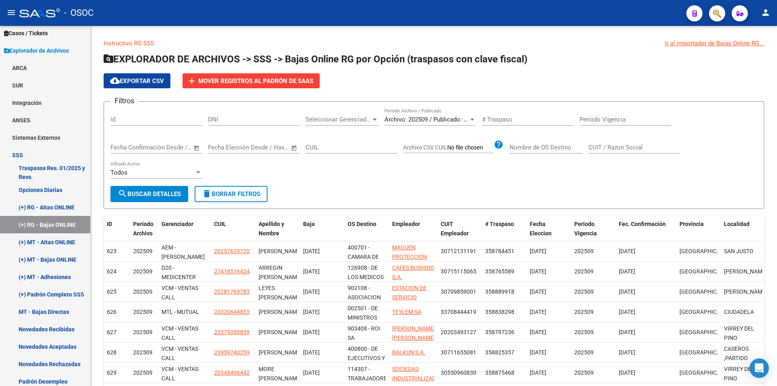
click at [712, 13] on button "button" at bounding box center [717, 13] width 16 height 16
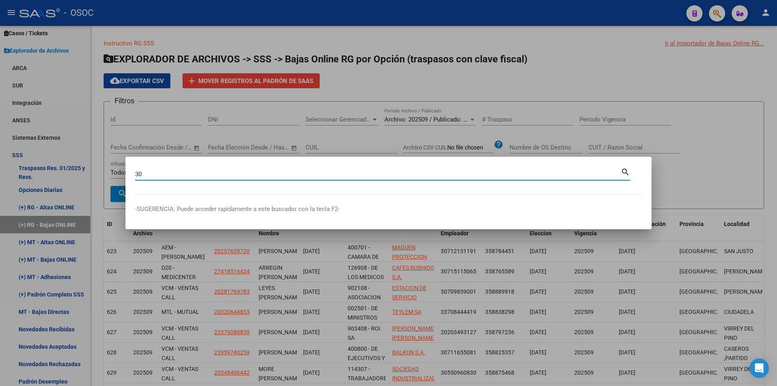
type input "3"
click at [206, 103] on div at bounding box center [388, 193] width 777 height 386
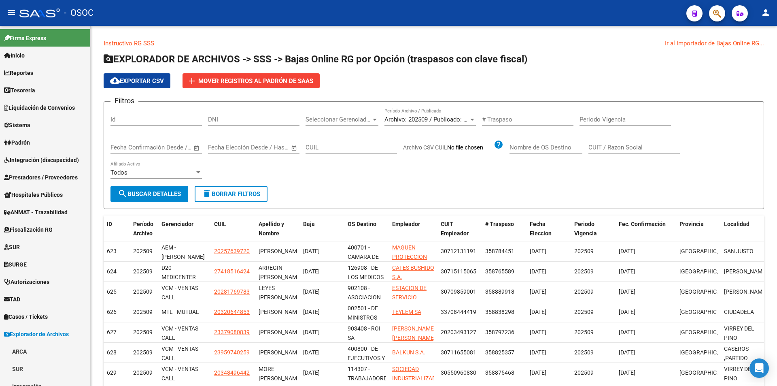
click at [88, 14] on span "- OSOC" at bounding box center [79, 13] width 30 height 18
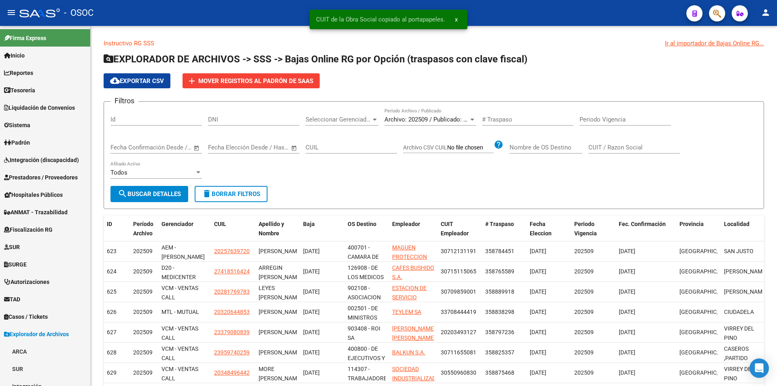
click at [55, 13] on div at bounding box center [39, 13] width 40 height 9
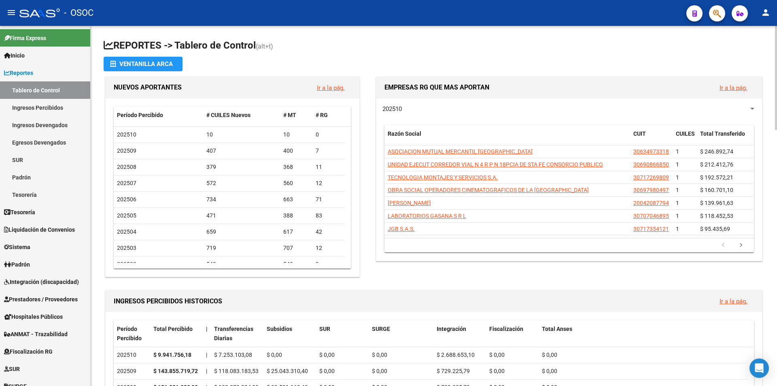
click at [740, 89] on link "Ir a la pág." at bounding box center [734, 87] width 28 height 7
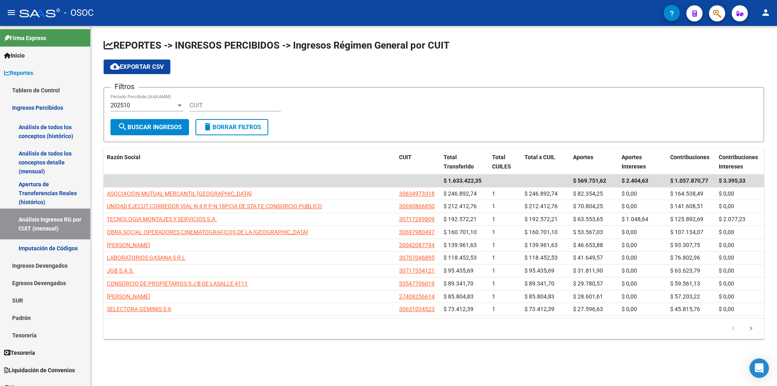
click at [173, 106] on div "202510" at bounding box center [144, 105] width 66 height 7
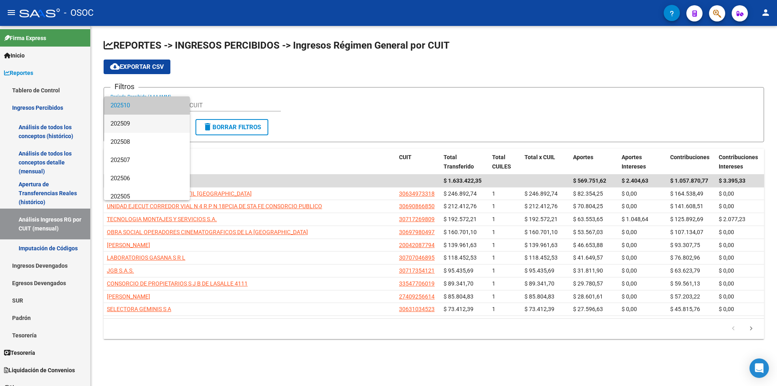
click at [151, 118] on span "202509" at bounding box center [147, 124] width 73 height 18
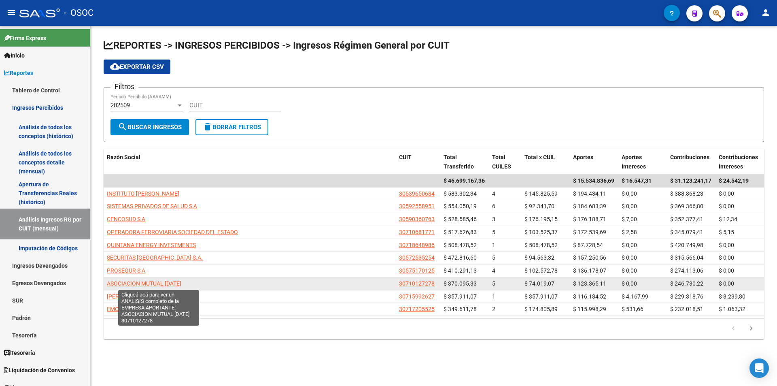
click at [181, 283] on span "ASOCIACION MUTUAL [DATE]" at bounding box center [144, 283] width 74 height 6
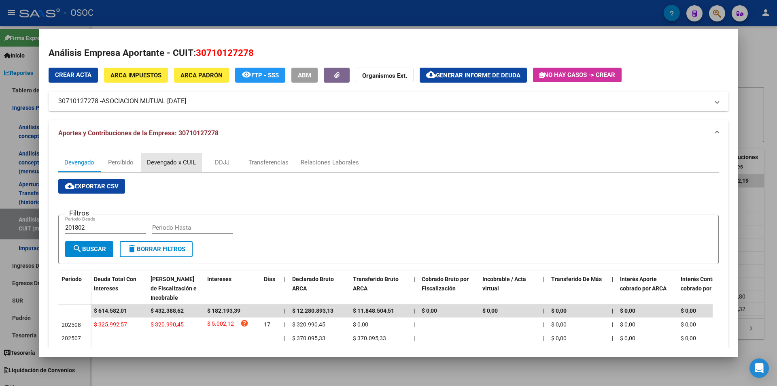
click at [179, 153] on div "Devengado x CUIL" at bounding box center [171, 162] width 61 height 19
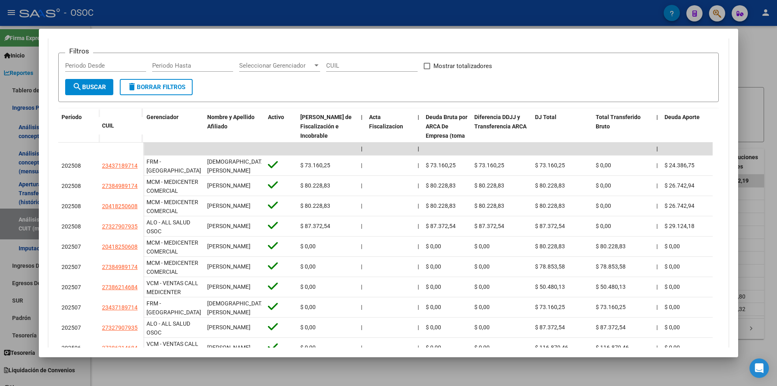
scroll to position [202, 0]
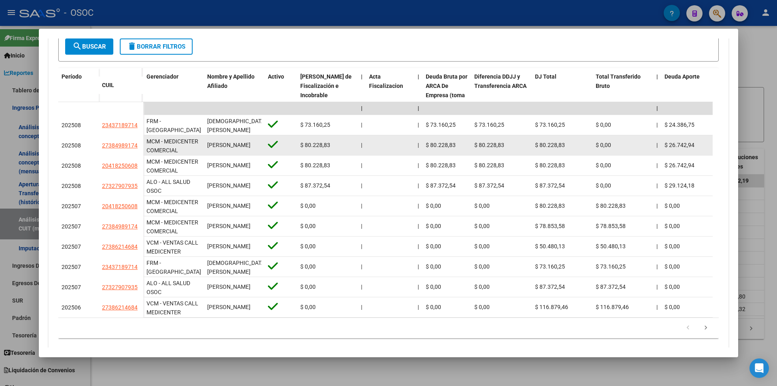
click at [153, 154] on datatable-body-cell "MCM - MEDICENTER COMERCIAL" at bounding box center [173, 145] width 61 height 20
click at [153, 153] on span "MCM - MEDICENTER COMERCIAL" at bounding box center [173, 146] width 52 height 16
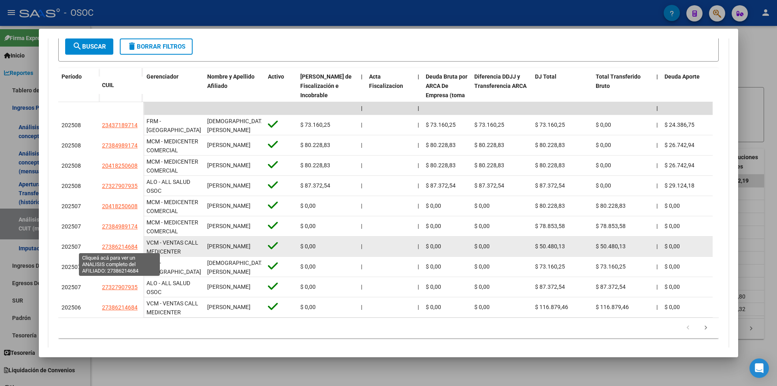
click at [114, 248] on span "27386214684" at bounding box center [120, 246] width 36 height 6
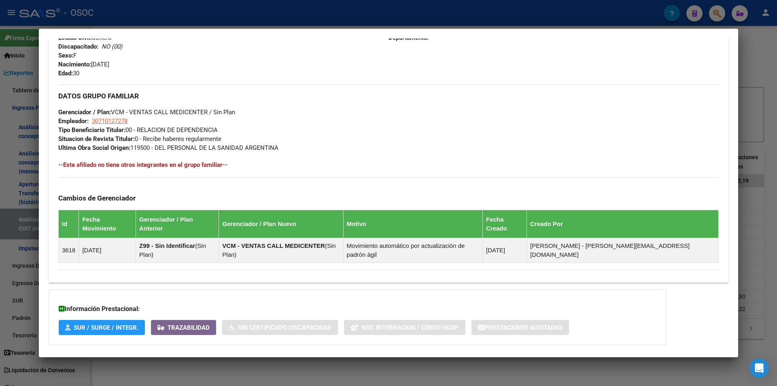
scroll to position [384, 0]
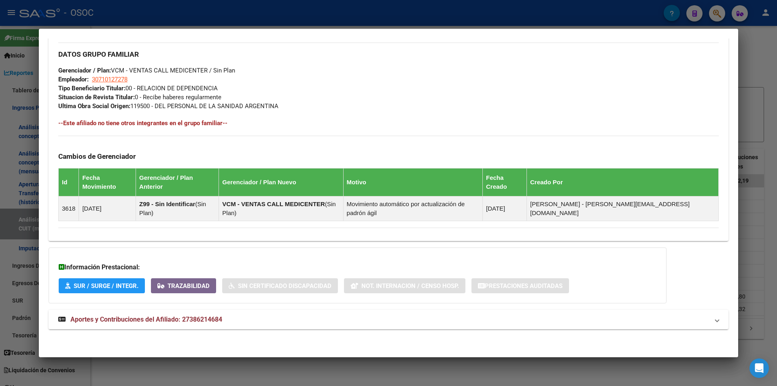
click at [222, 307] on div "DATOS PADRÓN ÁGIL: [PERSON_NAME] | ACTIVO | AFILIADO TITULAR Datos Personales y…" at bounding box center [389, 11] width 680 height 655
click at [225, 313] on mat-expansion-panel-header "Aportes y Contribuciones del Afiliado: 27386214684" at bounding box center [389, 319] width 680 height 19
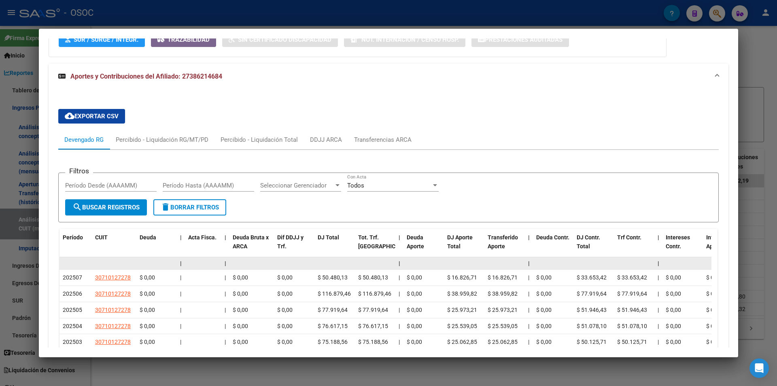
scroll to position [708, 0]
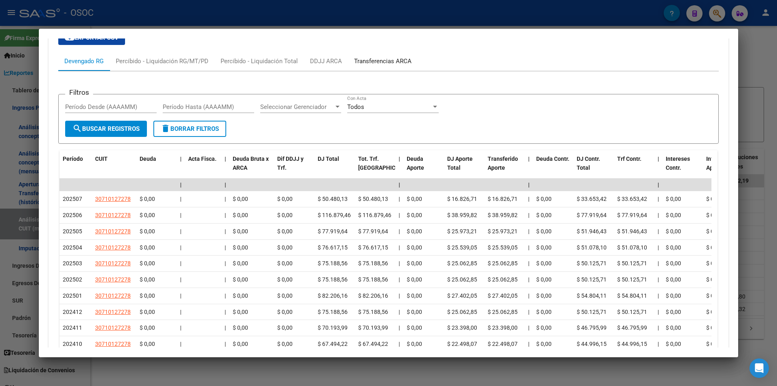
click at [376, 65] on div "Transferencias ARCA" at bounding box center [382, 61] width 57 height 9
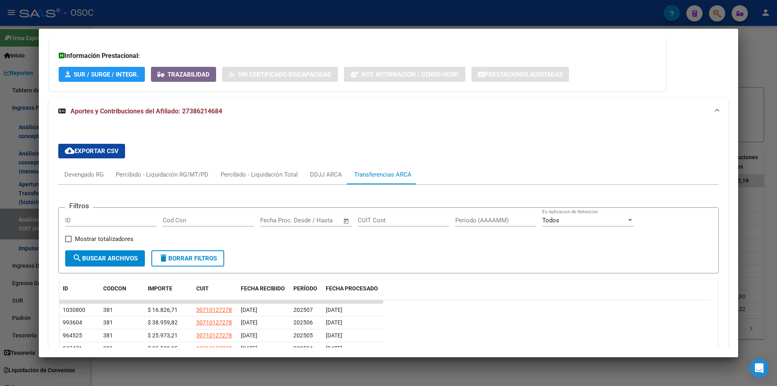
scroll to position [626, 0]
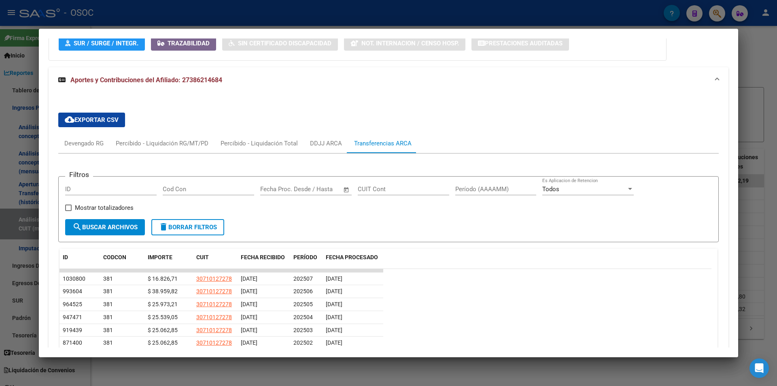
click at [303, 25] on div at bounding box center [388, 193] width 777 height 386
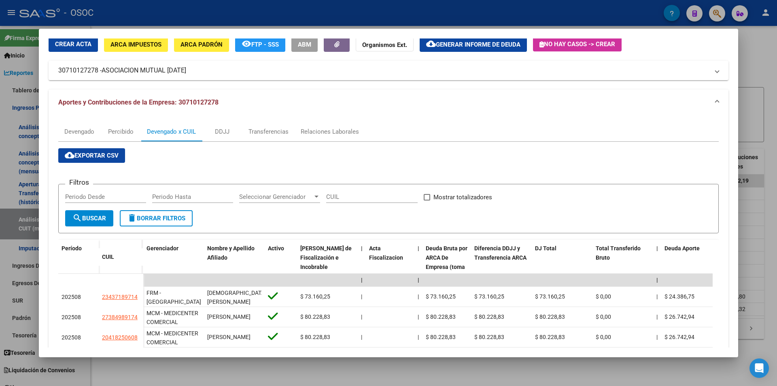
scroll to position [19, 0]
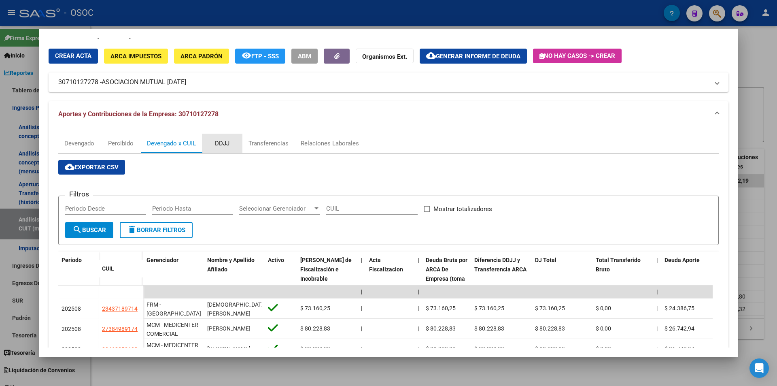
click at [229, 149] on div "DDJJ" at bounding box center [222, 143] width 40 height 19
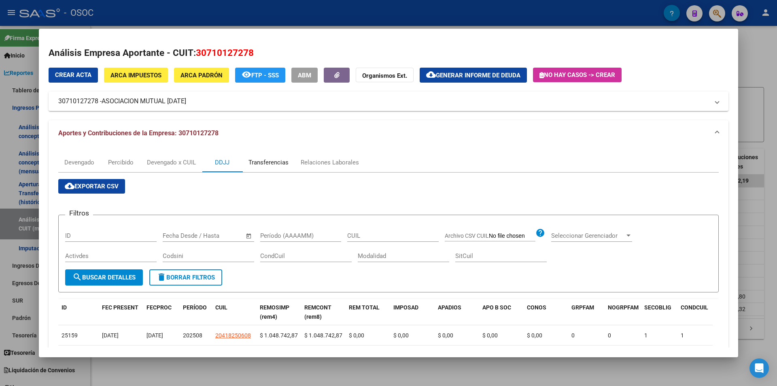
click at [257, 167] on div "Transferencias" at bounding box center [268, 162] width 52 height 19
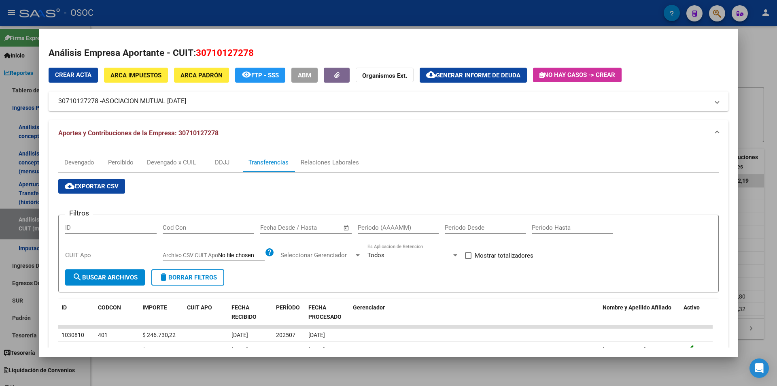
click at [241, 15] on div at bounding box center [388, 193] width 777 height 386
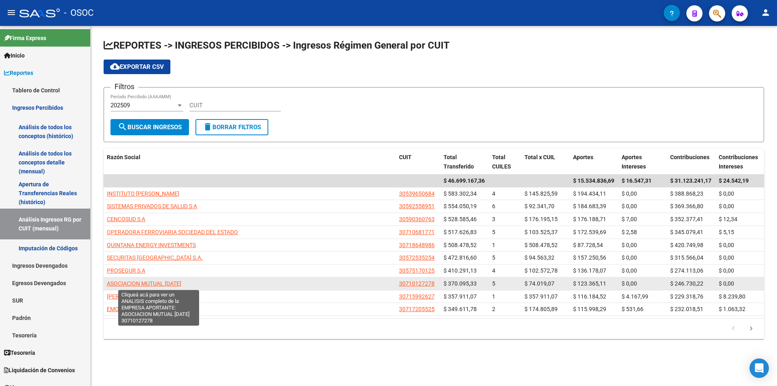
click at [159, 282] on span "ASOCIACION MUTUAL [DATE]" at bounding box center [144, 283] width 74 height 6
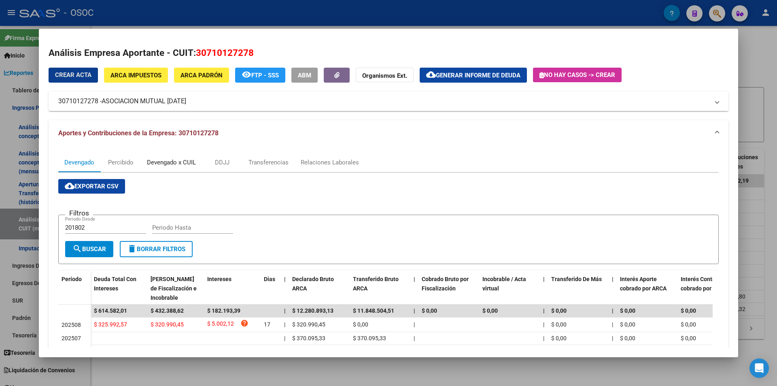
click at [188, 165] on div "Devengado x CUIL" at bounding box center [171, 162] width 49 height 9
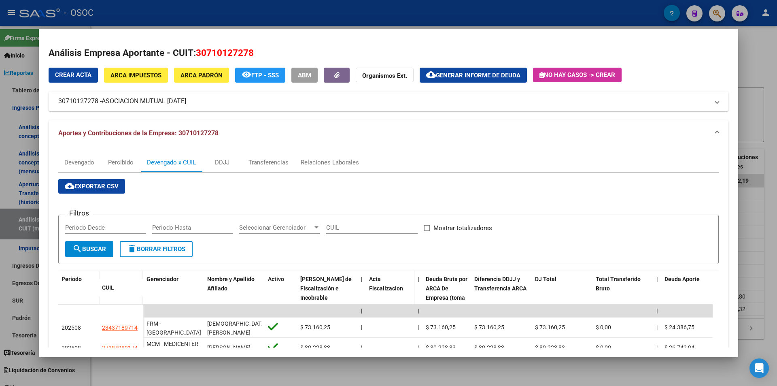
scroll to position [121, 0]
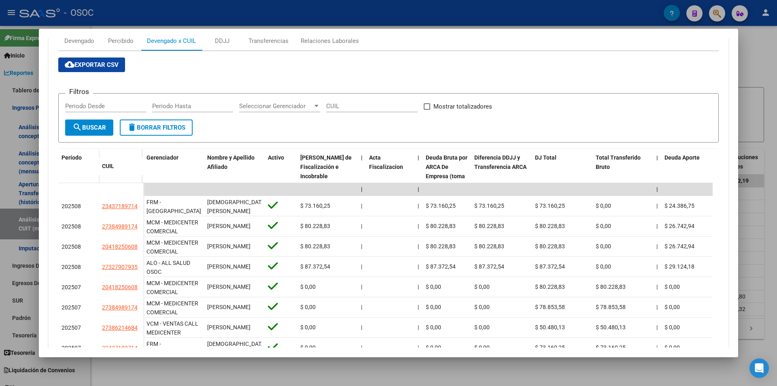
click at [777, 264] on div "Análisis Empresa Aportante - CUIT: 30710127278 Crear Acta ARCA Impuestos ARCA P…" at bounding box center [388, 193] width 777 height 386
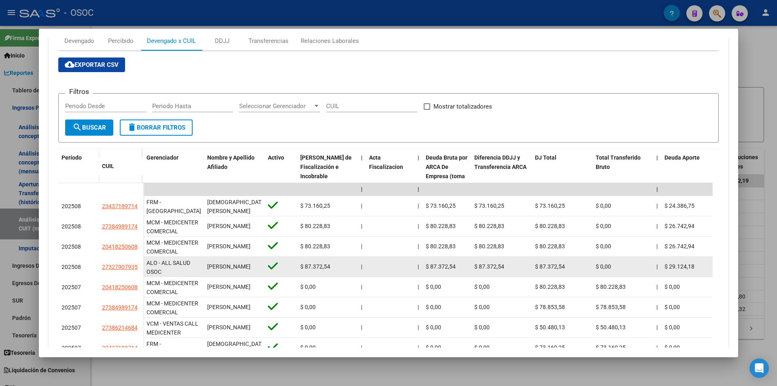
click at [668, 258] on datatable-body-cell "$ 29.124,18" at bounding box center [691, 267] width 61 height 20
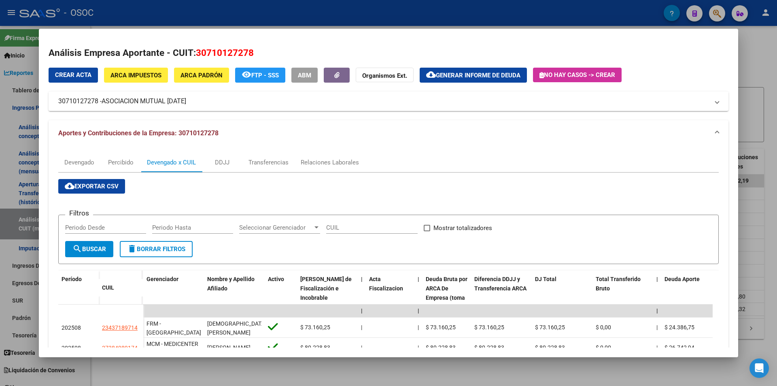
scroll to position [221, 0]
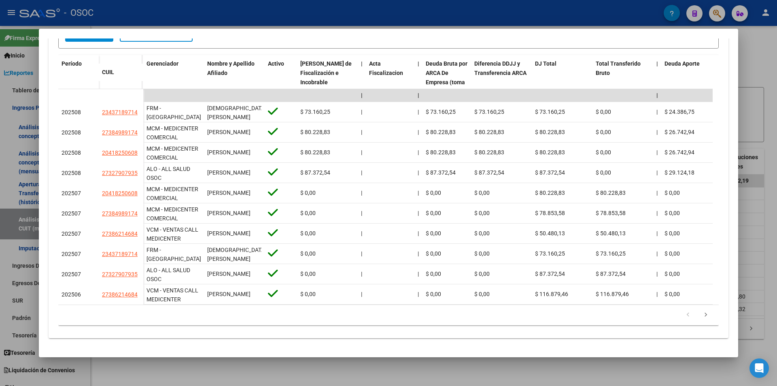
click at [328, 366] on div at bounding box center [388, 193] width 777 height 386
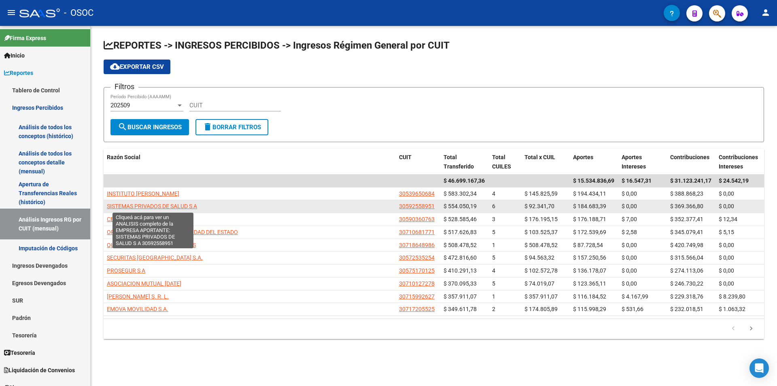
click at [185, 203] on span "SISTEMAS PRIVADOS DE SALUD S A" at bounding box center [152, 206] width 90 height 6
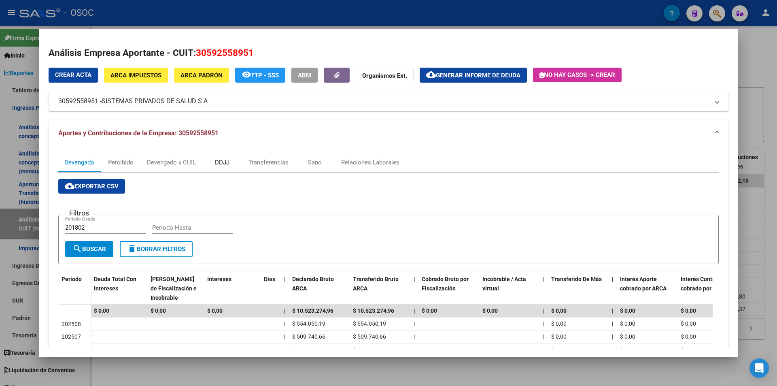
click at [222, 171] on div "DDJJ" at bounding box center [222, 162] width 40 height 19
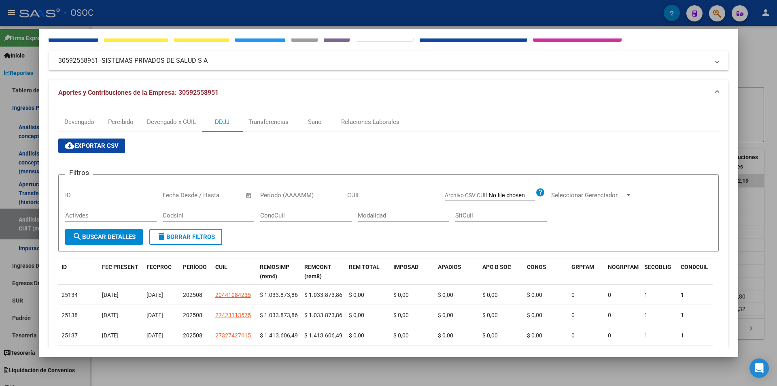
scroll to position [0, 0]
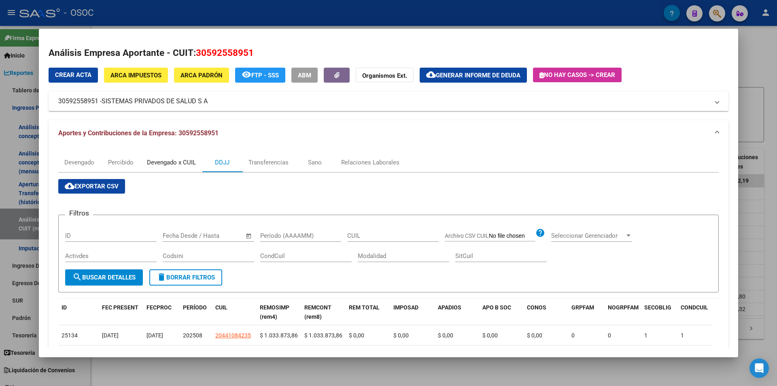
click at [188, 167] on div "Devengado x CUIL" at bounding box center [171, 162] width 61 height 19
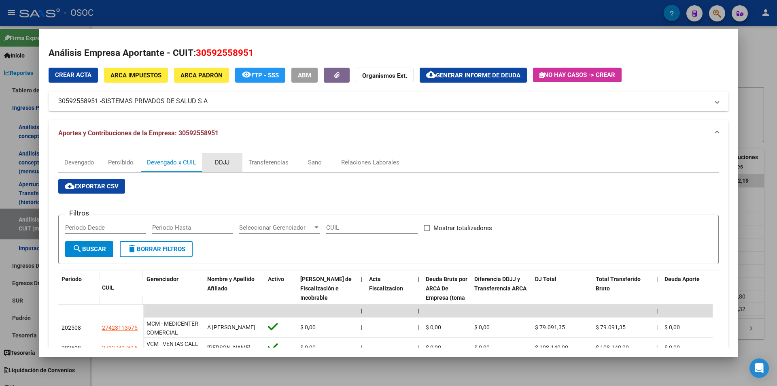
click at [221, 165] on div "DDJJ" at bounding box center [222, 162] width 15 height 9
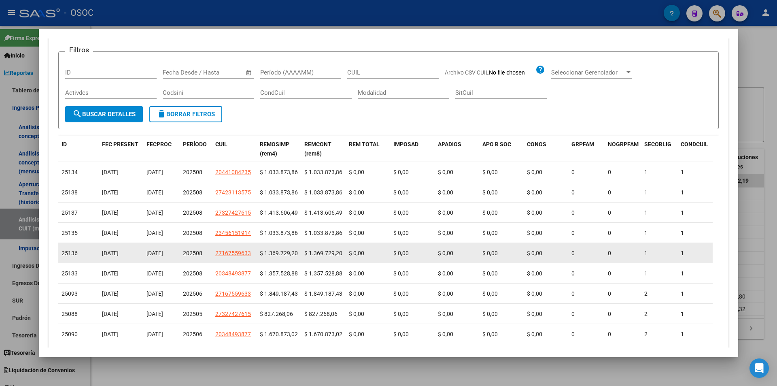
scroll to position [202, 0]
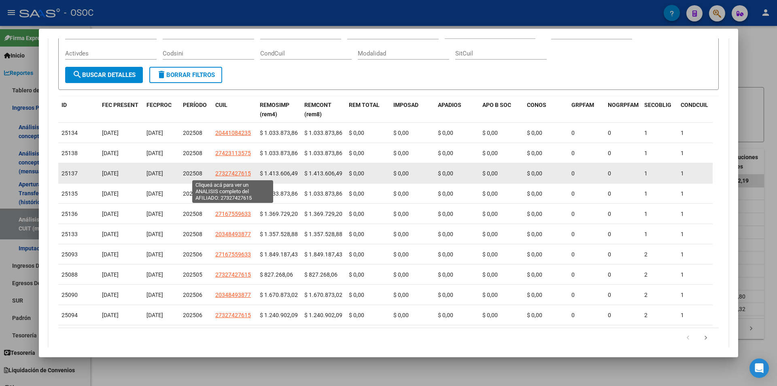
click at [223, 172] on span "27327427615" at bounding box center [233, 173] width 36 height 6
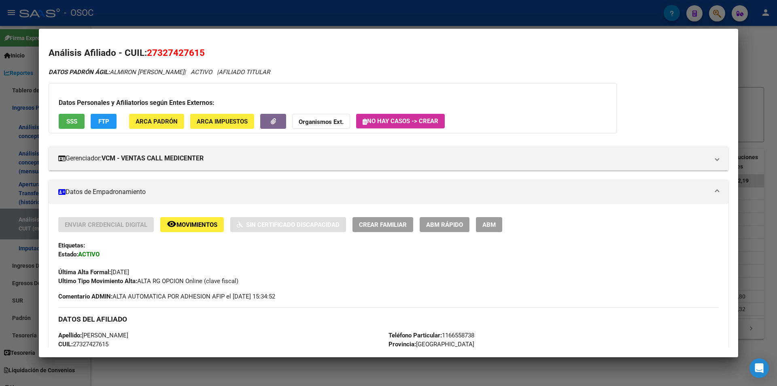
click at [220, 22] on div at bounding box center [388, 193] width 777 height 386
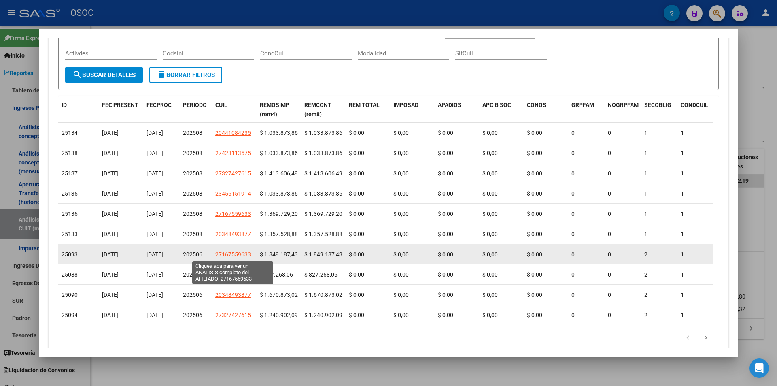
click at [236, 253] on span "27167559633" at bounding box center [233, 254] width 36 height 6
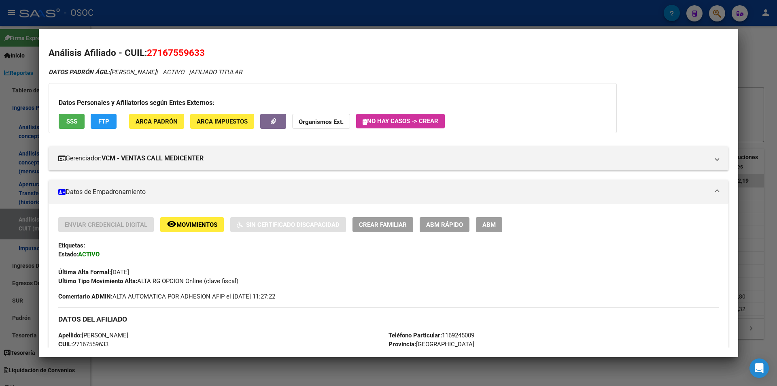
click at [270, 26] on div at bounding box center [388, 193] width 777 height 386
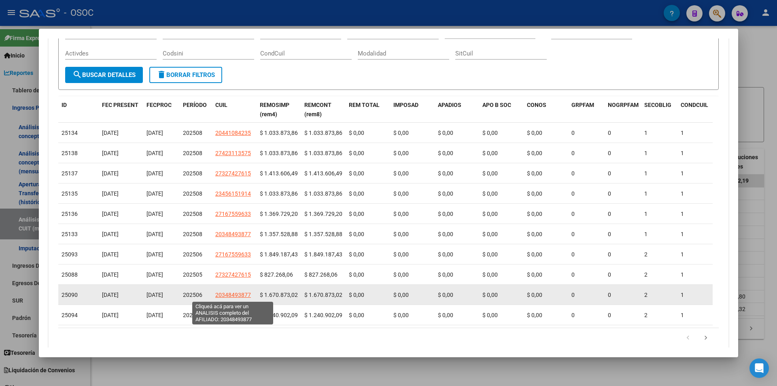
click at [245, 296] on span "20348493877" at bounding box center [233, 294] width 36 height 6
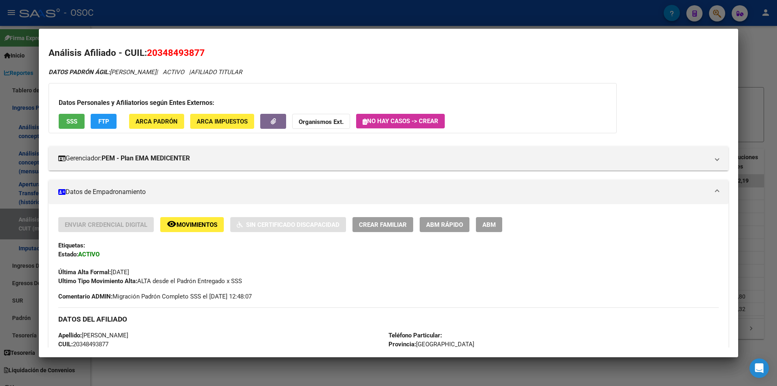
click at [279, 25] on div at bounding box center [388, 193] width 777 height 386
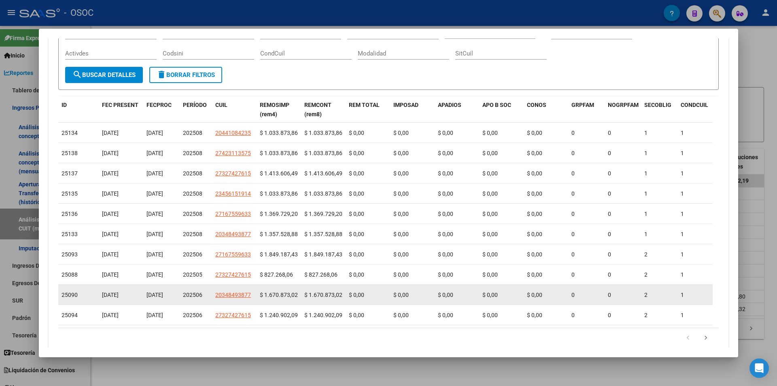
click at [262, 292] on span "$ 1.670.873,02" at bounding box center [279, 294] width 38 height 6
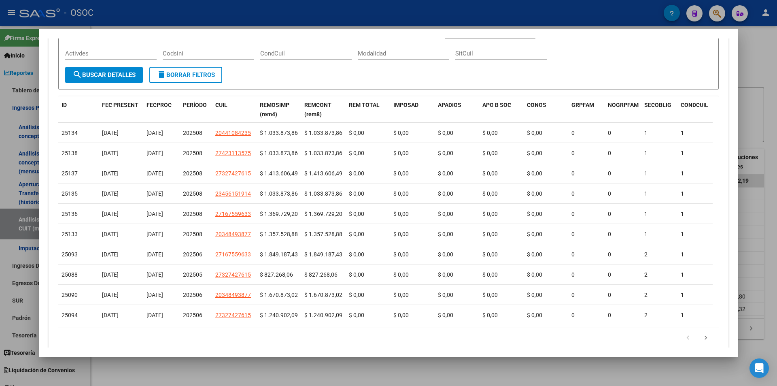
drag, startPoint x: 296, startPoint y: 334, endPoint x: 325, endPoint y: 331, distance: 29.3
click at [321, 327] on datatable-body "25134 [DATE] [DATE] 202508 20441084235 $ 1.033.873,86 $ 1.033.873,86 $ 0,00 $ 0…" at bounding box center [385, 225] width 655 height 205
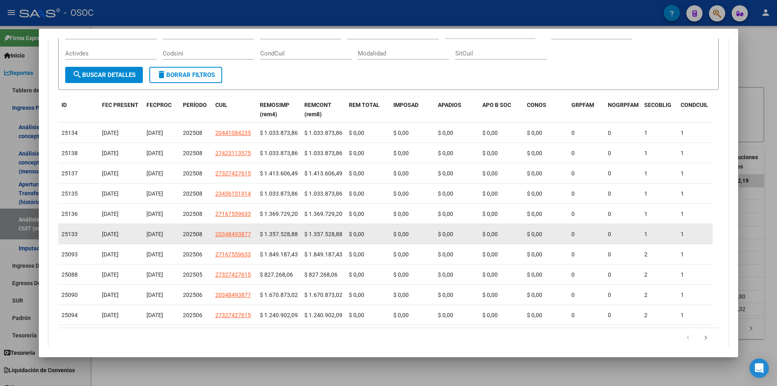
scroll to position [0, 0]
drag, startPoint x: 655, startPoint y: 236, endPoint x: 282, endPoint y: 228, distance: 372.9
click at [282, 228] on div "25133 [DATE] [DATE] 202508 20348493877 $ 1.357.528,88 $ 1.357.528,88 $ 0,00 $ 0…" at bounding box center [752, 234] width 1388 height 20
click at [282, 228] on datatable-body-cell "$ 1.357.528,88" at bounding box center [279, 234] width 45 height 20
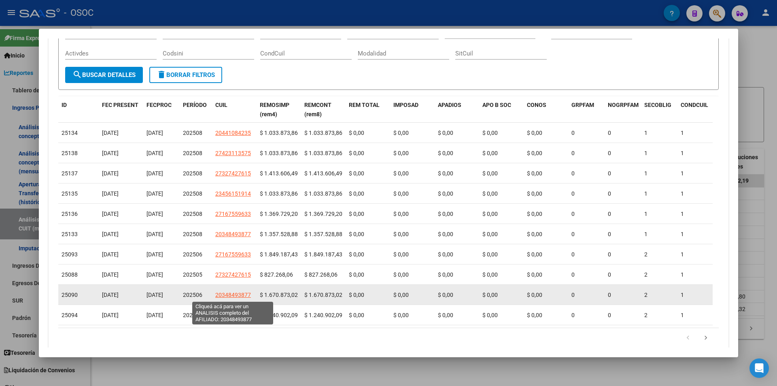
click at [238, 295] on span "20348493877" at bounding box center [233, 294] width 36 height 6
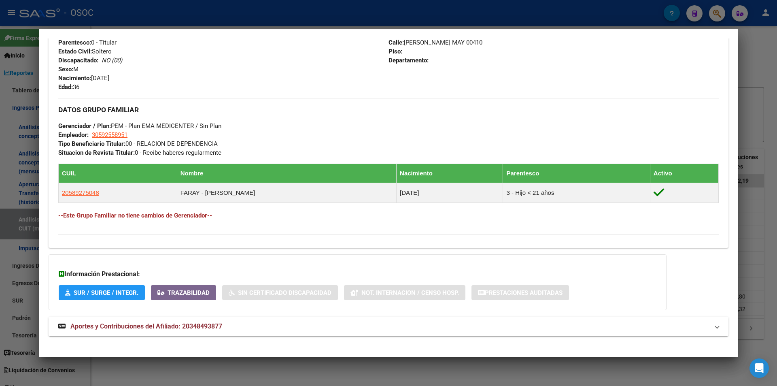
scroll to position [335, 0]
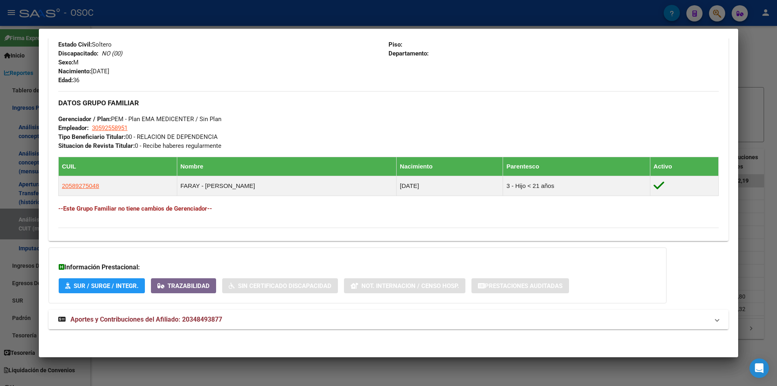
click at [219, 323] on strong "Aportes y Contribuciones del Afiliado: 20348493877" at bounding box center [140, 320] width 164 height 10
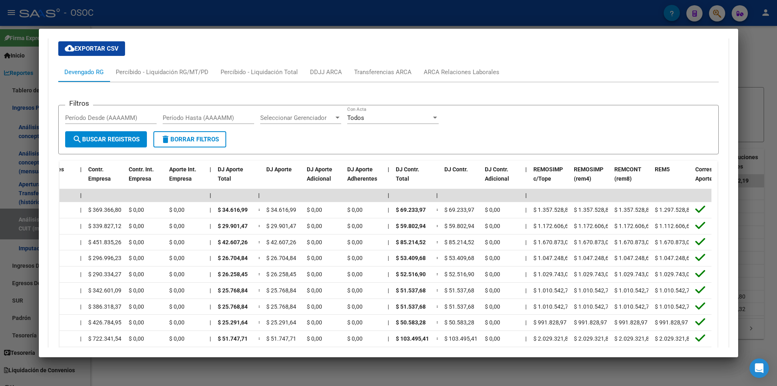
scroll to position [538, 0]
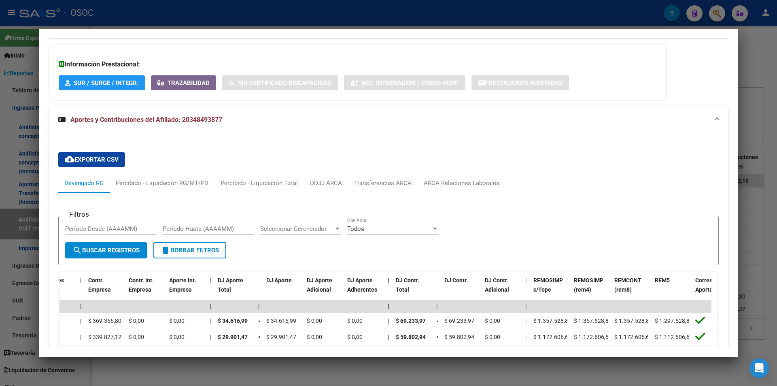
click at [423, 20] on div at bounding box center [388, 193] width 777 height 386
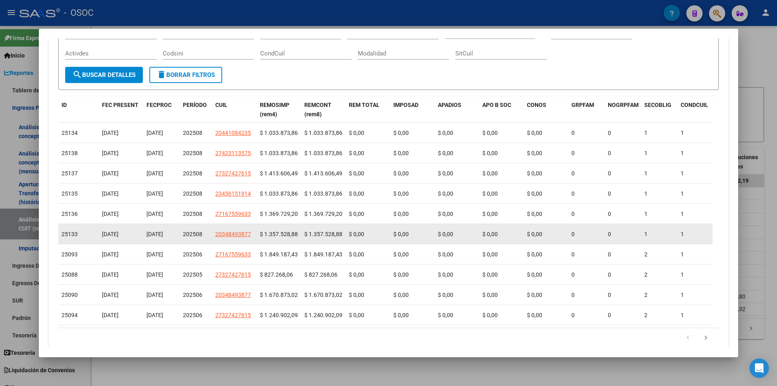
scroll to position [232, 0]
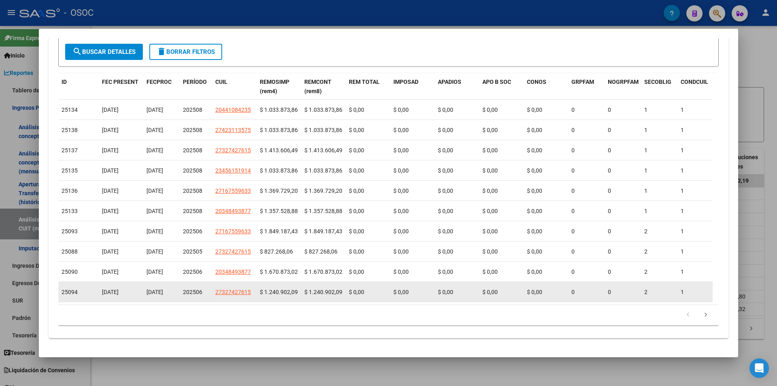
click at [407, 296] on div "25094 [DATE] [DATE] 202506 27327427615 $ 1.240.902,09 $ 1.240.902,09 $ 0,00 $ 0…" at bounding box center [752, 292] width 1388 height 20
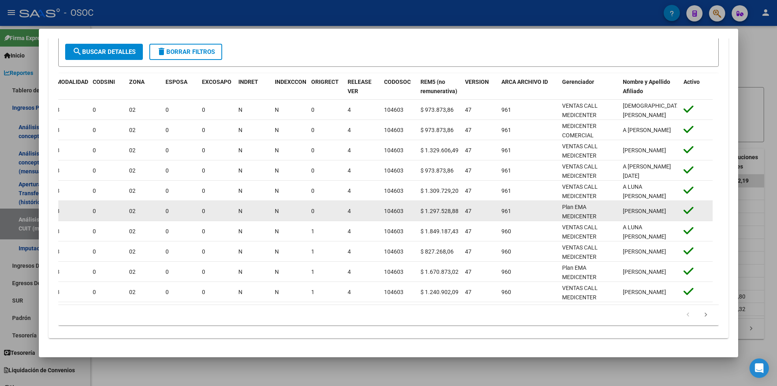
scroll to position [0, 0]
drag, startPoint x: 624, startPoint y: 200, endPoint x: 672, endPoint y: 207, distance: 48.3
click at [672, 207] on datatable-body-cell "[PERSON_NAME]" at bounding box center [650, 211] width 61 height 20
drag, startPoint x: 420, startPoint y: 207, endPoint x: 467, endPoint y: 206, distance: 47.0
click at [467, 206] on div "25133 [DATE] [DATE] 202508 20348493877 $ 1.357.528,88 $ 1.357.528,88 $ 0,00 $ 0…" at bounding box center [18, 211] width 1388 height 20
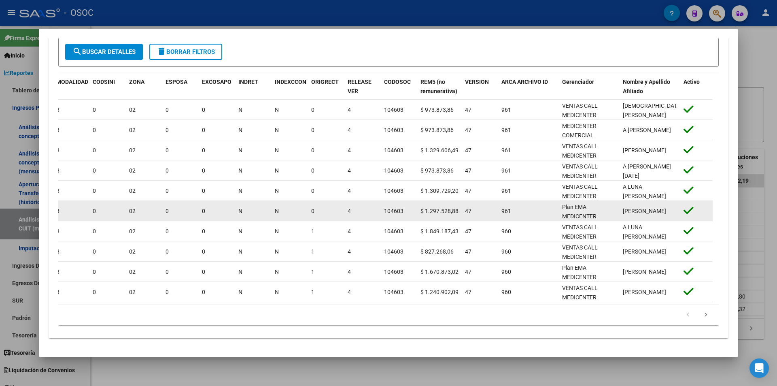
scroll to position [0, 0]
drag, startPoint x: 627, startPoint y: 201, endPoint x: 659, endPoint y: 202, distance: 31.6
click at [661, 208] on span "[PERSON_NAME]" at bounding box center [644, 211] width 43 height 6
click at [478, 206] on div "25133 [DATE] [DATE] 202508 20348493877 $ 1.357.528,88 $ 1.357.528,88 $ 0,00 $ 0…" at bounding box center [18, 211] width 1388 height 20
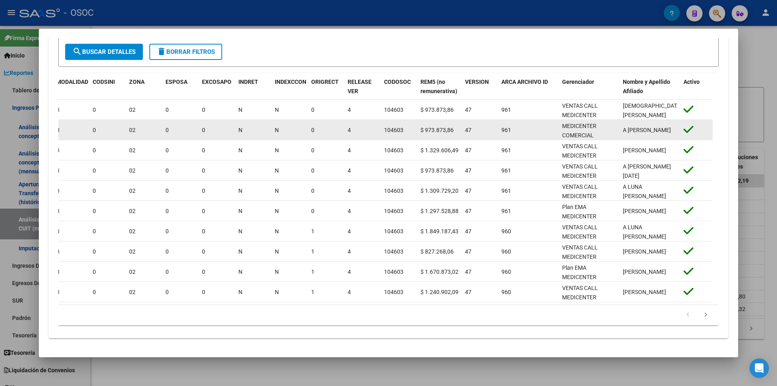
drag, startPoint x: 624, startPoint y: 121, endPoint x: 647, endPoint y: 124, distance: 23.4
click at [647, 125] on div "A [PERSON_NAME]" at bounding box center [650, 129] width 54 height 9
drag, startPoint x: 427, startPoint y: 129, endPoint x: 453, endPoint y: 129, distance: 26.3
click at [453, 129] on div "25138 [DATE] [DATE] 202508 27423113575 $ 1.033.873,86 $ 1.033.873,86 $ 0,00 $ 0…" at bounding box center [18, 130] width 1388 height 20
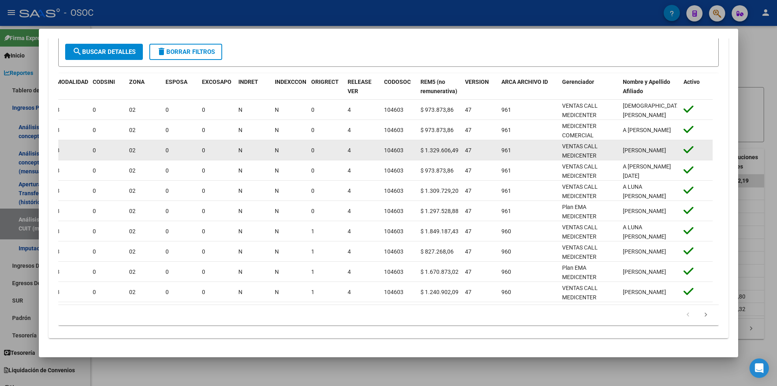
click at [644, 147] on span "[PERSON_NAME]" at bounding box center [644, 150] width 43 height 6
drag, startPoint x: 432, startPoint y: 148, endPoint x: 660, endPoint y: 147, distance: 227.9
click at [660, 147] on div "25137 [DATE] [DATE] 202508 27327427615 $ 1.413.606,49 $ 1.413.606,49 $ 0,00 $ 0…" at bounding box center [18, 150] width 1388 height 20
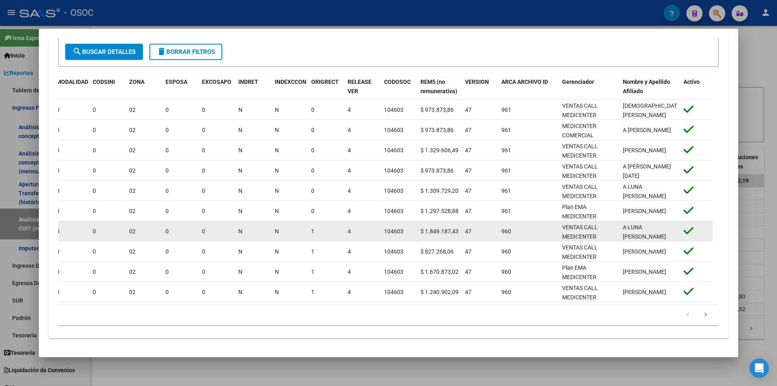
drag, startPoint x: 418, startPoint y: 227, endPoint x: 659, endPoint y: 225, distance: 240.5
click at [659, 225] on div "25093 [DATE] [DATE] 202506 27167559633 $ 1.849.187,43 $ 1.849.187,43 $ 0,00 $ 0…" at bounding box center [18, 231] width 1388 height 20
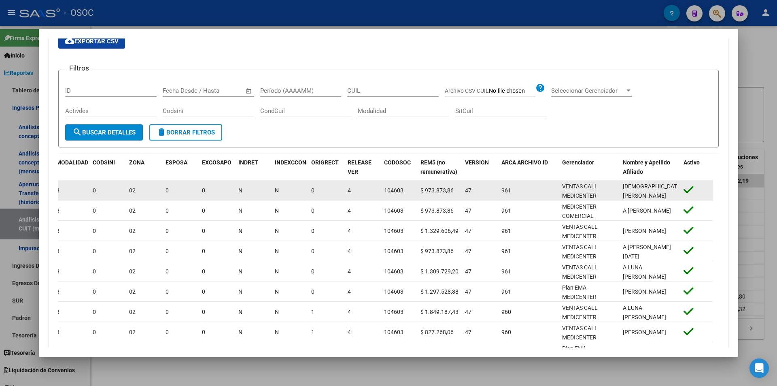
scroll to position [191, 0]
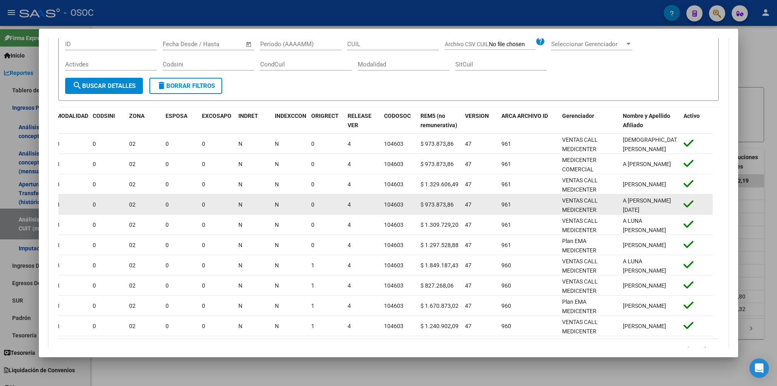
click at [509, 208] on span "961" at bounding box center [507, 204] width 10 height 6
drag, startPoint x: 419, startPoint y: 207, endPoint x: 670, endPoint y: 200, distance: 251.1
click at [670, 200] on div "25135 [DATE] [DATE] 202508 23456151914 $ 1.033.873,86 $ 1.033.873,86 $ 0,00 $ 0…" at bounding box center [18, 204] width 1388 height 20
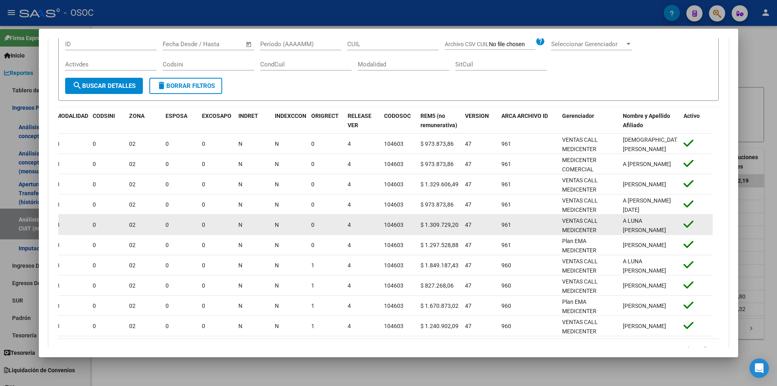
click at [449, 225] on span "$ 1.309.729,20" at bounding box center [440, 224] width 38 height 6
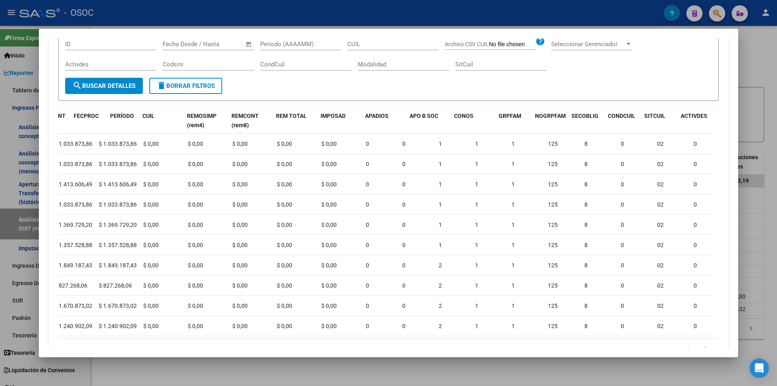
scroll to position [0, 0]
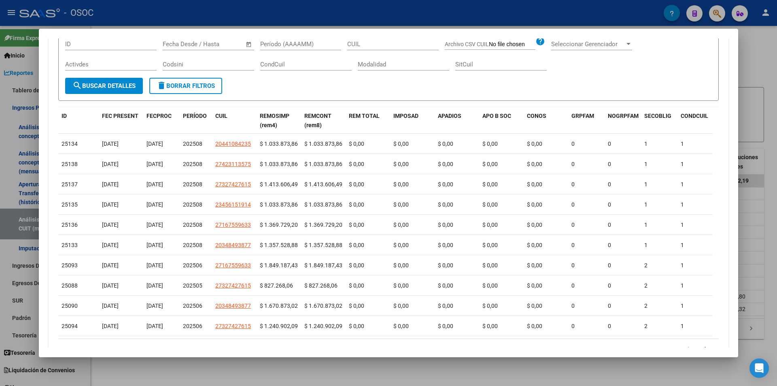
drag, startPoint x: 400, startPoint y: 206, endPoint x: 0, endPoint y: 185, distance: 400.5
click at [0, 185] on div "Análisis Empresa Aportante - CUIT: 30592558951 Crear Acta ARCA Impuestos ARCA P…" at bounding box center [388, 193] width 777 height 386
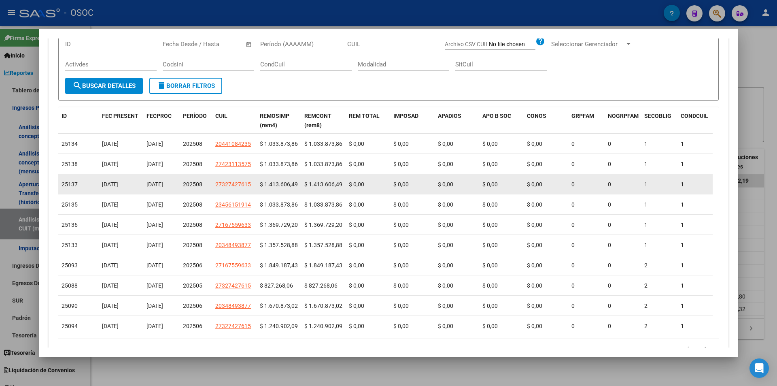
click at [296, 187] on span "$ 1.413.606,49" at bounding box center [279, 184] width 38 height 6
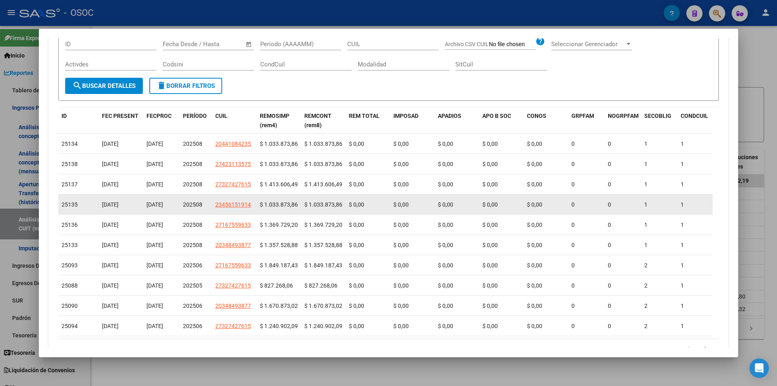
click at [228, 200] on div "25135 [DATE] [DATE] 202508 23456151914 $ 1.033.873,86 $ 1.033.873,86 $ 0,00 $ 0…" at bounding box center [752, 204] width 1388 height 20
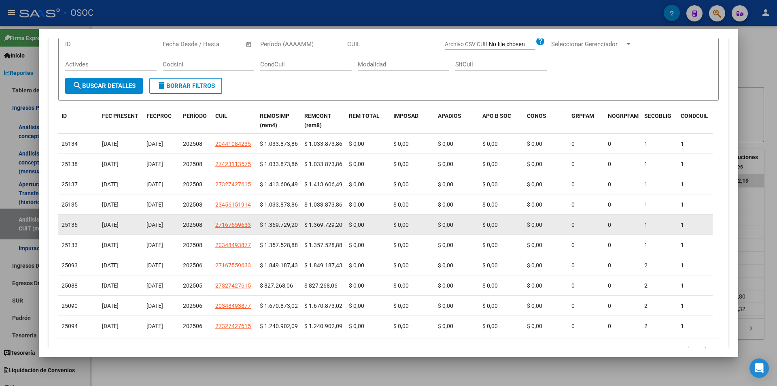
click at [353, 234] on datatable-body-cell "$ 0,00" at bounding box center [368, 225] width 45 height 20
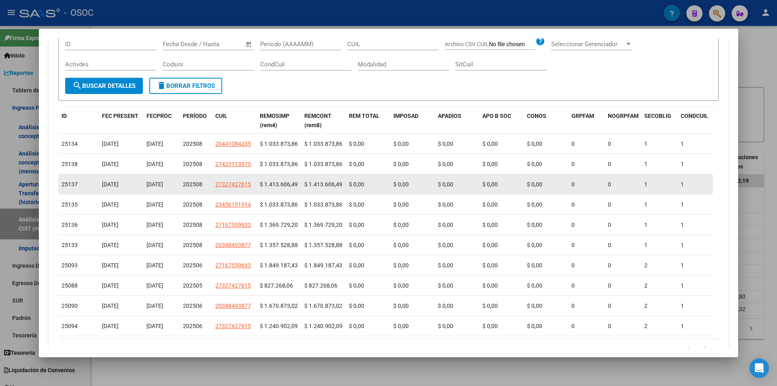
drag, startPoint x: 262, startPoint y: 184, endPoint x: 330, endPoint y: 183, distance: 68.0
click at [330, 183] on div "25137 [DATE] [DATE] 202508 27327427615 $ 1.413.606,49 $ 1.413.606,49 $ 0,00 $ 0…" at bounding box center [752, 184] width 1388 height 20
click at [330, 183] on span "$ 1.413.606,49" at bounding box center [323, 184] width 38 height 6
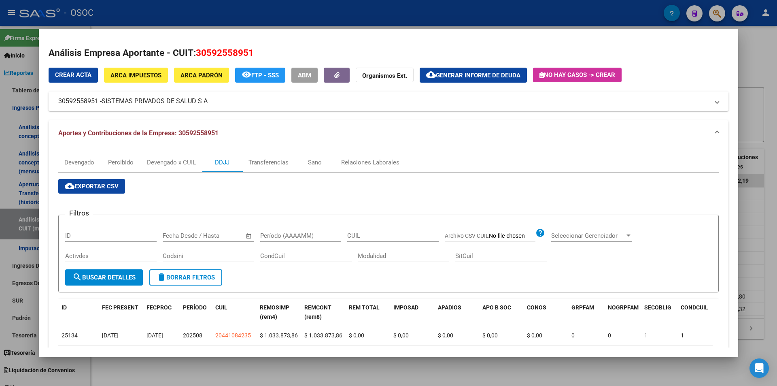
click at [275, 24] on div at bounding box center [388, 193] width 777 height 386
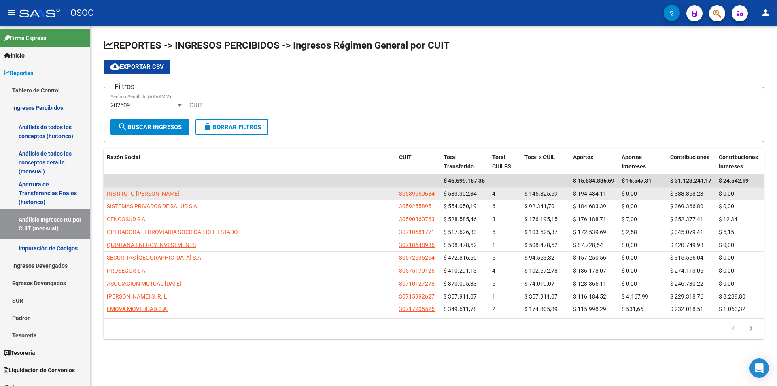
click at [225, 190] on div "INSTITUTO [PERSON_NAME]" at bounding box center [250, 193] width 286 height 9
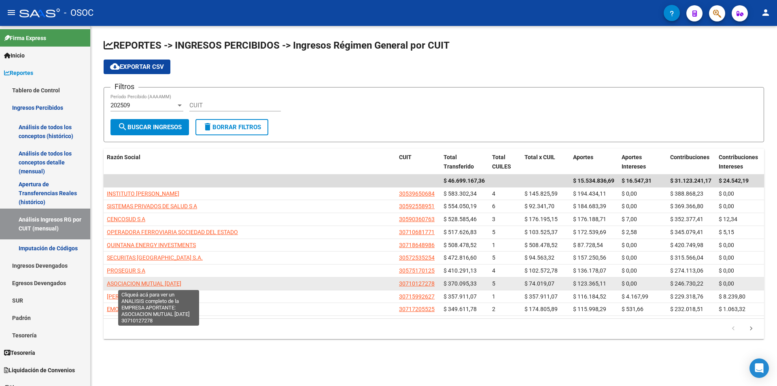
click at [181, 282] on span "ASOCIACION MUTUAL [DATE]" at bounding box center [144, 283] width 74 height 6
type textarea "30710127278"
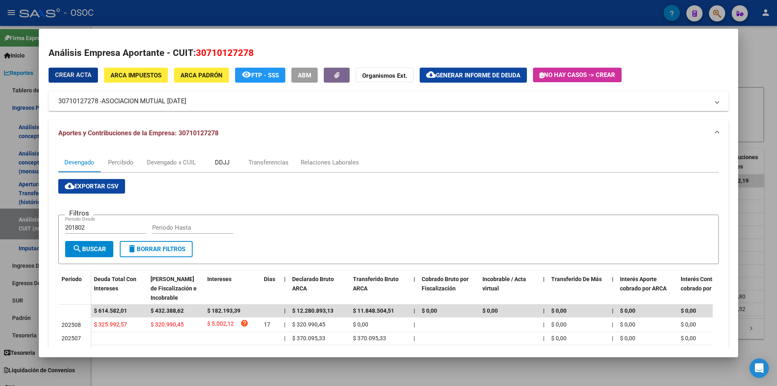
click at [202, 161] on div "DDJJ" at bounding box center [222, 162] width 40 height 19
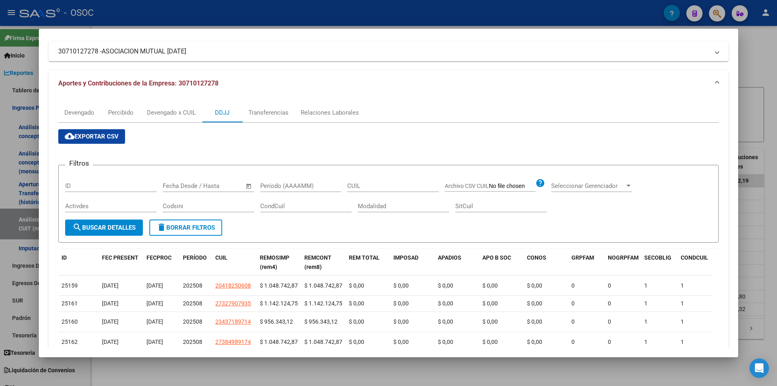
scroll to position [162, 0]
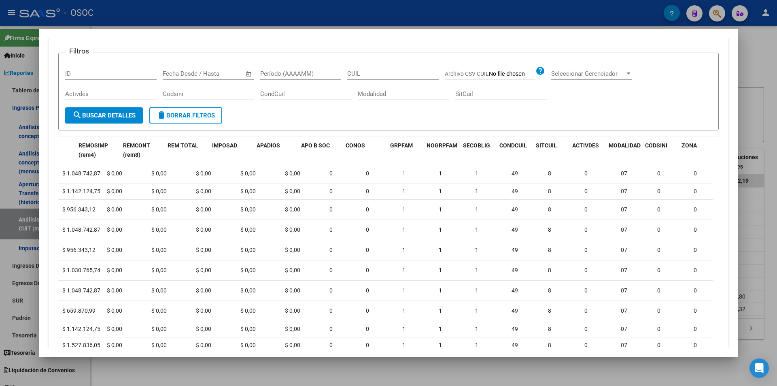
click at [725, 256] on mat-dialog-content "Análisis Empresa Aportante - CUIT: 30710127278 Crear Acta ARCA Impuestos ARCA P…" at bounding box center [388, 192] width 699 height 308
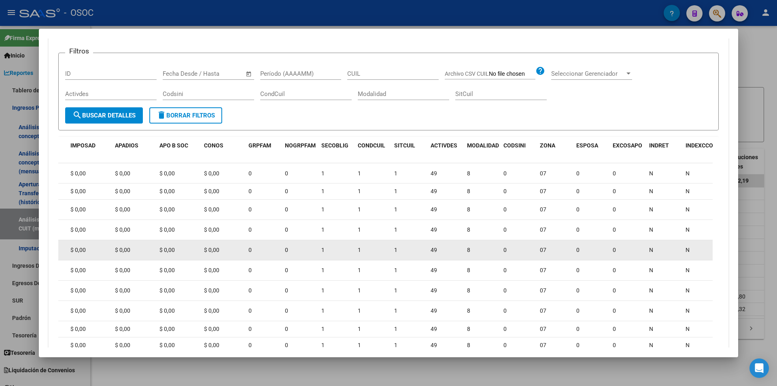
click at [665, 255] on div "N" at bounding box center [664, 249] width 30 height 9
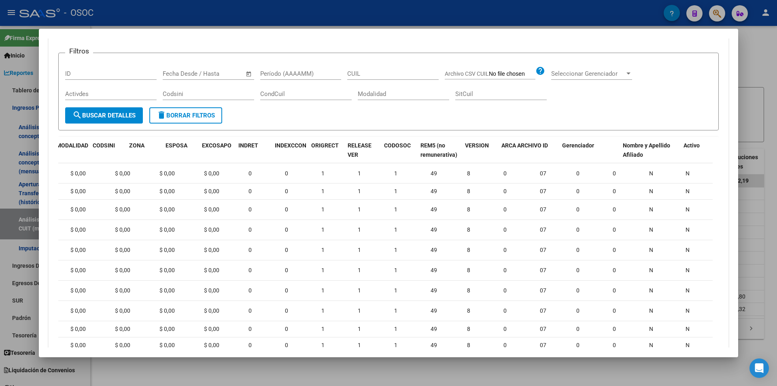
scroll to position [0, 734]
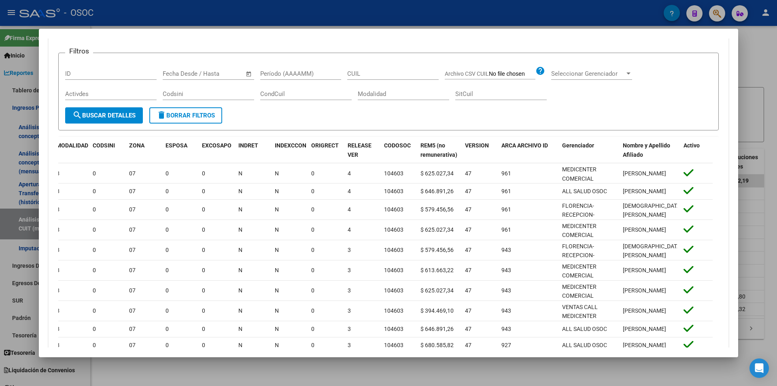
drag, startPoint x: 606, startPoint y: 255, endPoint x: 777, endPoint y: 248, distance: 170.9
click at [777, 248] on div "Análisis Empresa Aportante - CUIT: 30710127278 Crear Acta ARCA Impuestos ARCA P…" at bounding box center [388, 193] width 777 height 386
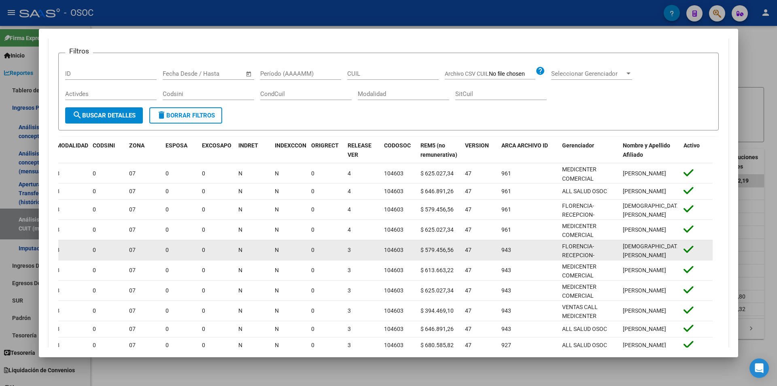
click at [700, 260] on datatable-body-cell at bounding box center [696, 250] width 32 height 20
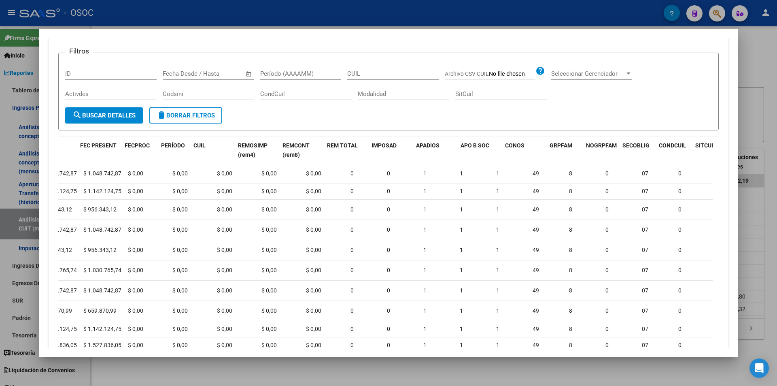
scroll to position [0, 0]
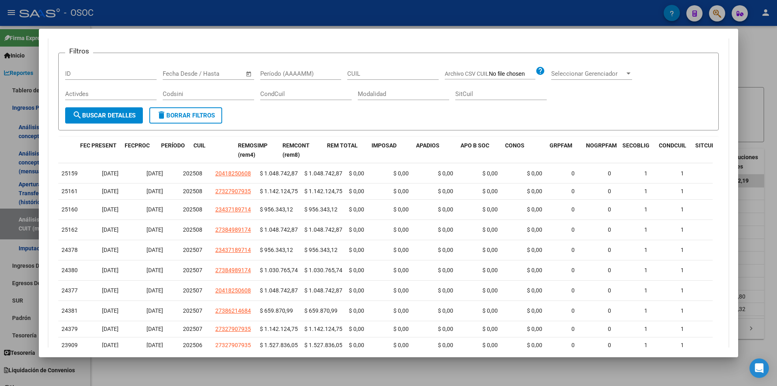
drag, startPoint x: 345, startPoint y: 195, endPoint x: 0, endPoint y: 192, distance: 345.3
click at [0, 192] on div "Análisis Empresa Aportante - CUIT: 30710127278 Crear Acta ARCA Impuestos ARCA P…" at bounding box center [388, 193] width 777 height 386
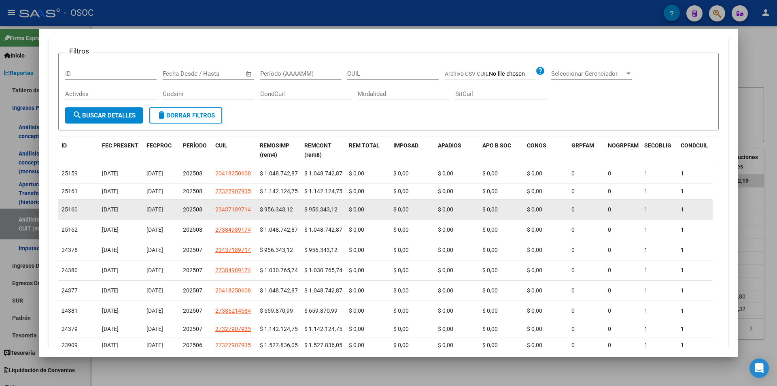
click at [292, 219] on datatable-body-cell "$ 956.343,12" at bounding box center [279, 210] width 45 height 20
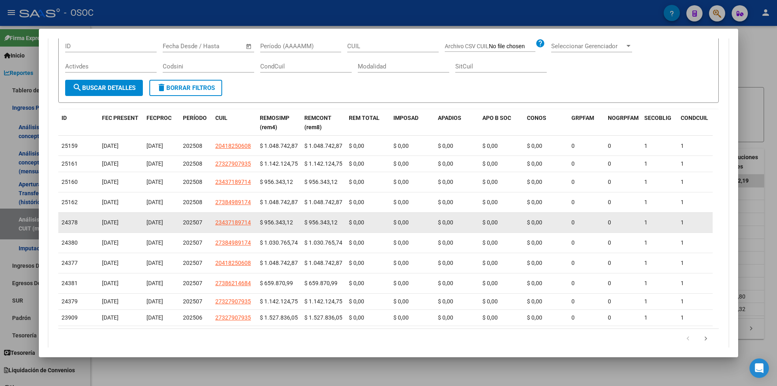
scroll to position [202, 0]
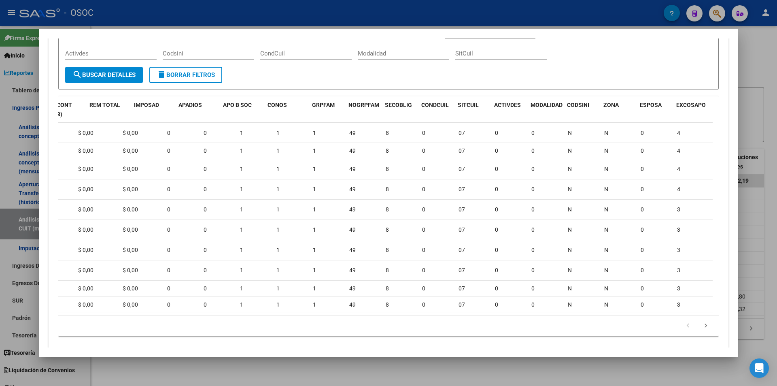
drag, startPoint x: 408, startPoint y: 288, endPoint x: 777, endPoint y: 291, distance: 369.2
click at [777, 291] on div "Análisis Empresa Aportante - CUIT: 30710127278 Crear Acta ARCA Impuestos ARCA P…" at bounding box center [388, 193] width 777 height 386
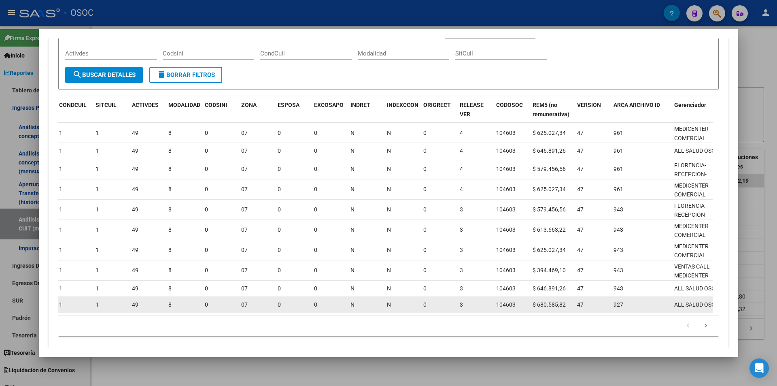
click at [566, 308] on datatable-body-cell "$ 680.585,82" at bounding box center [551, 305] width 45 height 16
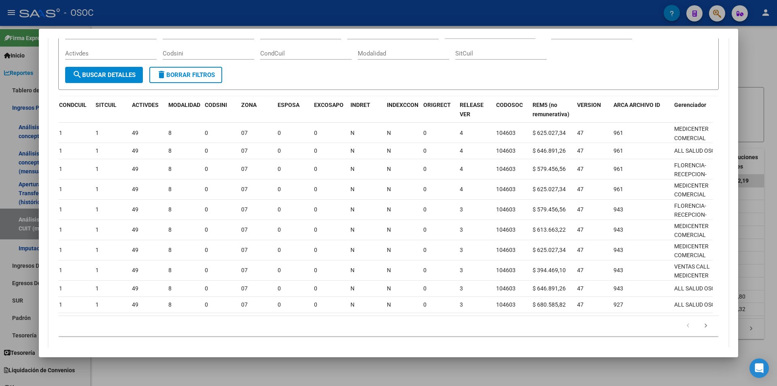
scroll to position [0, 734]
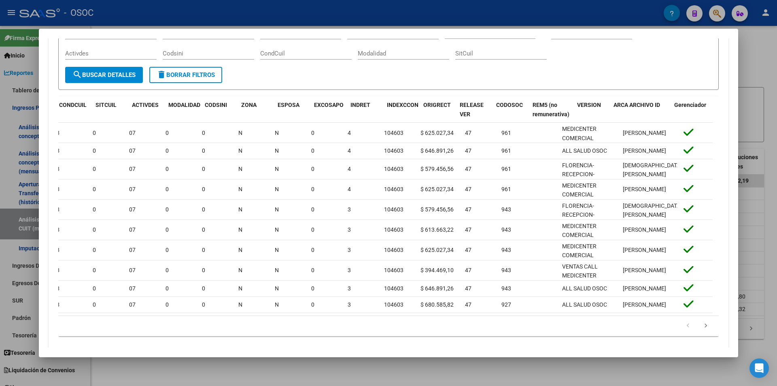
drag, startPoint x: 606, startPoint y: 263, endPoint x: 777, endPoint y: 258, distance: 170.9
click at [777, 258] on div "Análisis Empresa Aportante - CUIT: 30710127278 Crear Acta ARCA Impuestos ARCA P…" at bounding box center [388, 193] width 777 height 386
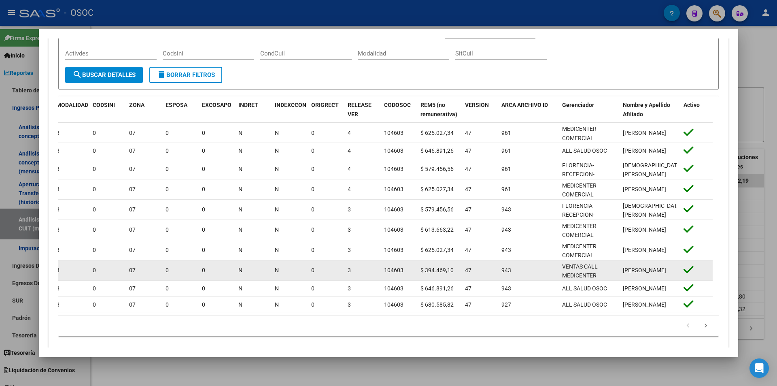
click at [555, 275] on div "943" at bounding box center [529, 270] width 54 height 9
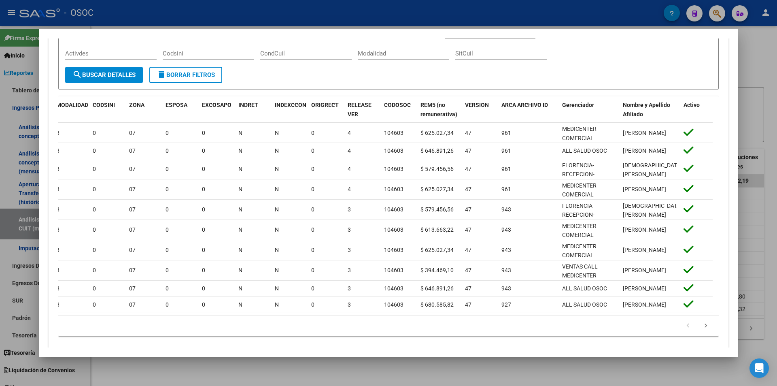
scroll to position [0, 0]
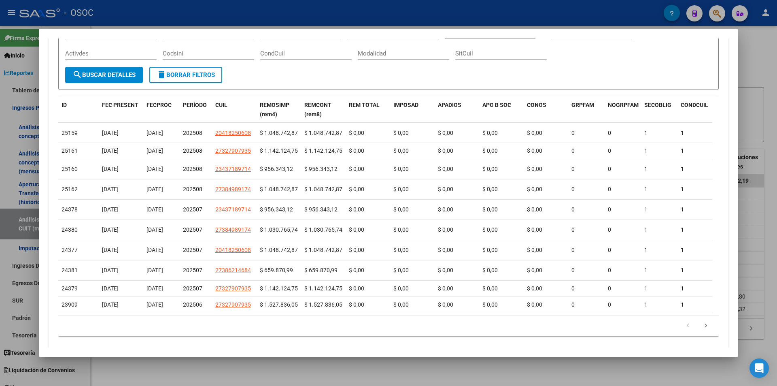
click at [191, 3] on div at bounding box center [388, 193] width 777 height 386
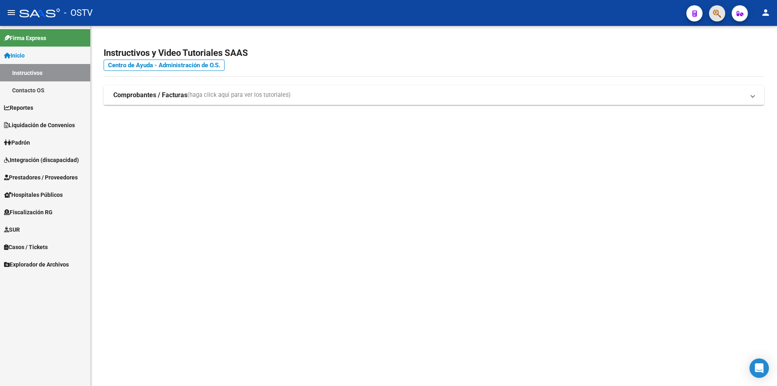
click at [719, 9] on span "button" at bounding box center [717, 13] width 8 height 17
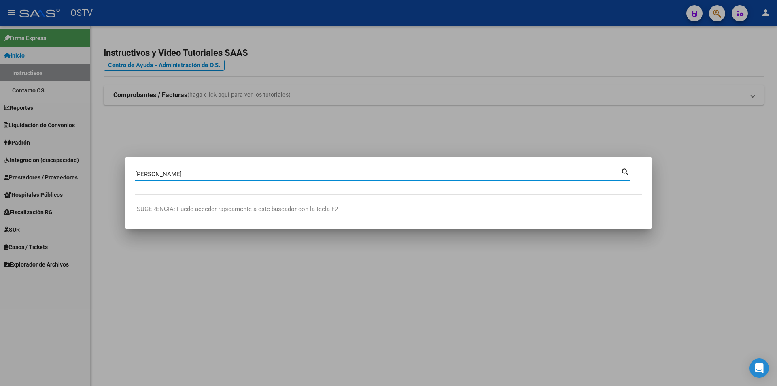
type input "aranda raquel"
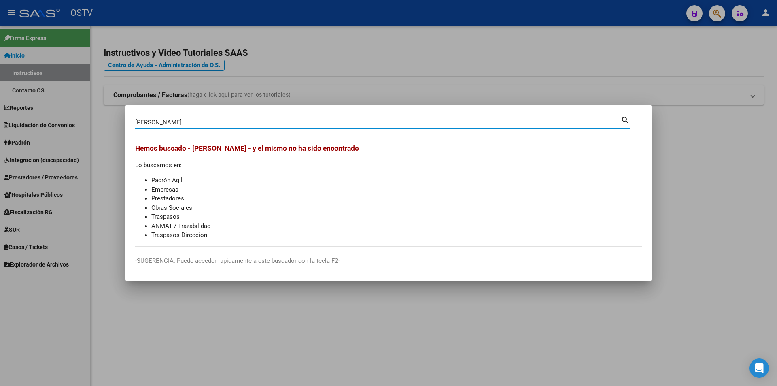
click at [291, 72] on div at bounding box center [388, 193] width 777 height 386
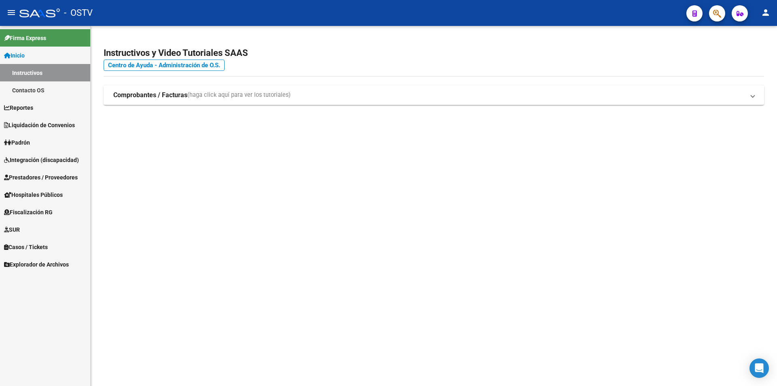
click at [40, 184] on link "Prestadores / Proveedores" at bounding box center [45, 176] width 90 height 17
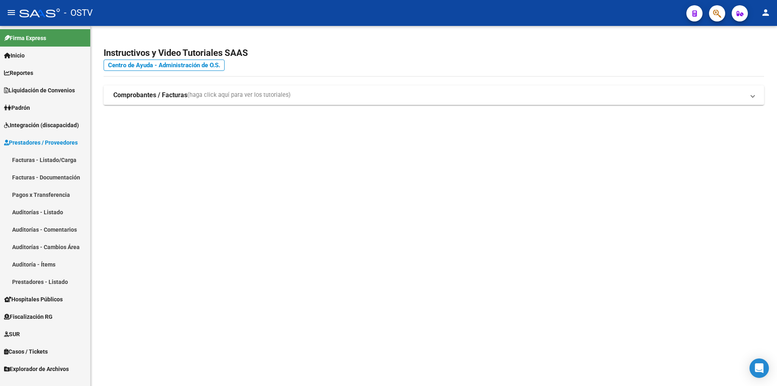
click at [59, 149] on link "Prestadores / Proveedores" at bounding box center [45, 142] width 90 height 17
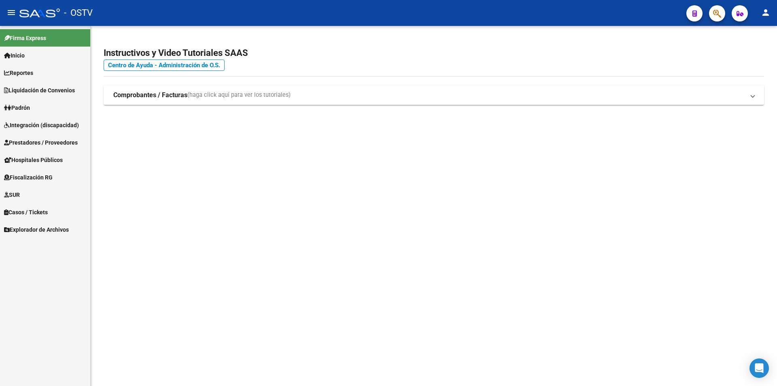
click at [49, 103] on link "Padrón" at bounding box center [45, 107] width 90 height 17
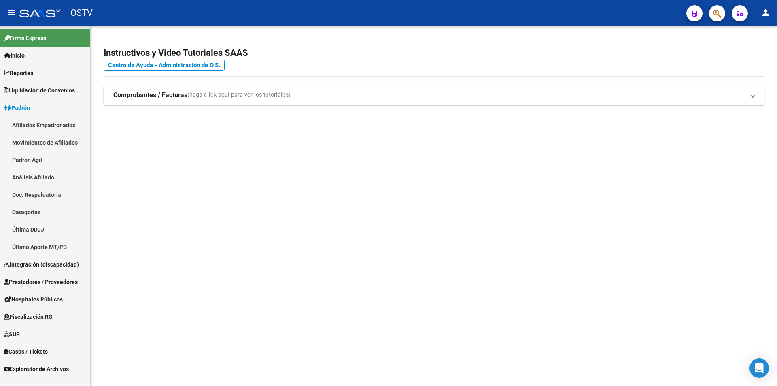
click at [34, 110] on link "Padrón" at bounding box center [45, 107] width 90 height 17
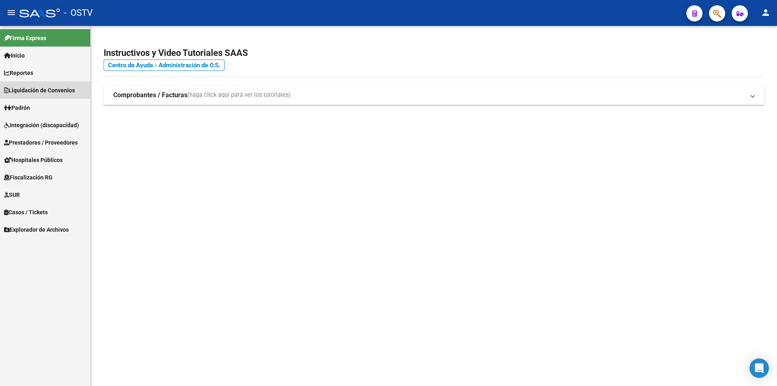
click at [65, 82] on link "Liquidación de Convenios" at bounding box center [45, 89] width 90 height 17
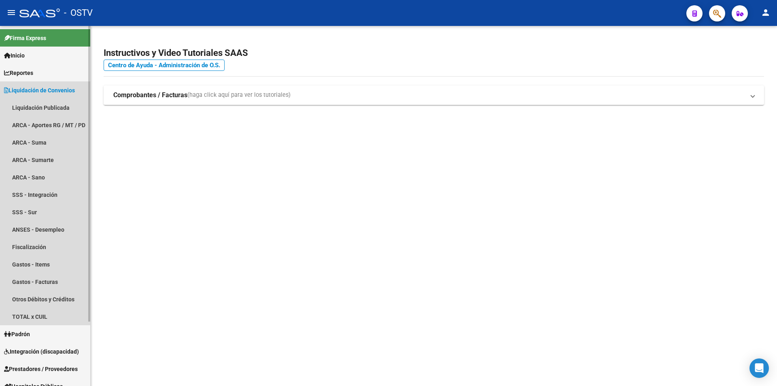
click at [64, 89] on span "Liquidación de Convenios" at bounding box center [39, 90] width 71 height 9
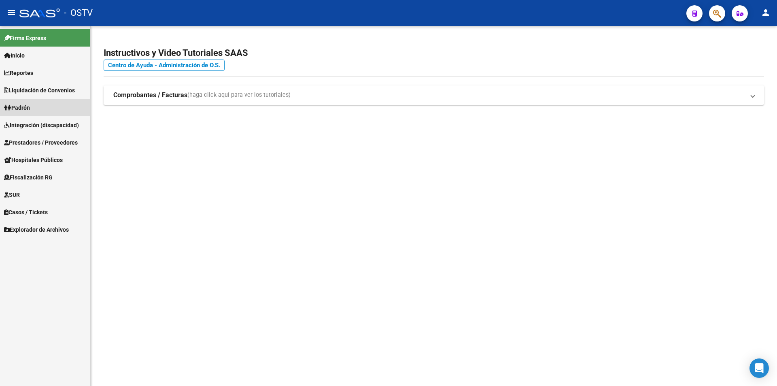
click at [56, 103] on link "Padrón" at bounding box center [45, 107] width 90 height 17
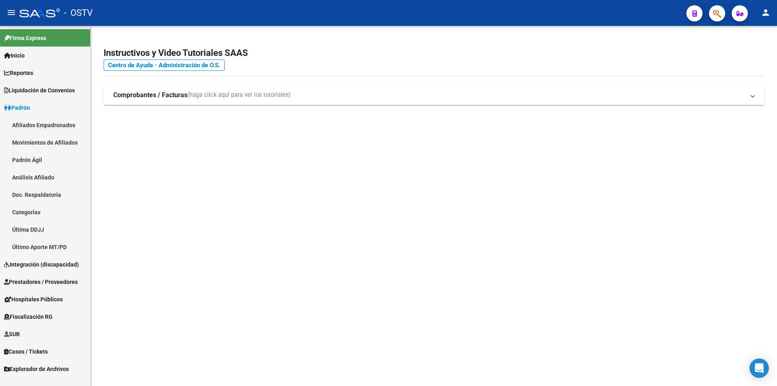
click at [57, 122] on link "Afiliados Empadronados" at bounding box center [45, 124] width 90 height 17
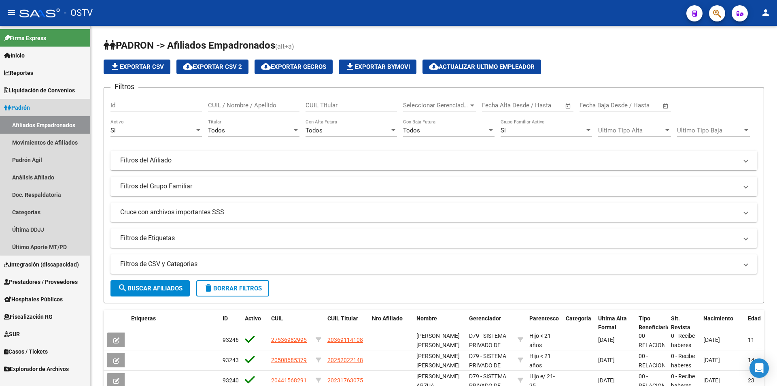
click at [66, 101] on link "Padrón" at bounding box center [45, 107] width 90 height 17
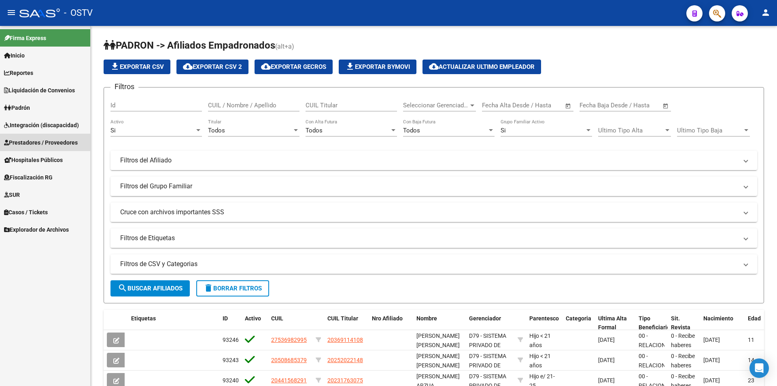
click at [55, 149] on link "Prestadores / Proveedores" at bounding box center [45, 142] width 90 height 17
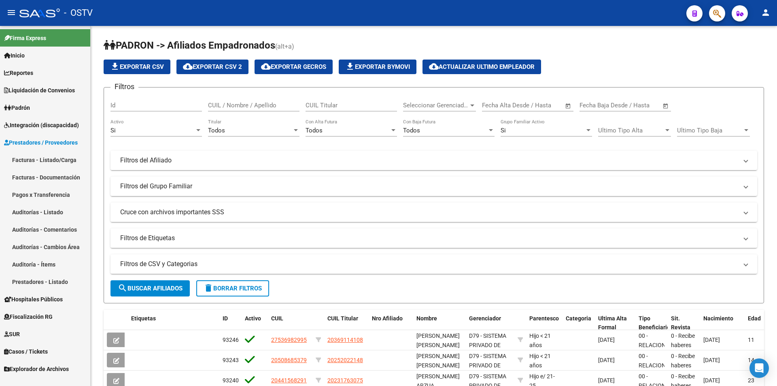
click at [59, 144] on span "Prestadores / Proveedores" at bounding box center [41, 142] width 74 height 9
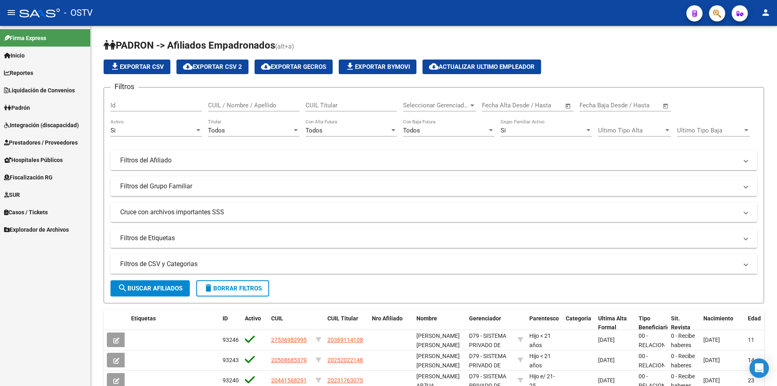
click at [62, 126] on span "Integración (discapacidad)" at bounding box center [41, 125] width 75 height 9
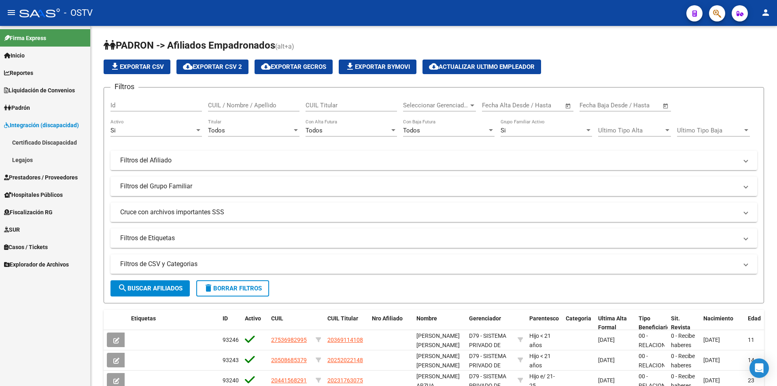
click at [65, 121] on span "Integración (discapacidad)" at bounding box center [41, 125] width 75 height 9
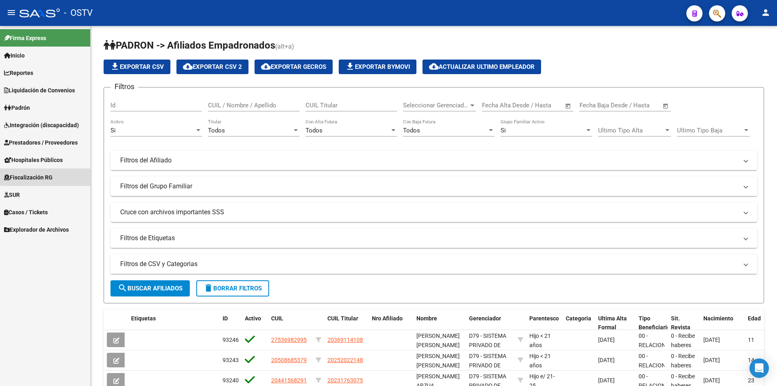
click at [52, 170] on link "Fiscalización RG" at bounding box center [45, 176] width 90 height 17
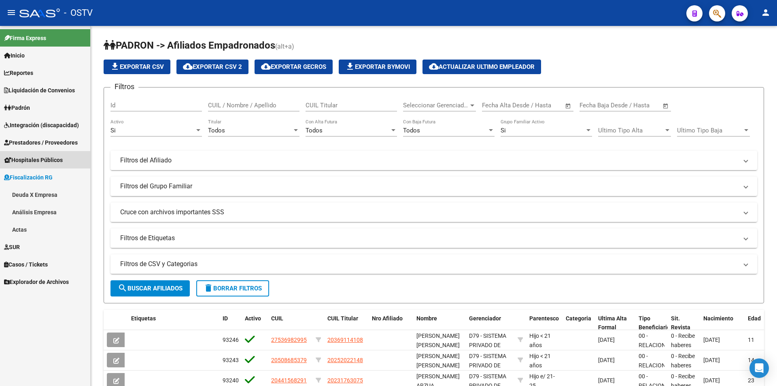
click at [54, 165] on link "Hospitales Públicos" at bounding box center [45, 159] width 90 height 17
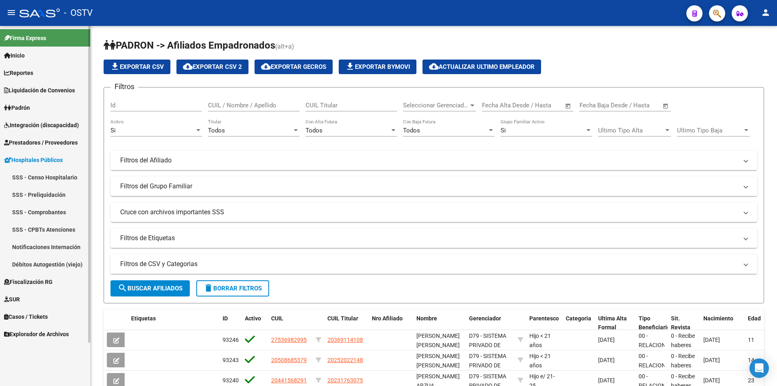
click at [58, 180] on link "SSS - Censo Hospitalario" at bounding box center [45, 176] width 90 height 17
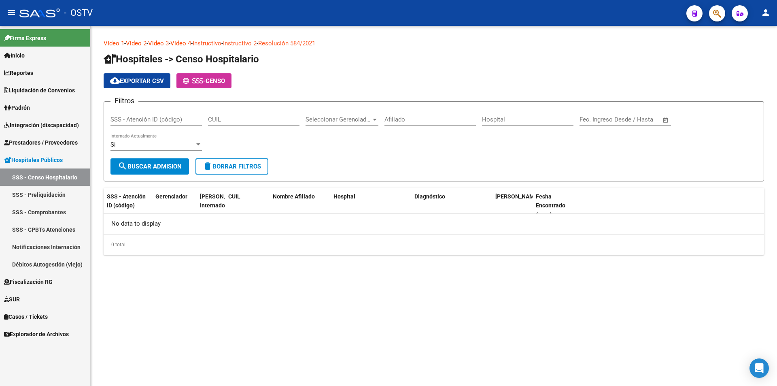
drag, startPoint x: 138, startPoint y: 153, endPoint x: 138, endPoint y: 161, distance: 7.7
click at [138, 161] on form "Filtros SSS - Atención ID (código) CUIL Seleccionar Gerenciador Seleccionar Ger…" at bounding box center [434, 141] width 661 height 80
click at [139, 165] on span "search Buscar admision" at bounding box center [150, 166] width 64 height 7
click at [153, 146] on div "Si" at bounding box center [153, 144] width 84 height 7
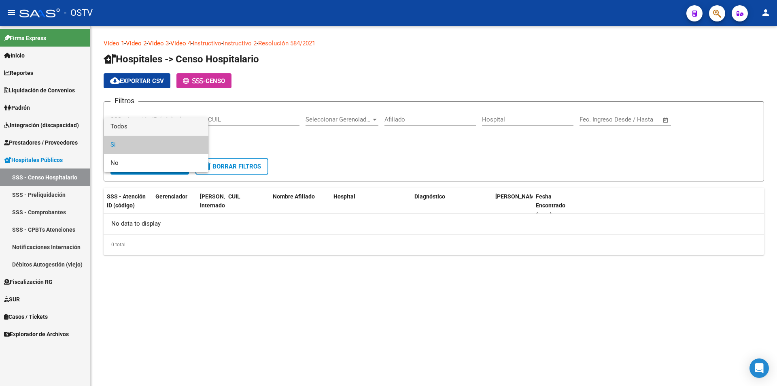
click at [159, 127] on span "Todos" at bounding box center [156, 126] width 91 height 18
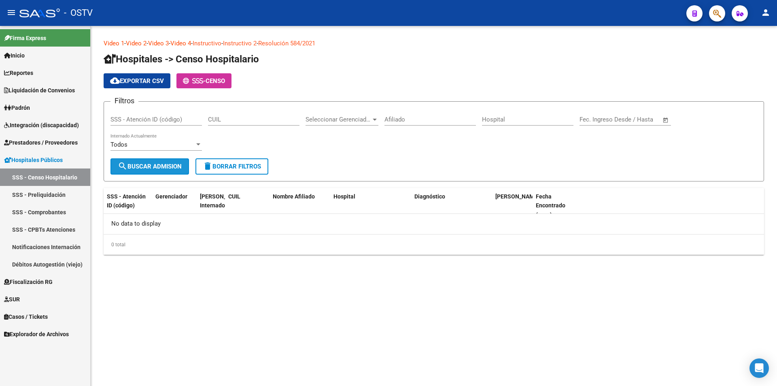
click at [144, 165] on span "search Buscar admision" at bounding box center [150, 166] width 64 height 7
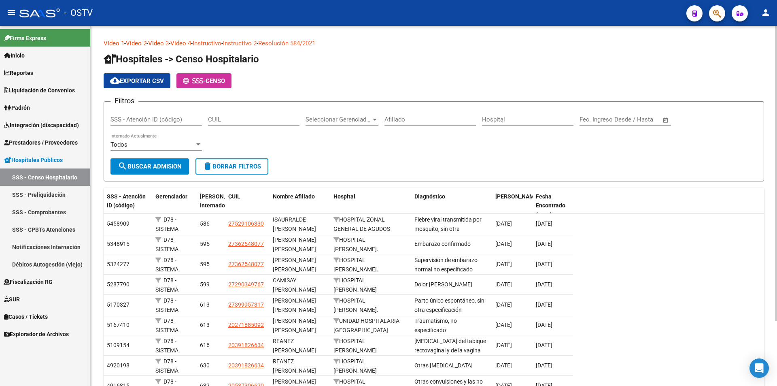
click at [217, 117] on input "CUIL" at bounding box center [253, 119] width 91 height 7
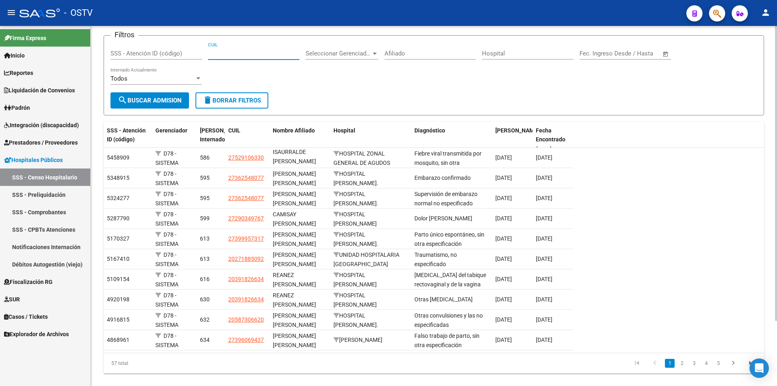
scroll to position [79, 0]
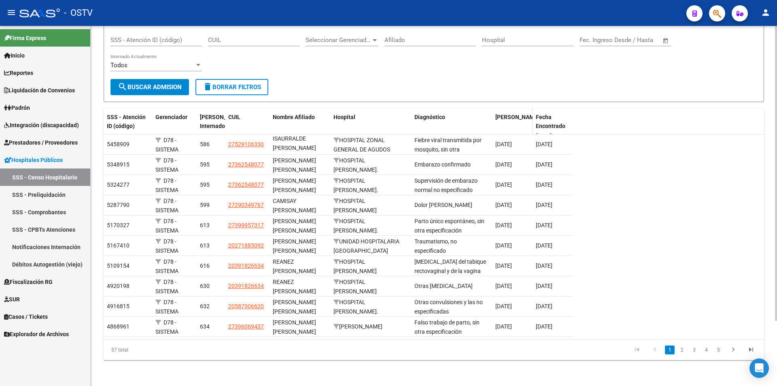
click at [505, 117] on span "Fecha Ingreso" at bounding box center [517, 117] width 44 height 6
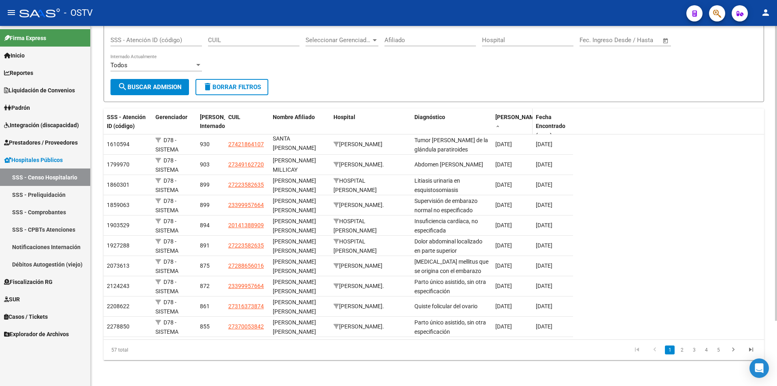
scroll to position [2, 0]
click at [505, 117] on span "Fecha Ingreso" at bounding box center [517, 117] width 44 height 6
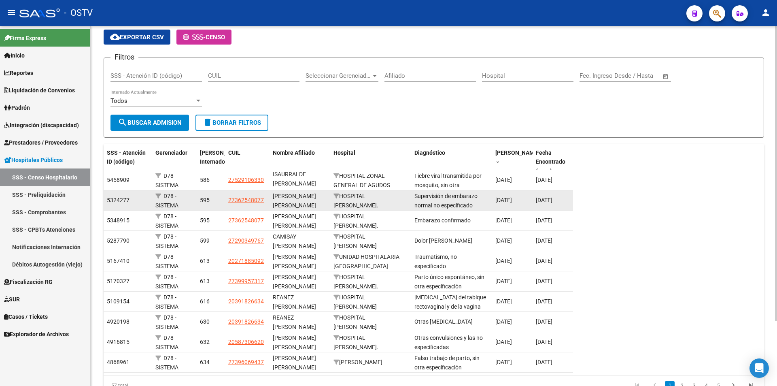
scroll to position [0, 0]
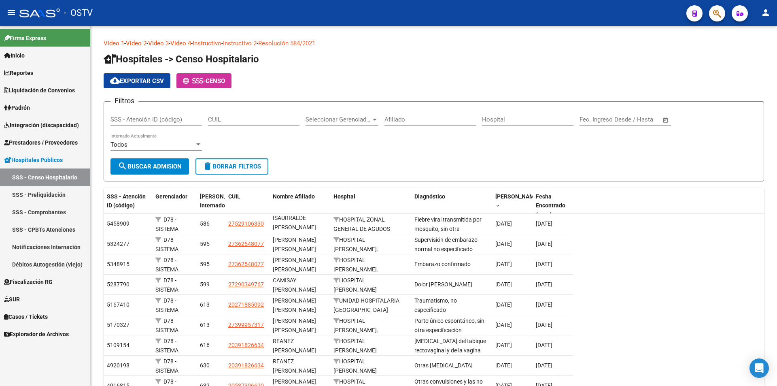
click at [766, 16] on mat-icon "person" at bounding box center [766, 13] width 10 height 10
click at [759, 21] on div "person Mi Perfil exit_to_app Salir" at bounding box center [749, 43] width 49 height 45
click at [755, 32] on div "Video 1 - Video 2 - Video 3 - Video 4 - Instructivo - Instructivo 2 - Resolució…" at bounding box center [434, 245] width 687 height 439
click at [761, 18] on button "person" at bounding box center [766, 13] width 16 height 16
click at [749, 35] on button "person Mi Perfil" at bounding box center [749, 33] width 49 height 19
